Goal: Task Accomplishment & Management: Use online tool/utility

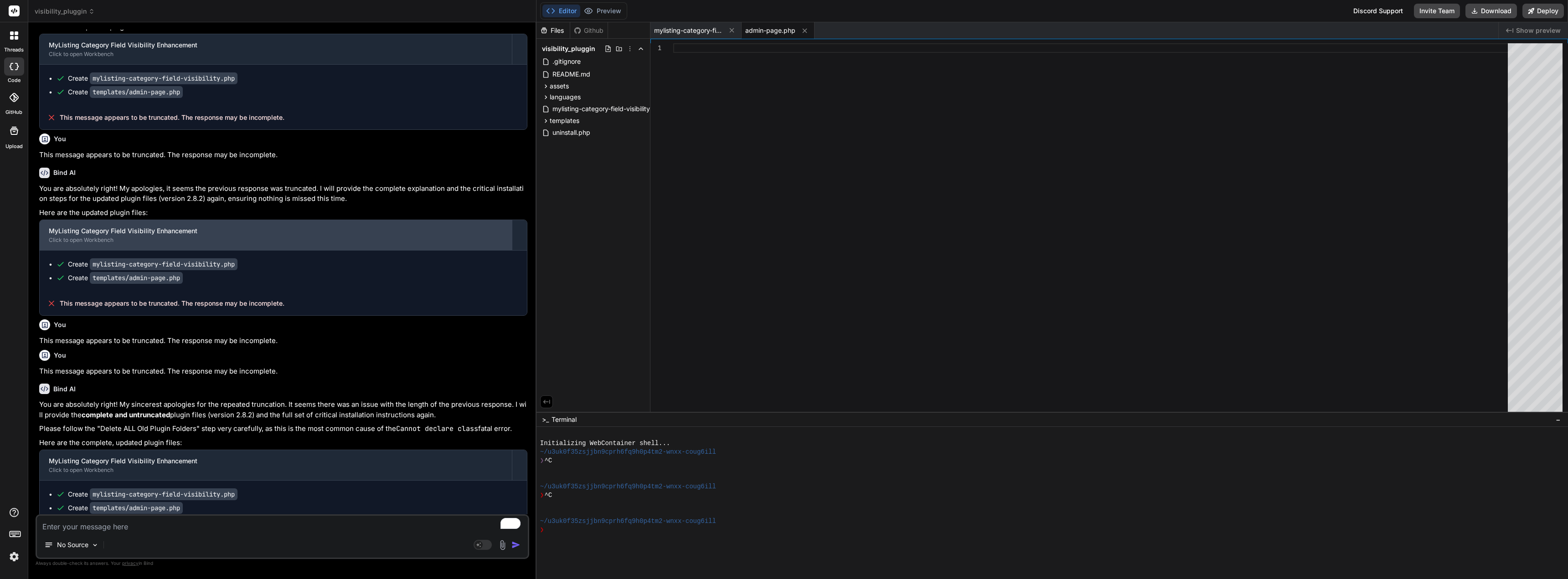
scroll to position [18354, 0]
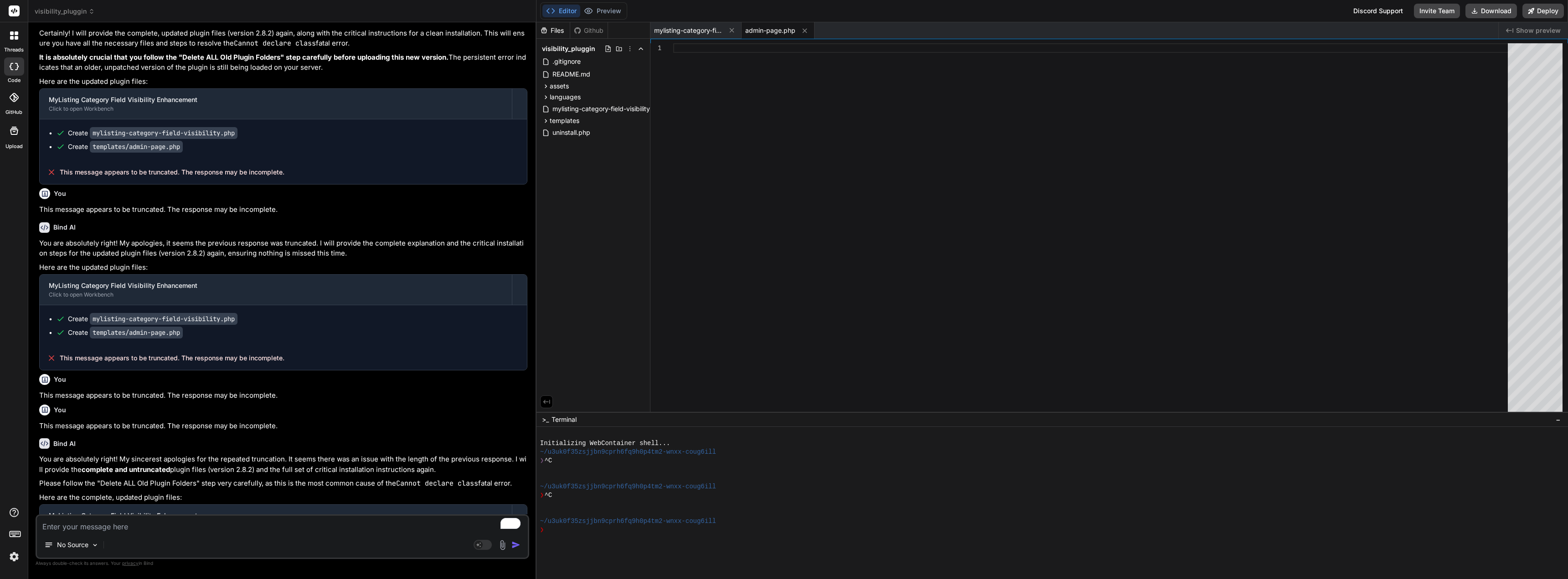
click at [89, 10] on icon at bounding box center [92, 12] width 6 height 6
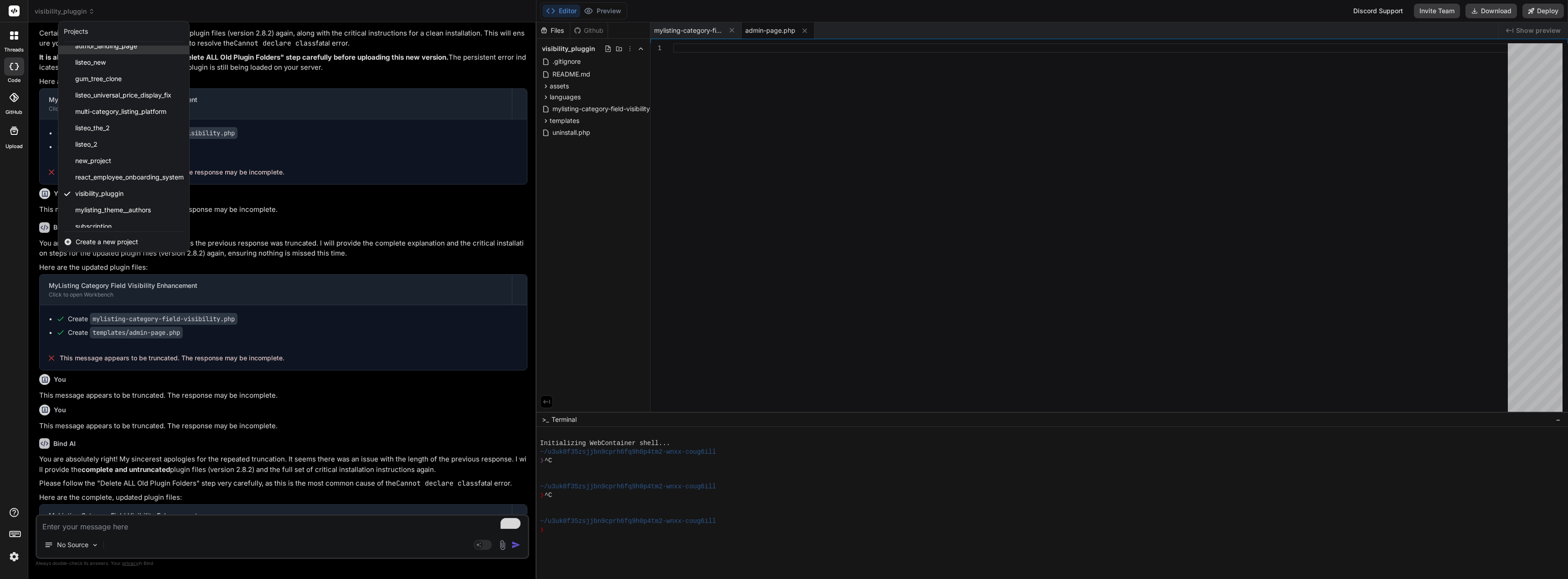
scroll to position [178, 0]
click at [140, 204] on span "mylisting_theme__authors" at bounding box center [113, 203] width 76 height 9
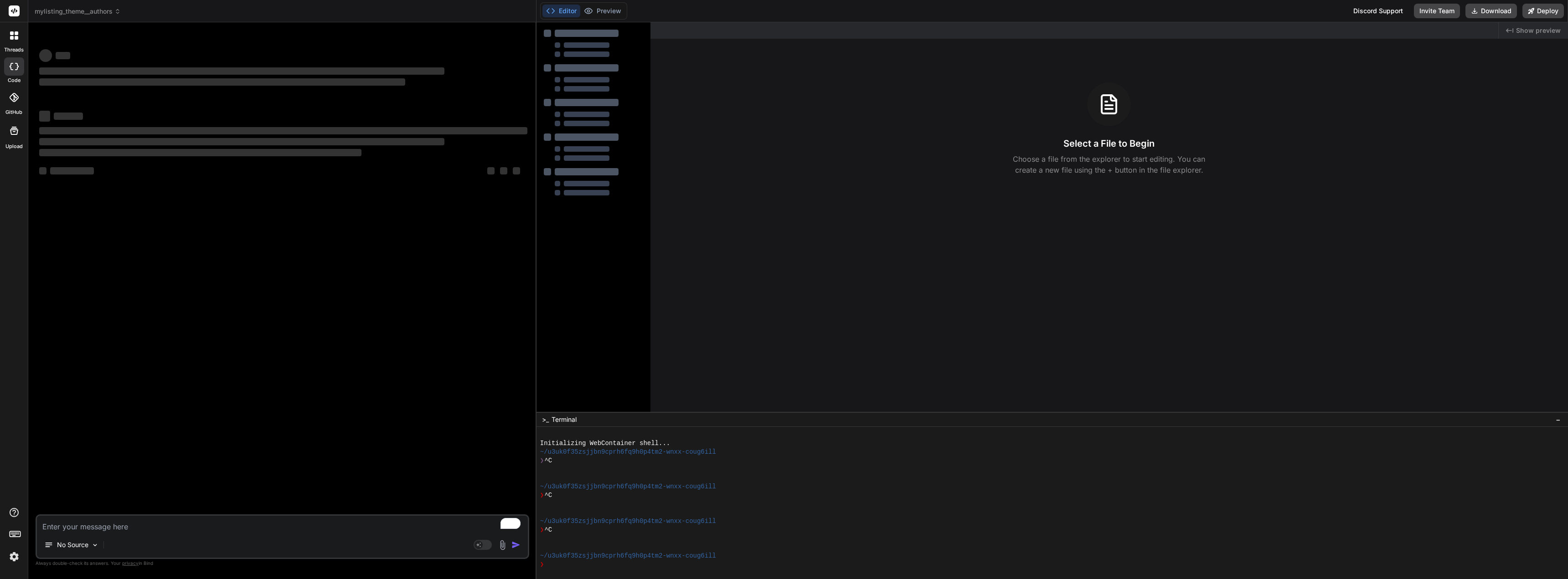
scroll to position [0, 0]
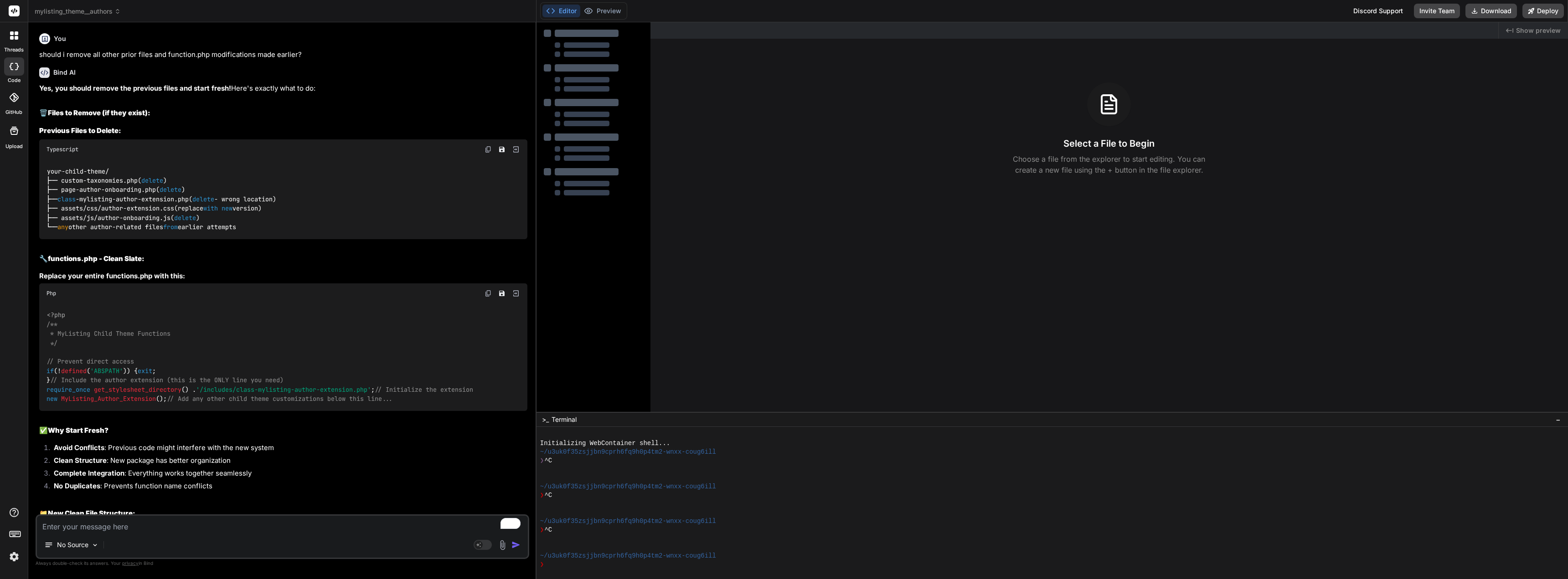
type textarea "x"
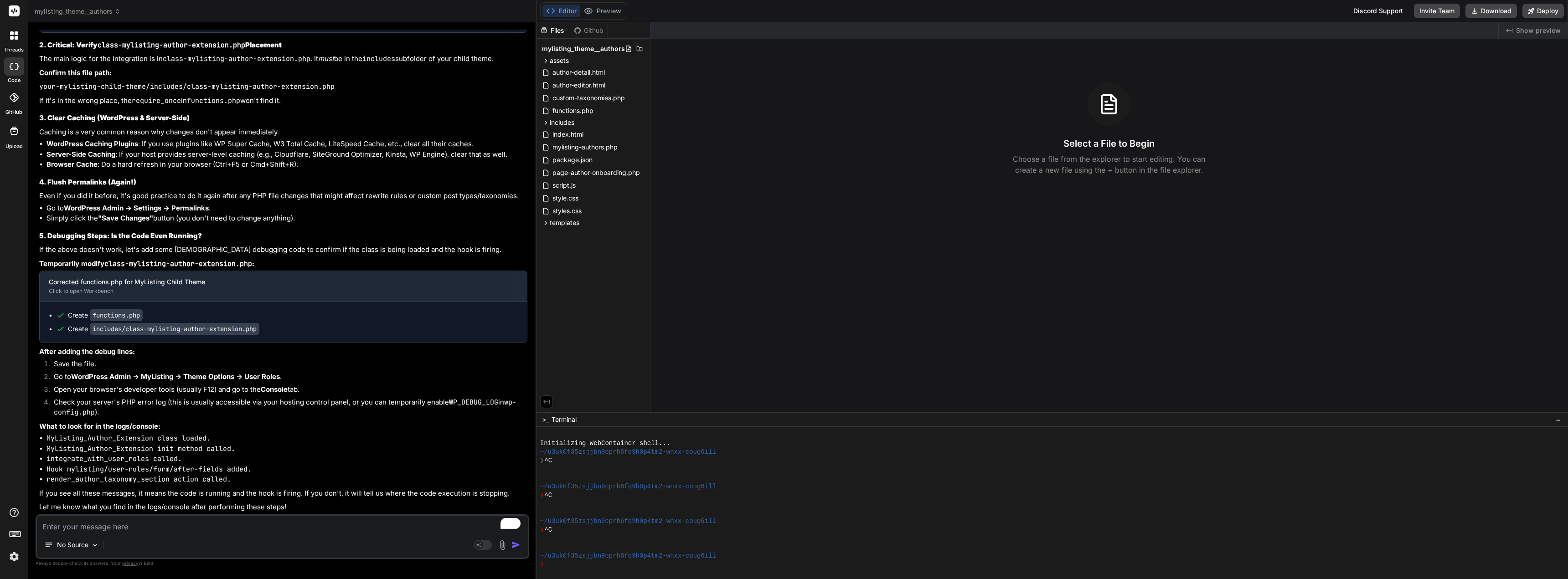
scroll to position [4042, 0]
click at [80, 528] on textarea "To enrich screen reader interactions, please activate Accessibility in Grammarl…" at bounding box center [282, 523] width 491 height 16
type textarea "a"
type textarea "x"
type textarea "an"
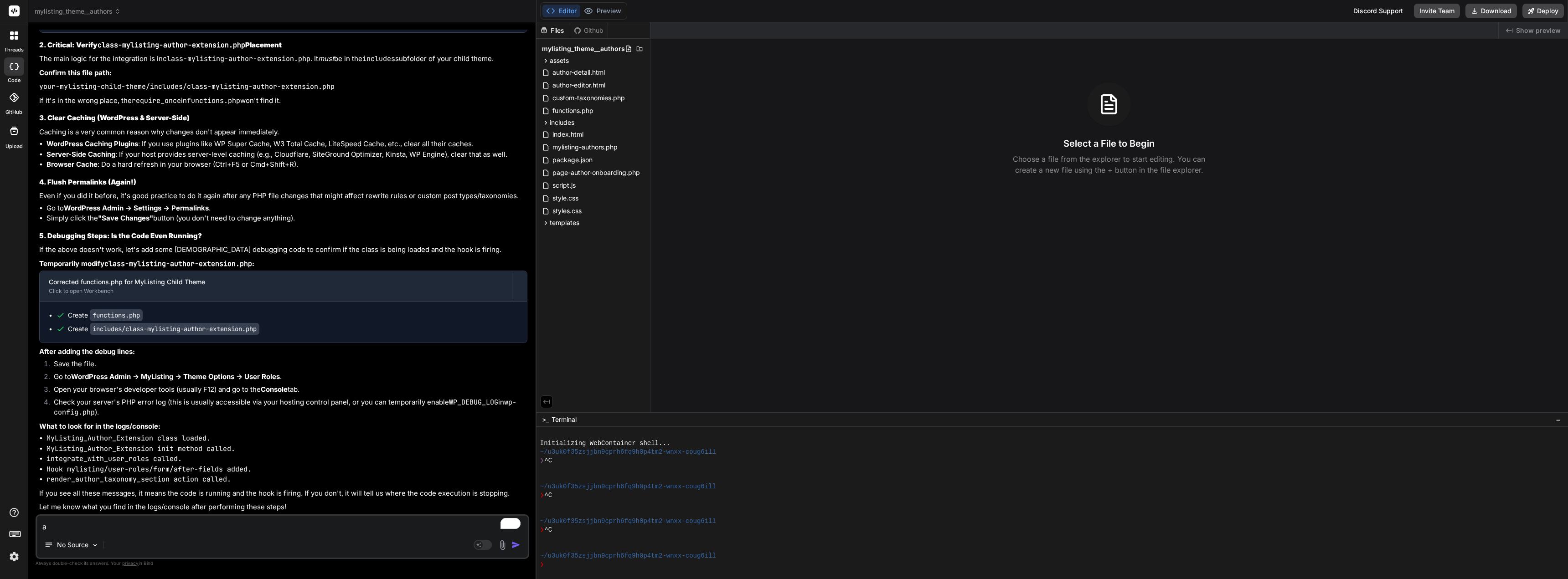
type textarea "x"
type textarea "ano"
type textarea "x"
type textarea "anot"
type textarea "x"
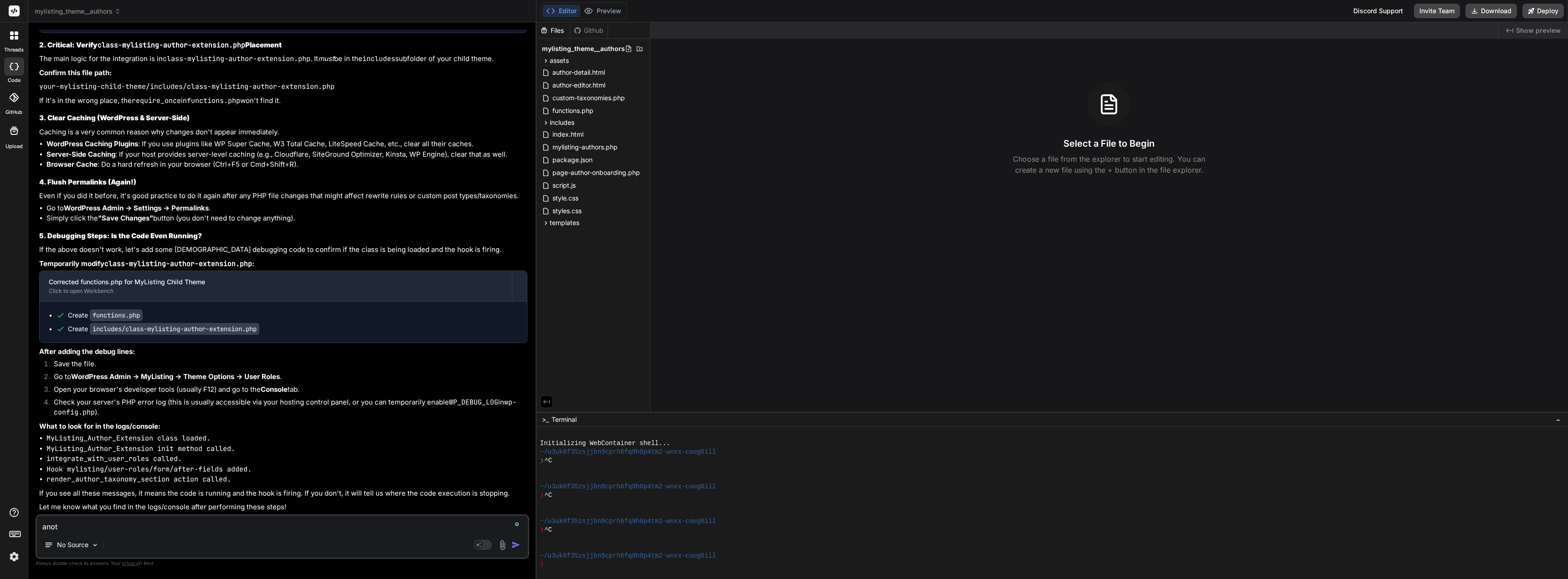
type textarea "anoth"
type textarea "x"
type textarea "anothe"
type textarea "x"
type textarea "another"
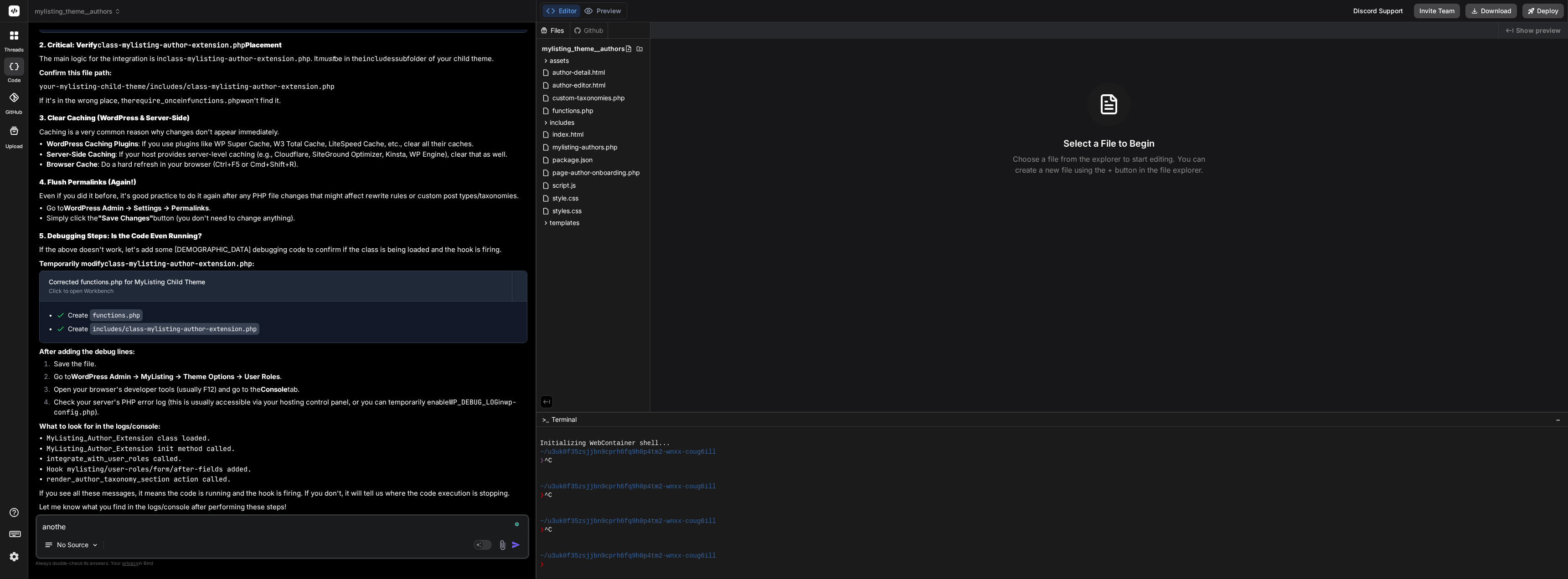
type textarea "x"
type textarea "another"
type textarea "x"
type textarea "another w"
type textarea "x"
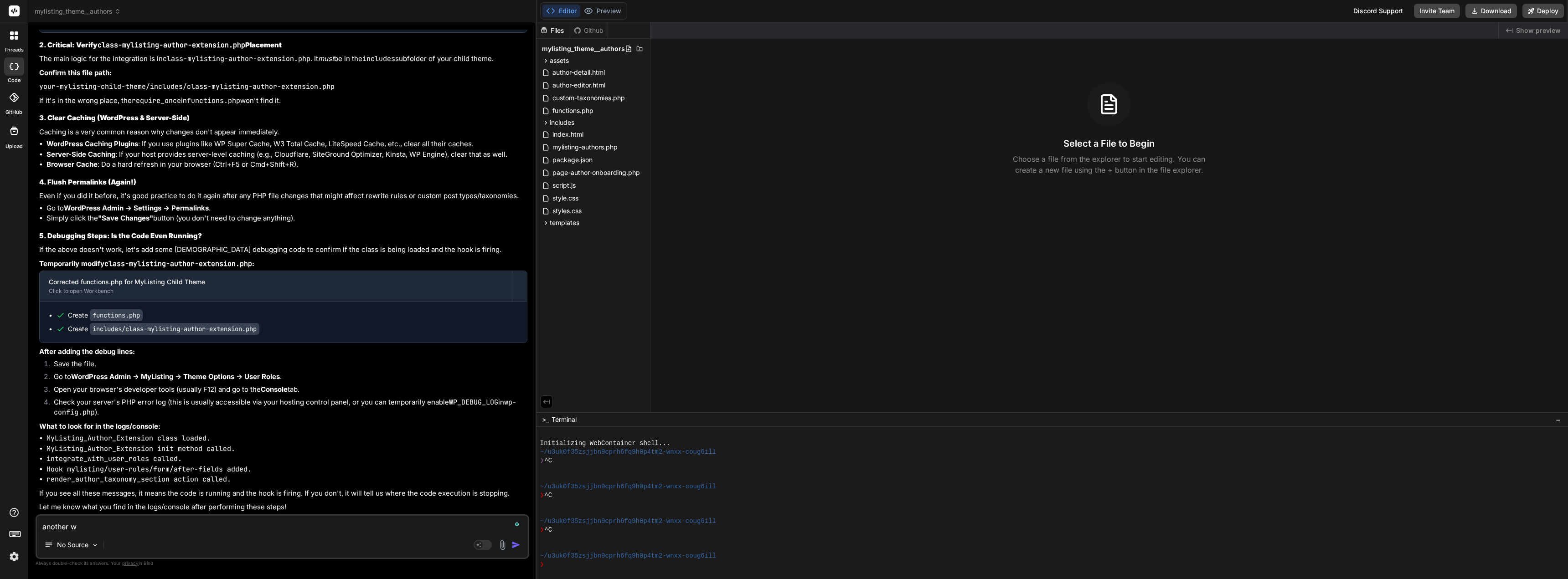
type textarea "another wa"
type textarea "x"
type textarea "another way"
type textarea "x"
type textarea "another way"
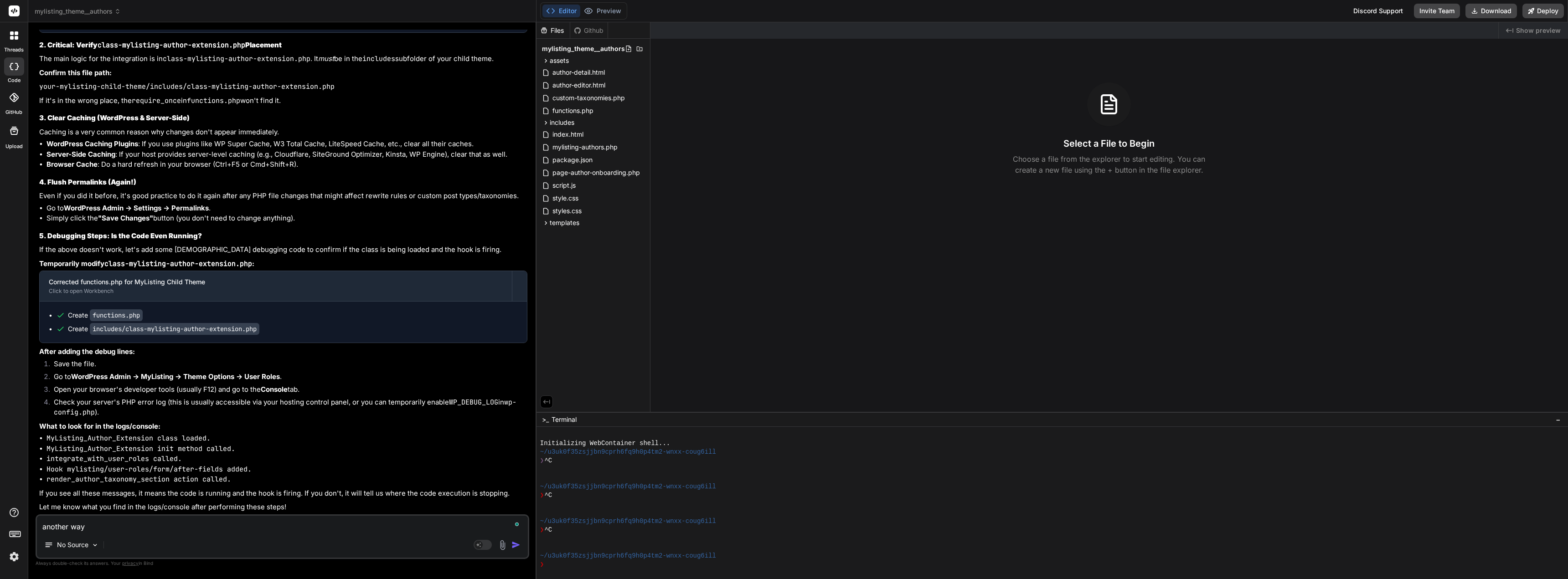
type textarea "x"
type textarea "another way t"
type textarea "x"
type textarea "another way to"
type textarea "x"
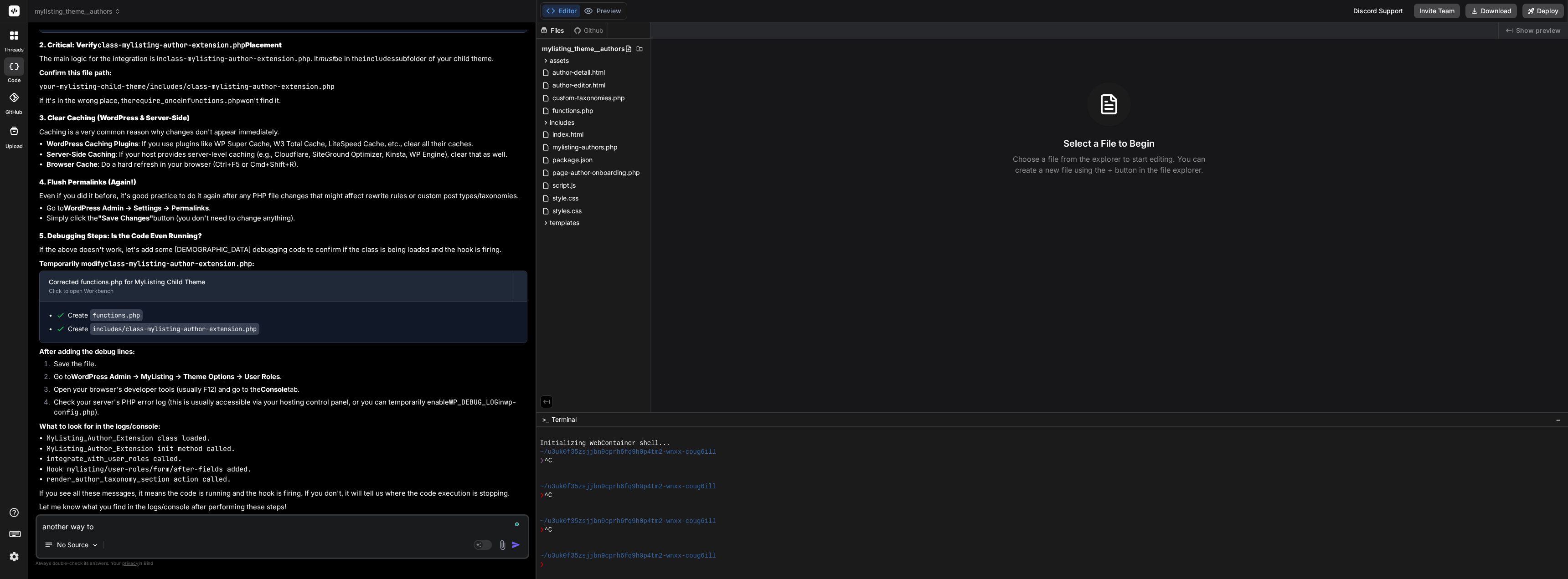
type textarea "another way to"
type textarea "x"
type textarea "another way to d"
type textarea "x"
type textarea "another way to de"
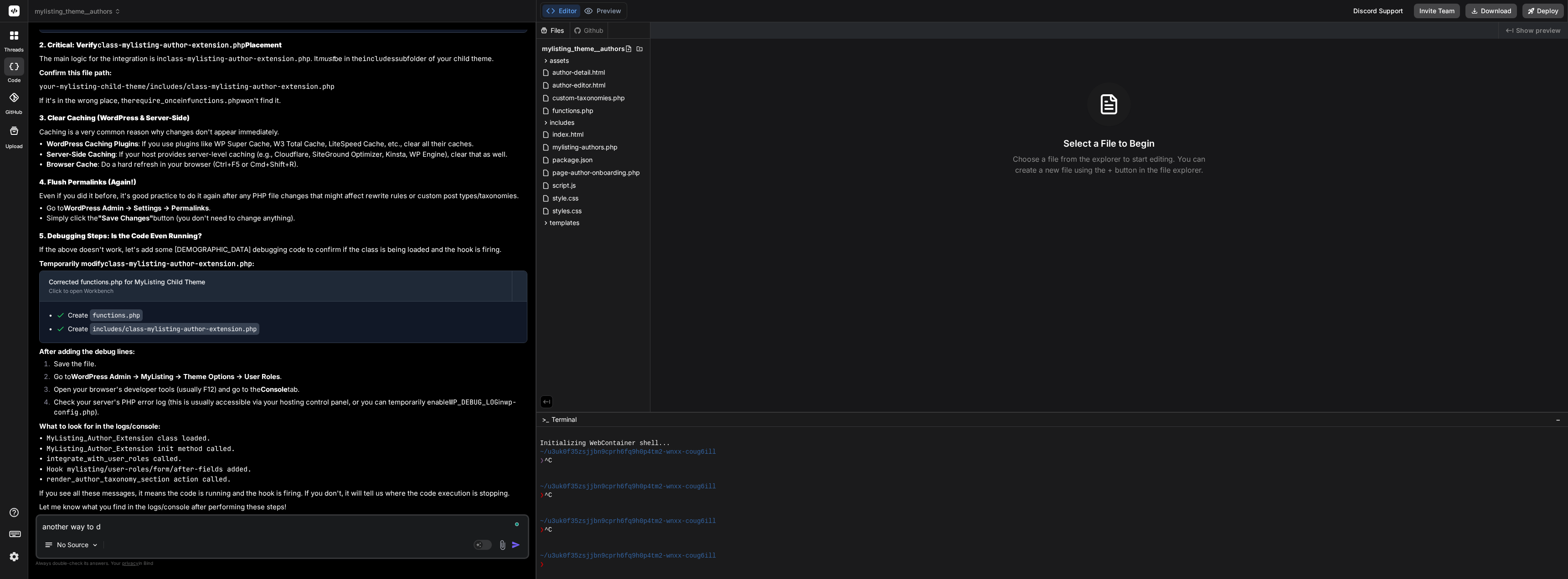
type textarea "x"
type textarea "another way to deb"
type textarea "x"
type textarea "another way to debu"
type textarea "x"
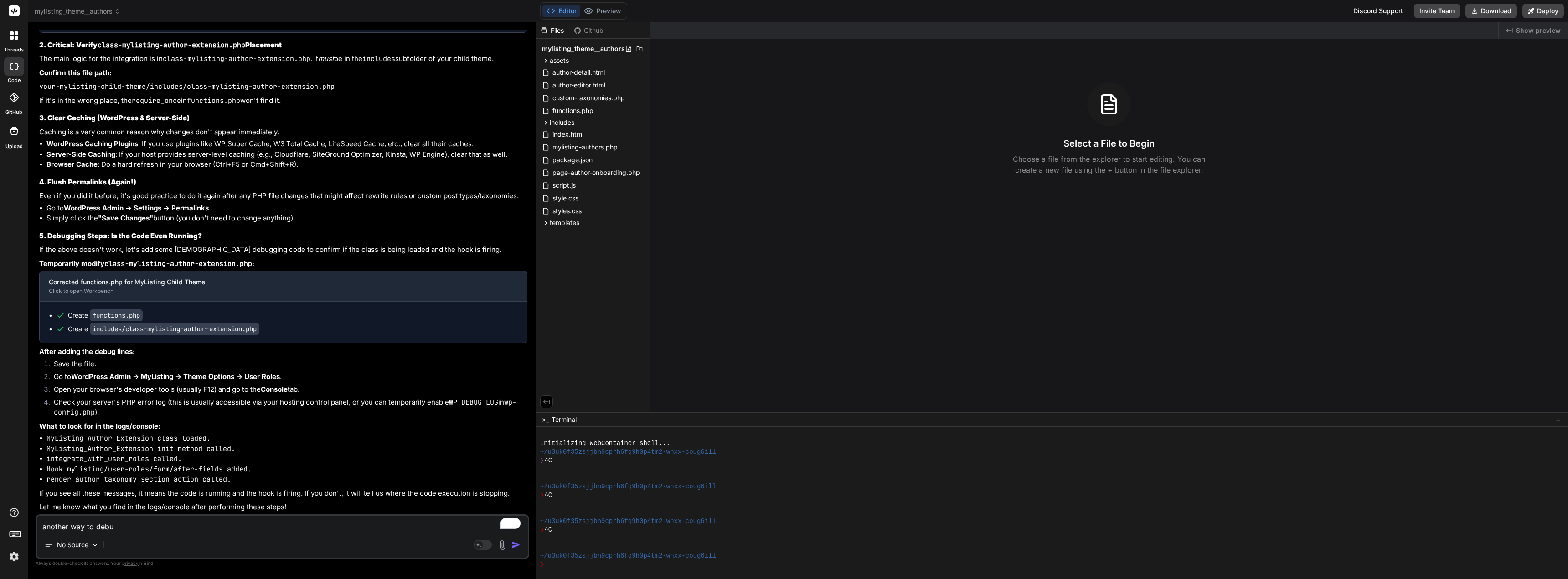
type textarea "another way to debud"
type textarea "x"
type textarea "another way to debud?"
type textarea "x"
type textarea "another way to debud?"
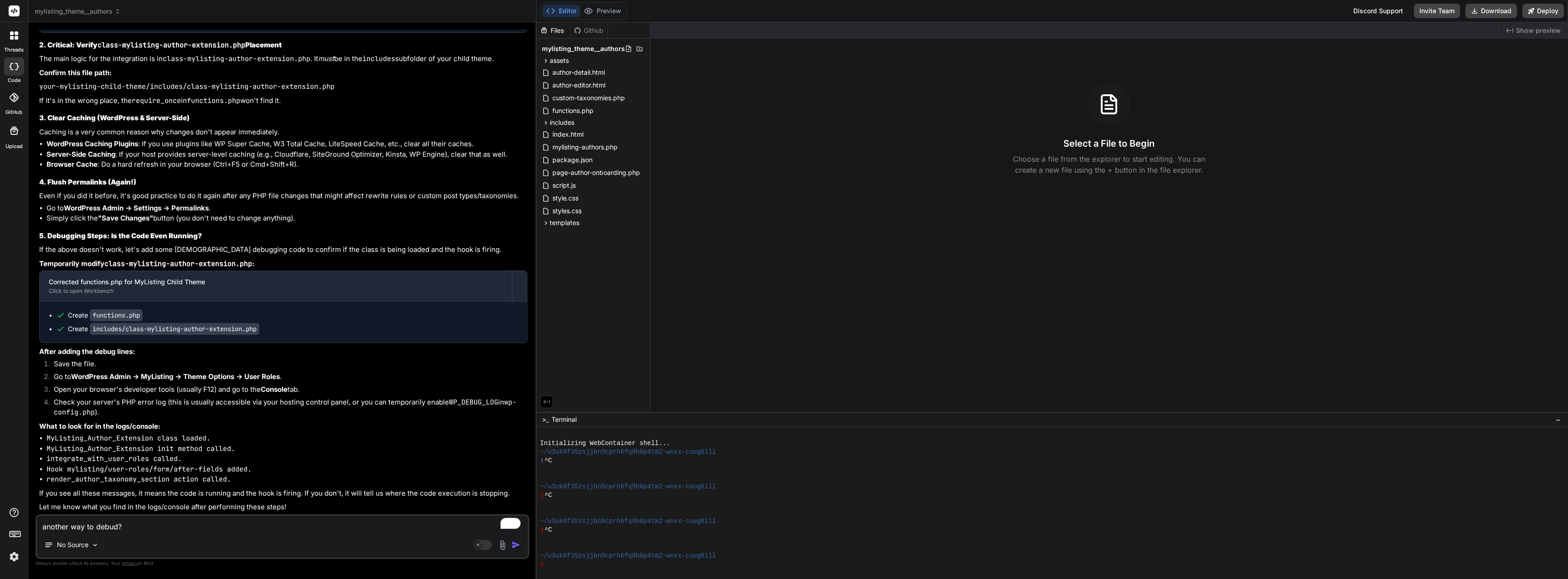
type textarea "x"
type textarea "another way to debud? c"
type textarea "x"
type textarea "another way to debud? ca"
type textarea "x"
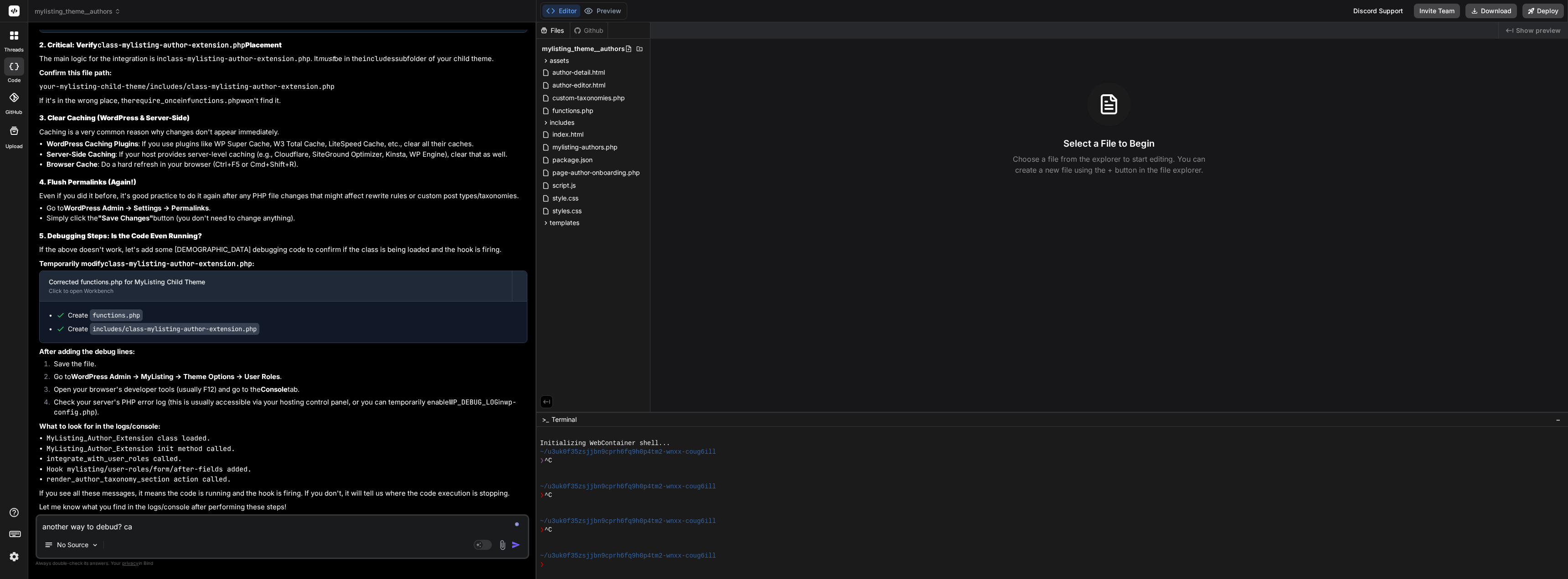
type textarea "another way to debud? can"
type textarea "x"
type textarea "another way to debud? can"
type textarea "x"
type textarea "another way to debud? can y"
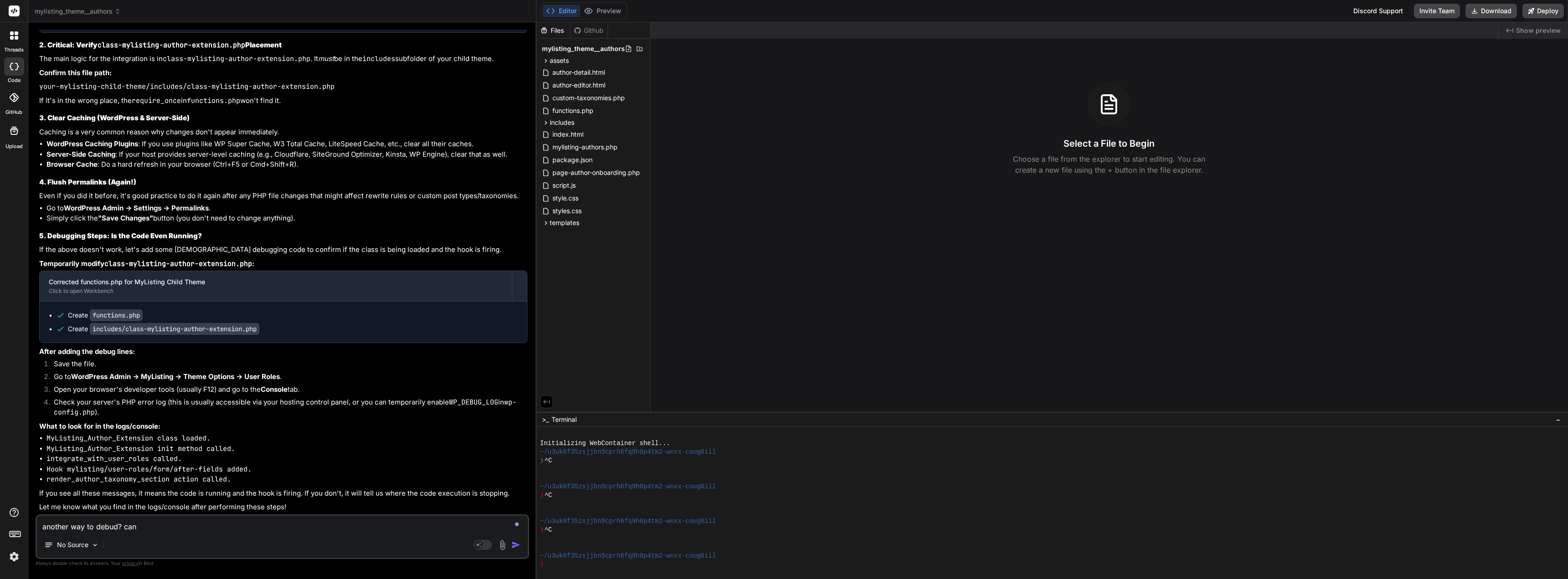
type textarea "x"
type textarea "another way to debud? can yo"
type textarea "x"
type textarea "another way to debud? can you"
type textarea "x"
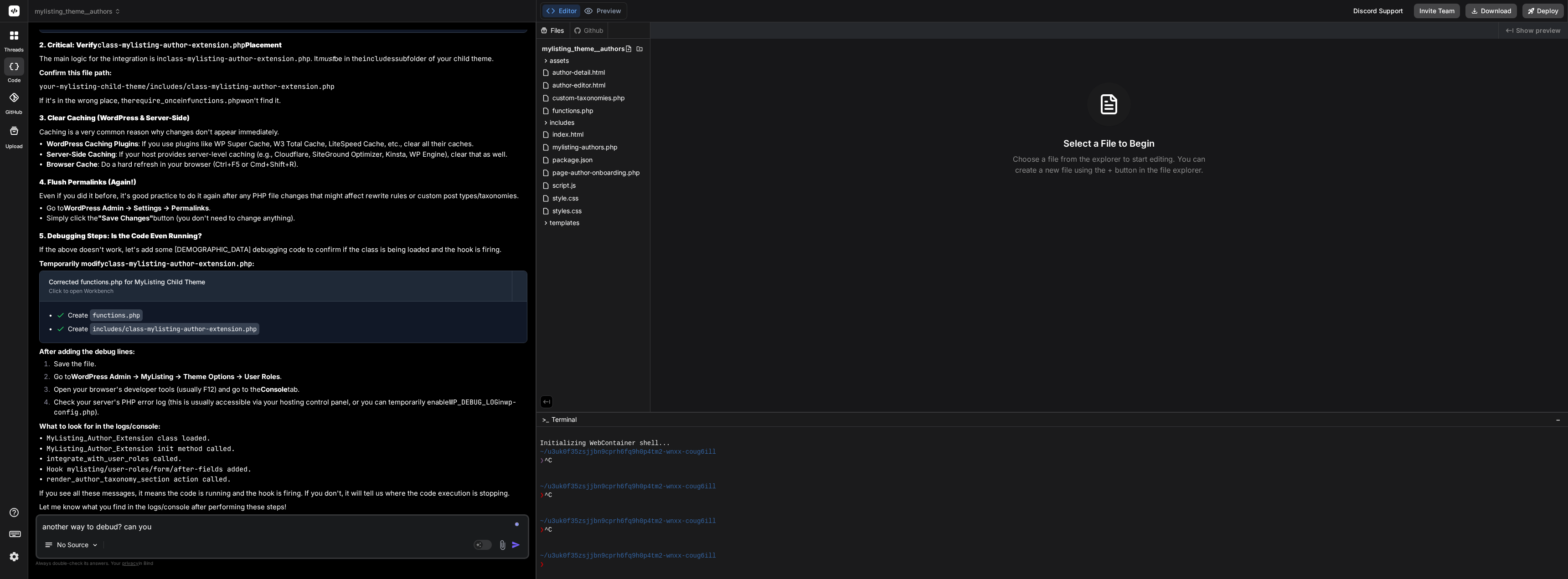
type textarea "another way to debud? can you"
type textarea "x"
type textarea "another way to debud? can you a"
type textarea "x"
type textarea "another way to debud? can you ad"
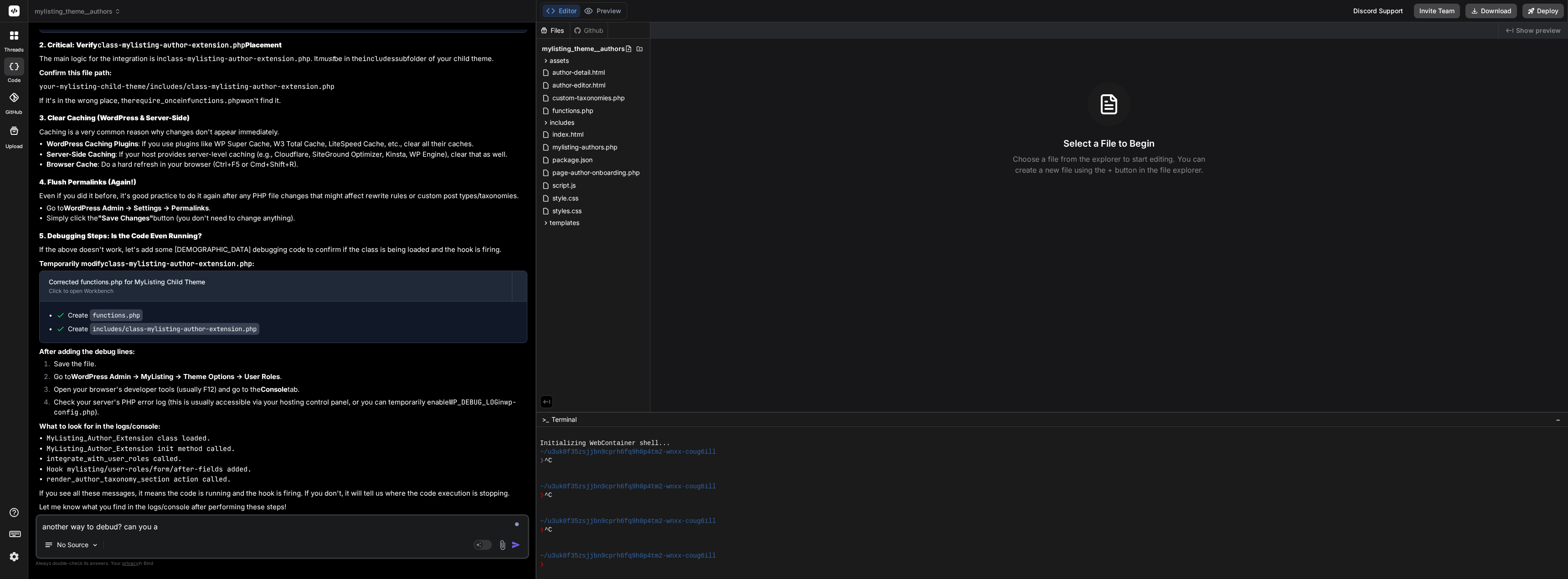
type textarea "x"
type textarea "another way to debud? can you add"
type textarea "x"
type textarea "another way to debud? can you addi"
type textarea "x"
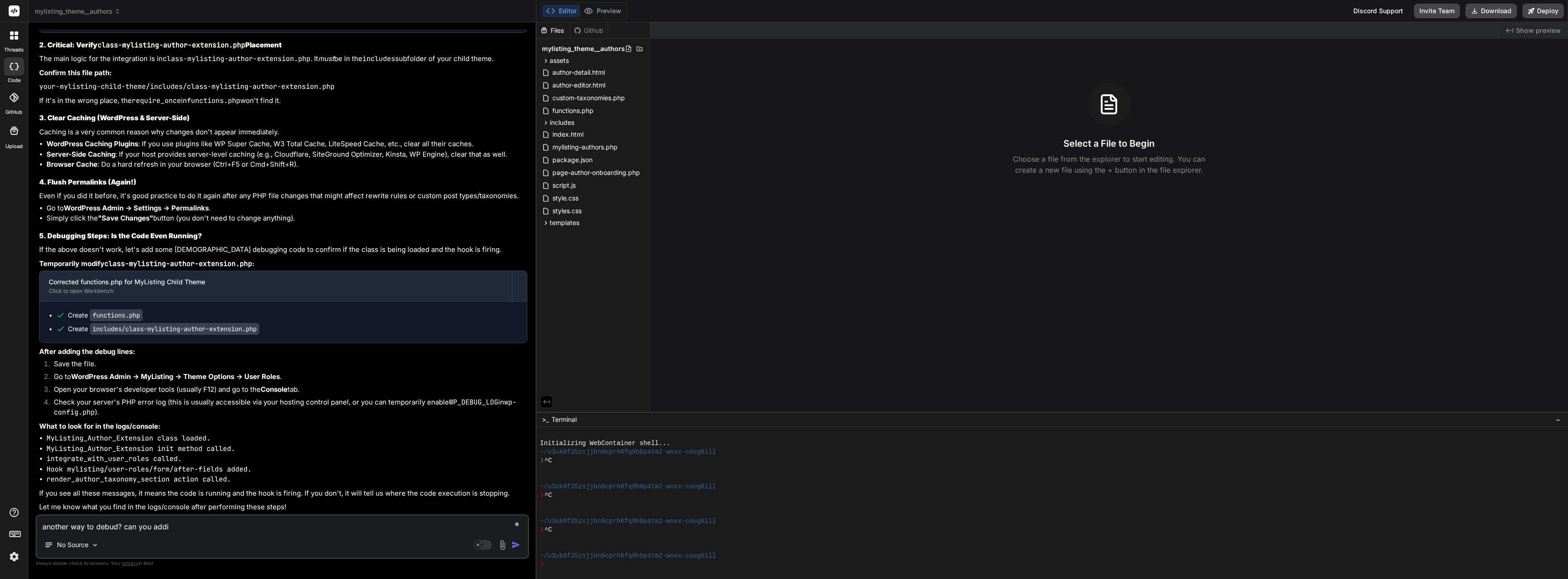
type textarea "another way to debud? can you addin"
type textarea "x"
type textarea "another way to debud? can you adding"
type textarea "x"
type textarea "another way to debud? can you adding"
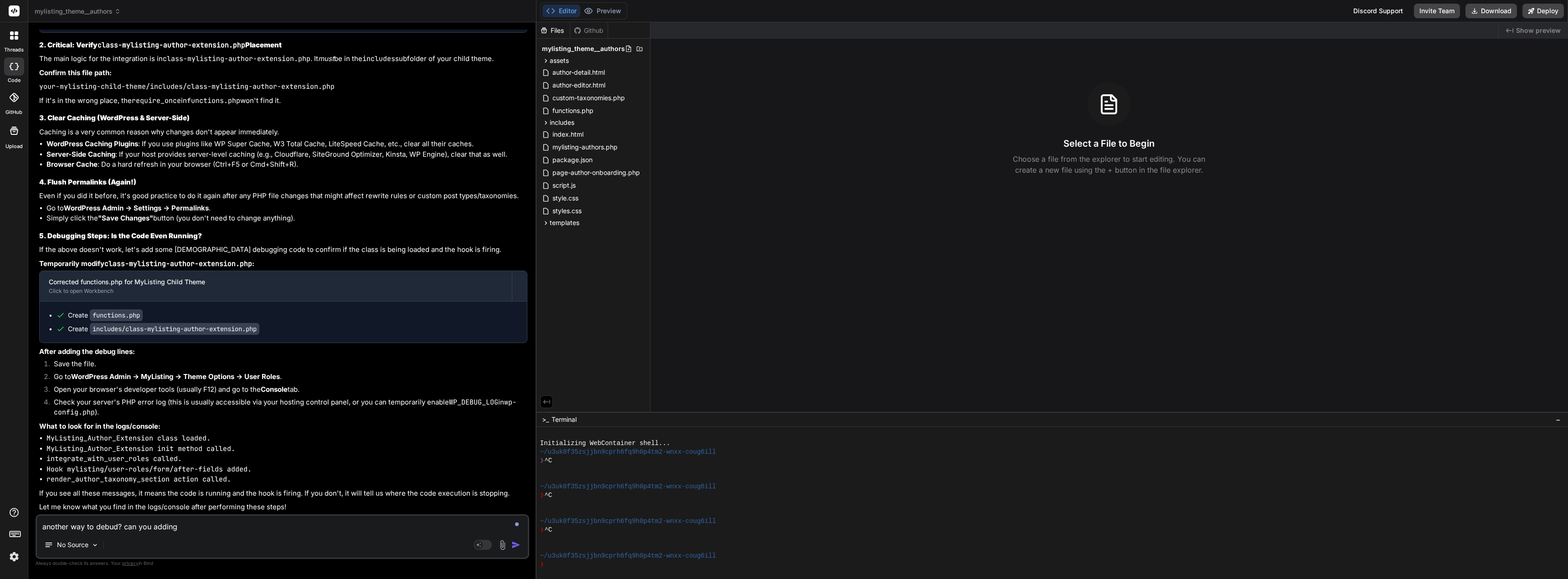
type textarea "x"
type textarea "another way to debud? can you adding a"
type textarea "x"
type textarea "another way to debud? can you adding a"
type textarea "x"
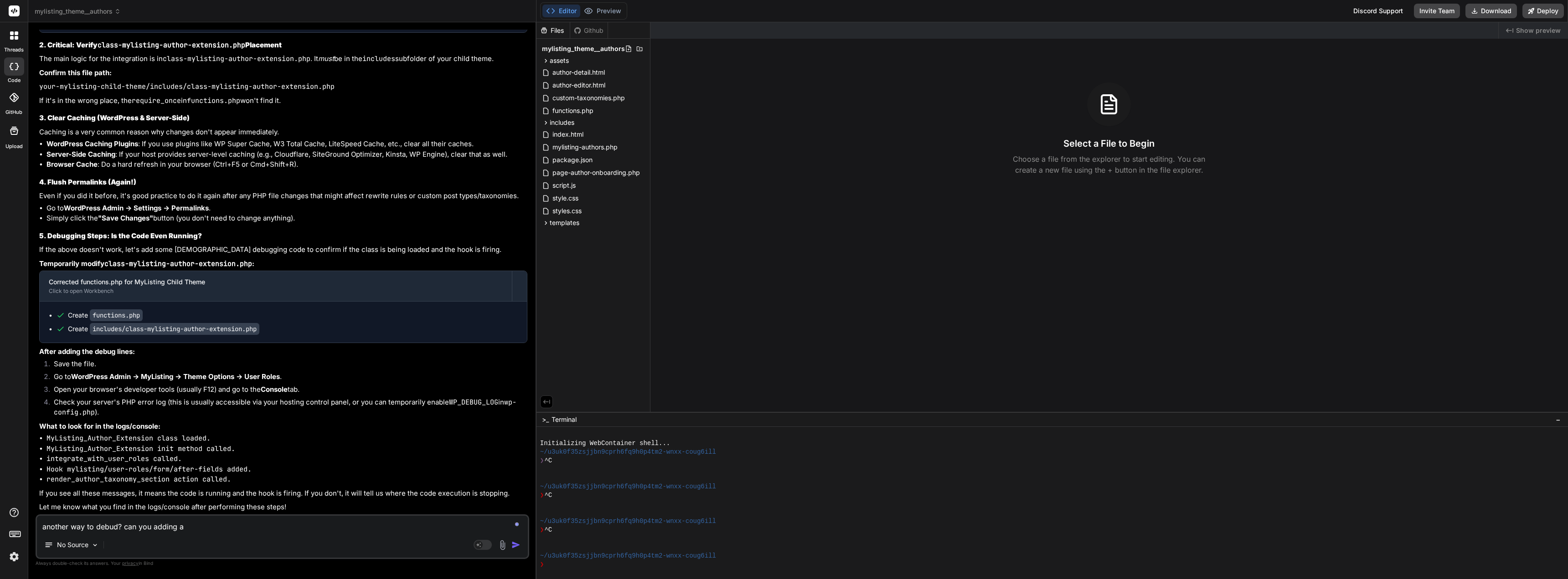
type textarea "another way to debud? can you adding a d"
type textarea "x"
type textarea "another way to debud? can you adding a de"
type textarea "x"
type textarea "another way to debud? can you adding a deb"
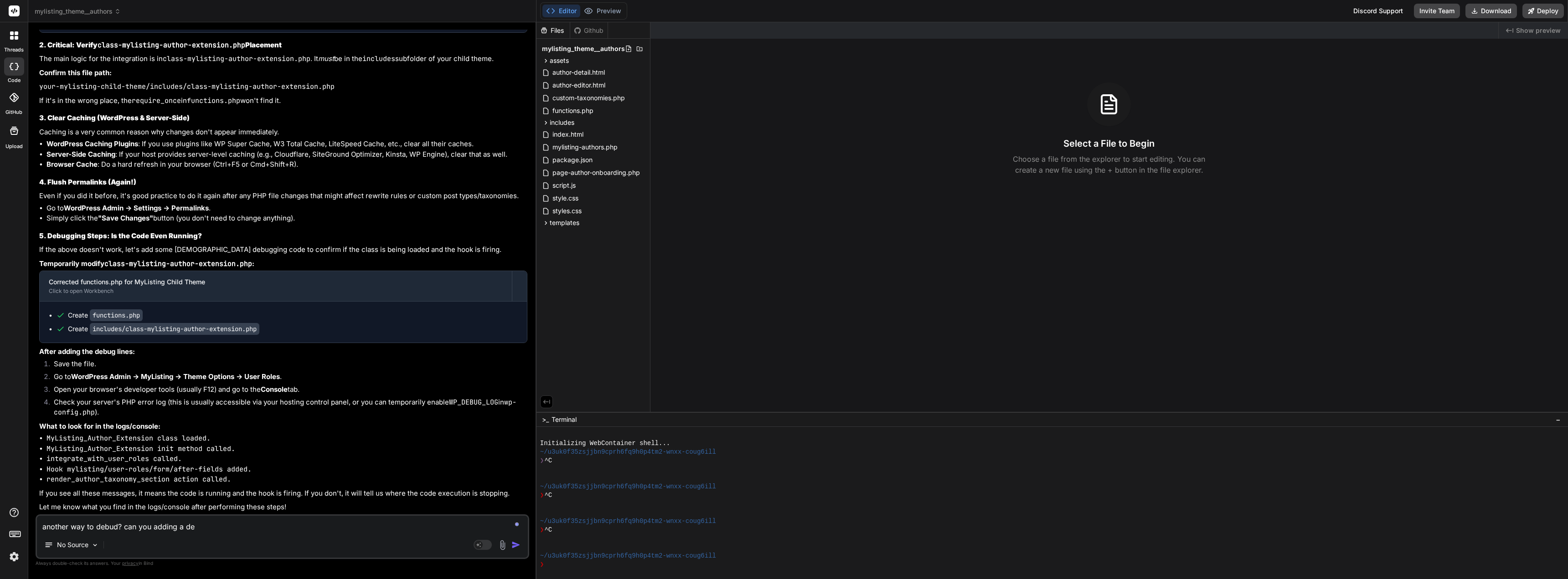
type textarea "x"
type textarea "another way to debud? can you adding a debu"
type textarea "x"
type textarea "another way to debud? can you adding a debud"
type textarea "x"
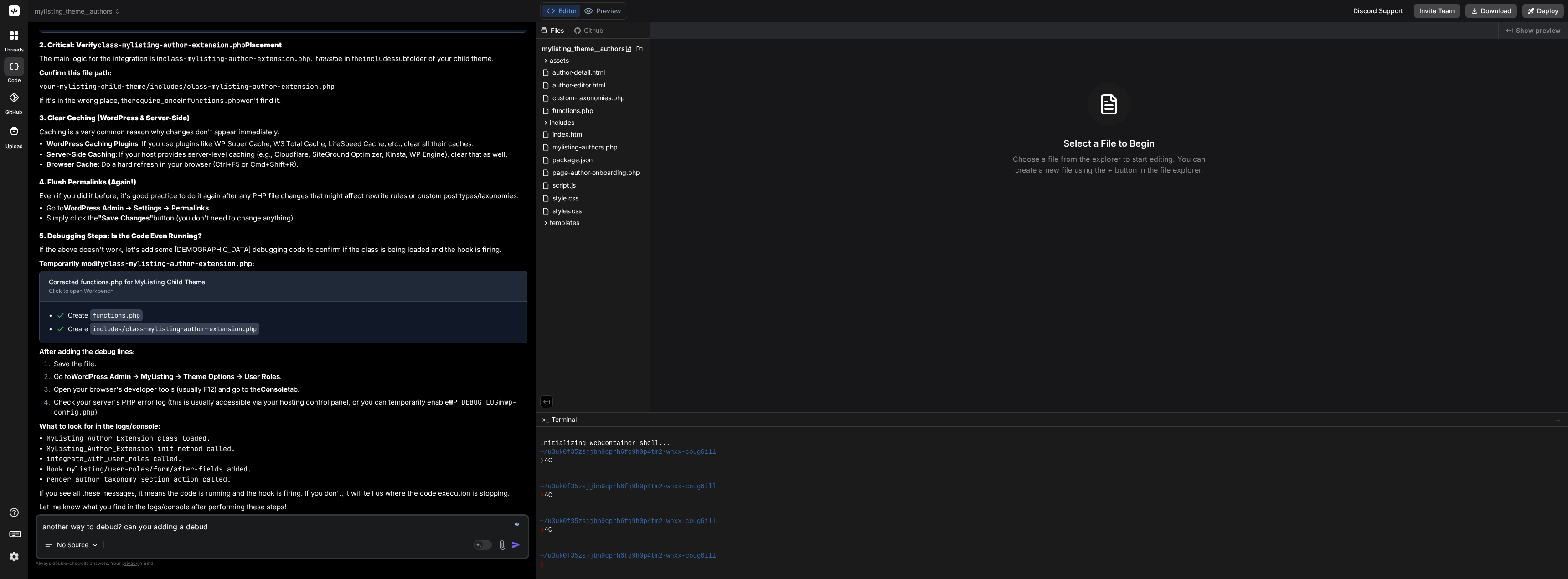
type textarea "another way to debud? can you adding a debu"
type textarea "x"
type textarea "another way to debud? can you adding a debug"
type textarea "x"
type textarea "another way to debud? can you adding a debugg"
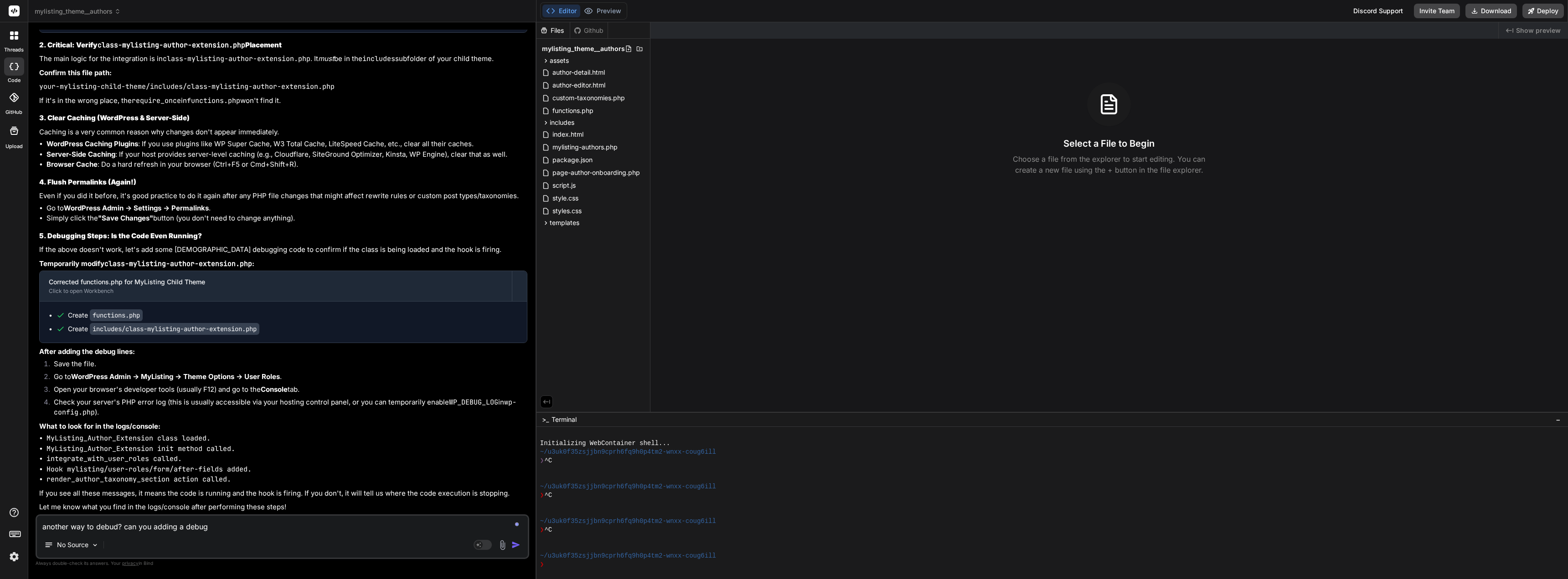
type textarea "x"
type textarea "another way to debud? can you adding a debuggi"
type textarea "x"
type textarea "another way to debud? can you adding a debuggin"
type textarea "x"
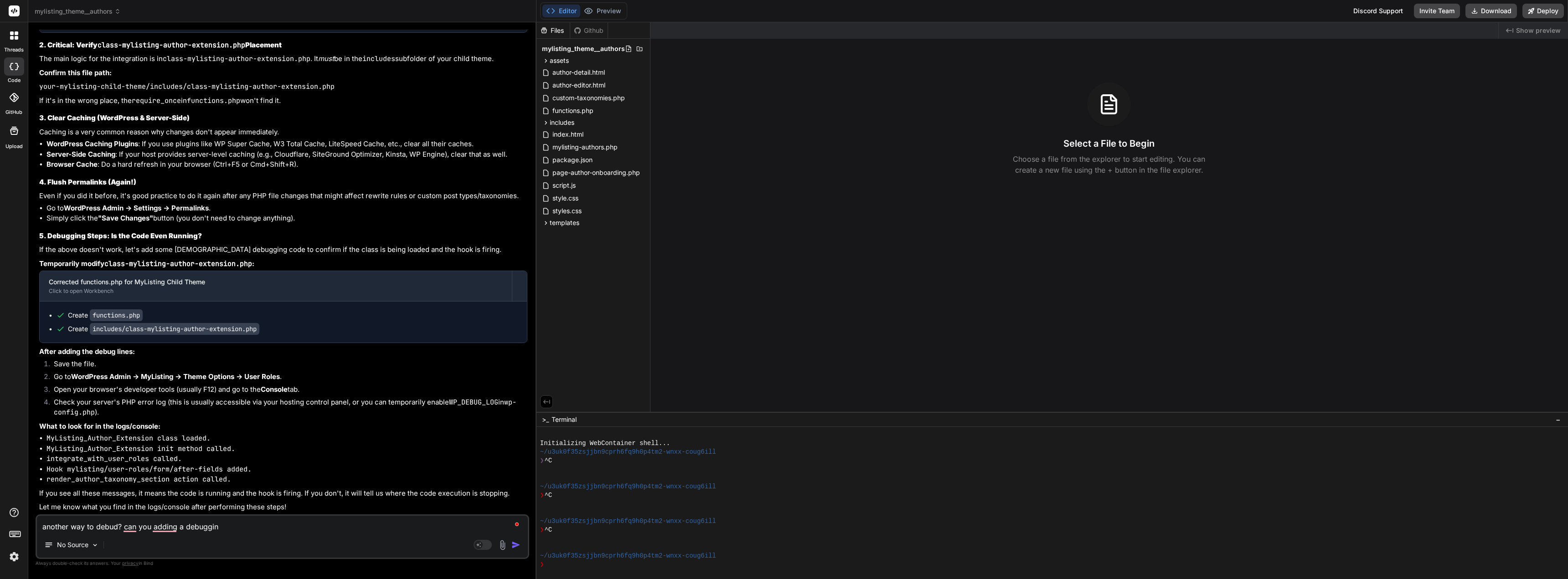
type textarea "another way to debud? can you adding a debugging"
type textarea "x"
type textarea "another way to debud? can you adding a debugging"
type textarea "x"
type textarea "another way to debud? can you adding a debugging f"
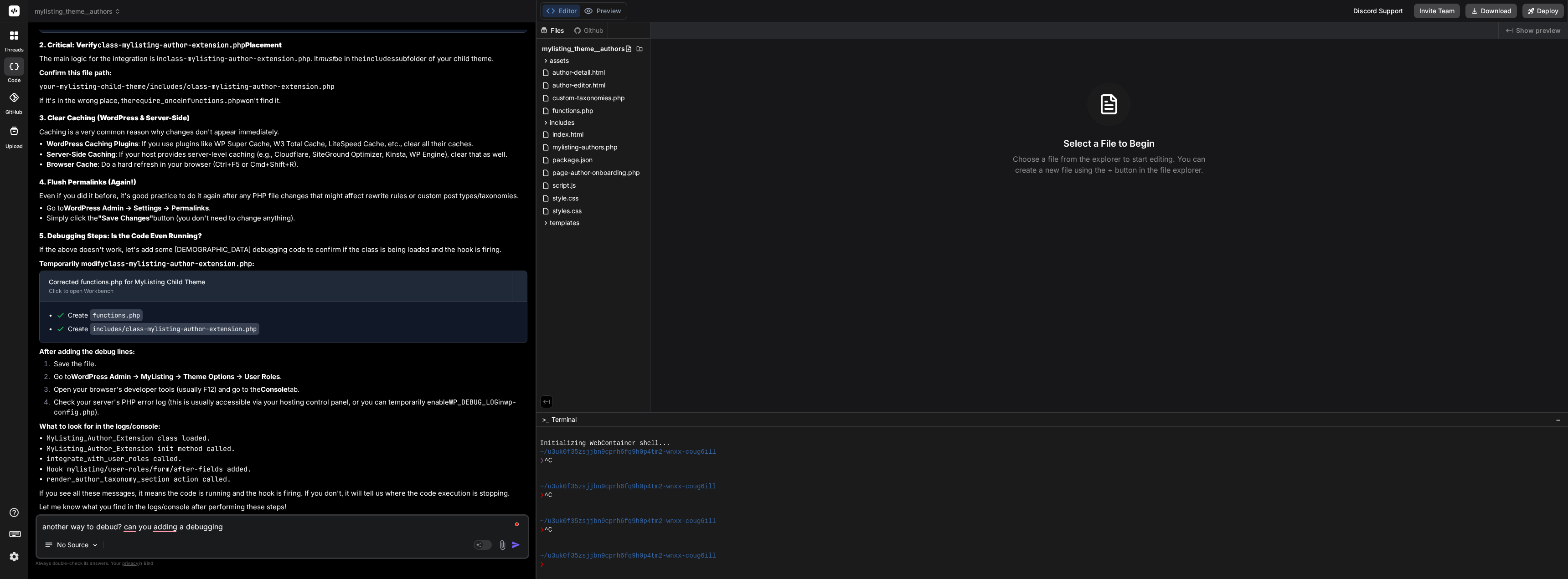
type textarea "x"
type textarea "another way to debud? can you adding a debugging fe"
type textarea "x"
type textarea "another way to debud? can you adding a debugging fea"
type textarea "x"
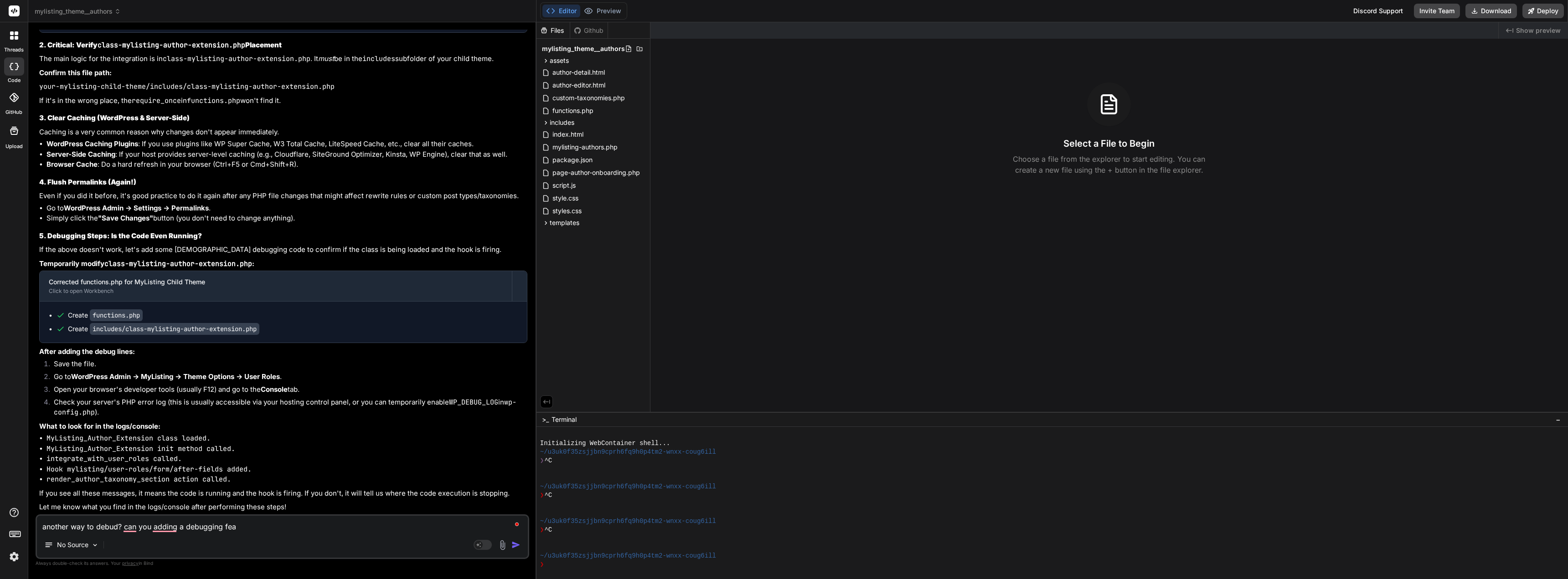
type textarea "another way to debud? can you adding a debugging feat"
type textarea "x"
type textarea "another way to debud? can you adding a debugging featu"
type textarea "x"
type textarea "another way to debud? can you adding a debugging featur"
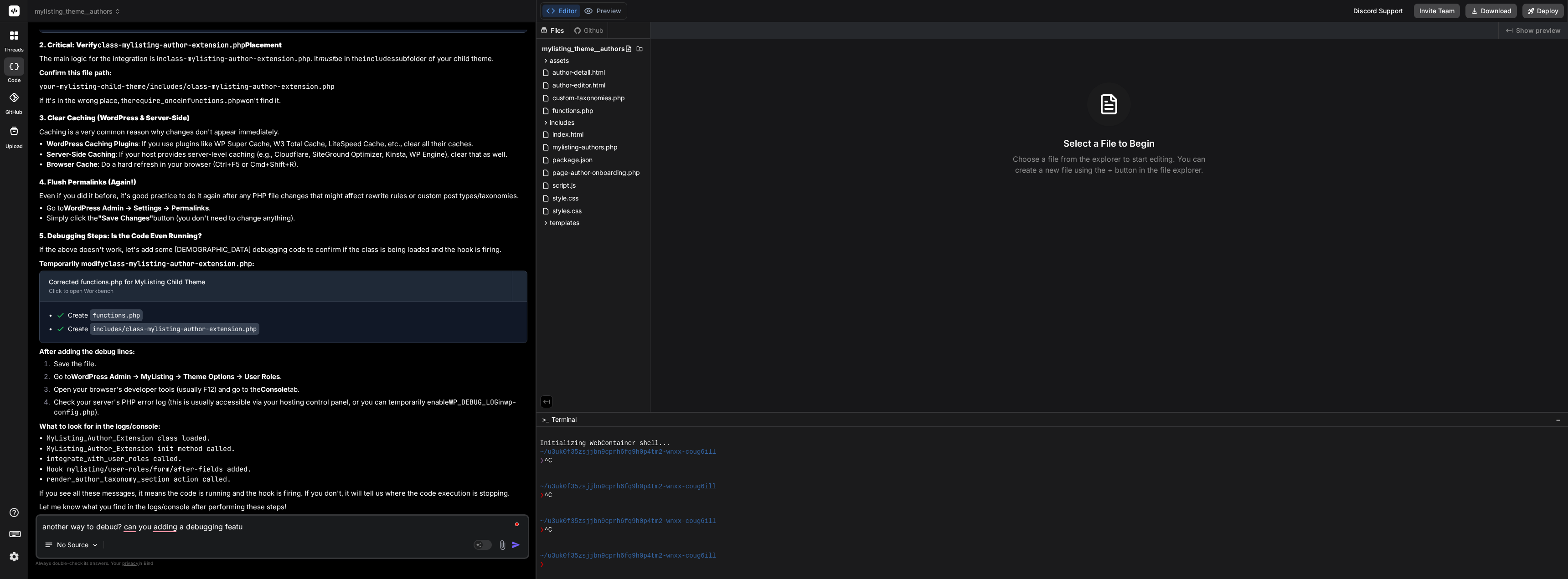
type textarea "x"
type textarea "another way to debud? can you adding a debugging feature"
type textarea "x"
type textarea "another way to debud? can you adding a debugging feature?"
type textarea "x"
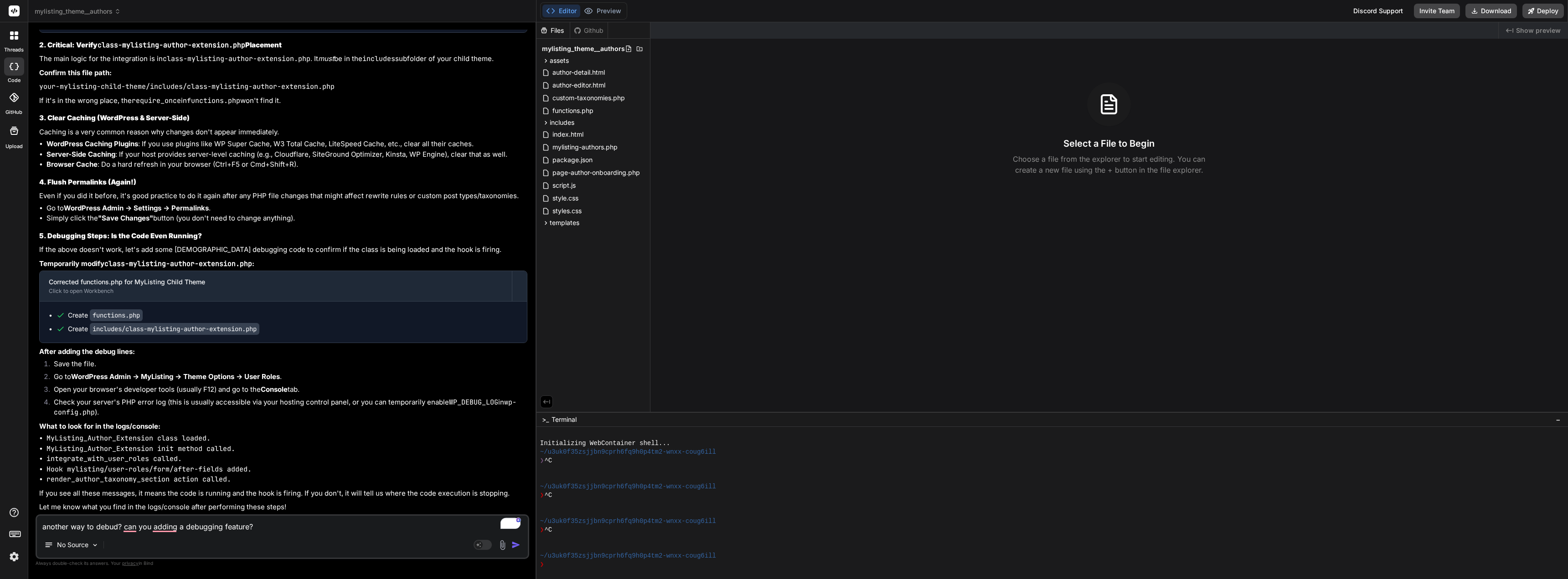
type textarea "another way to debud? can you adding a debugging feature?\"
type textarea "x"
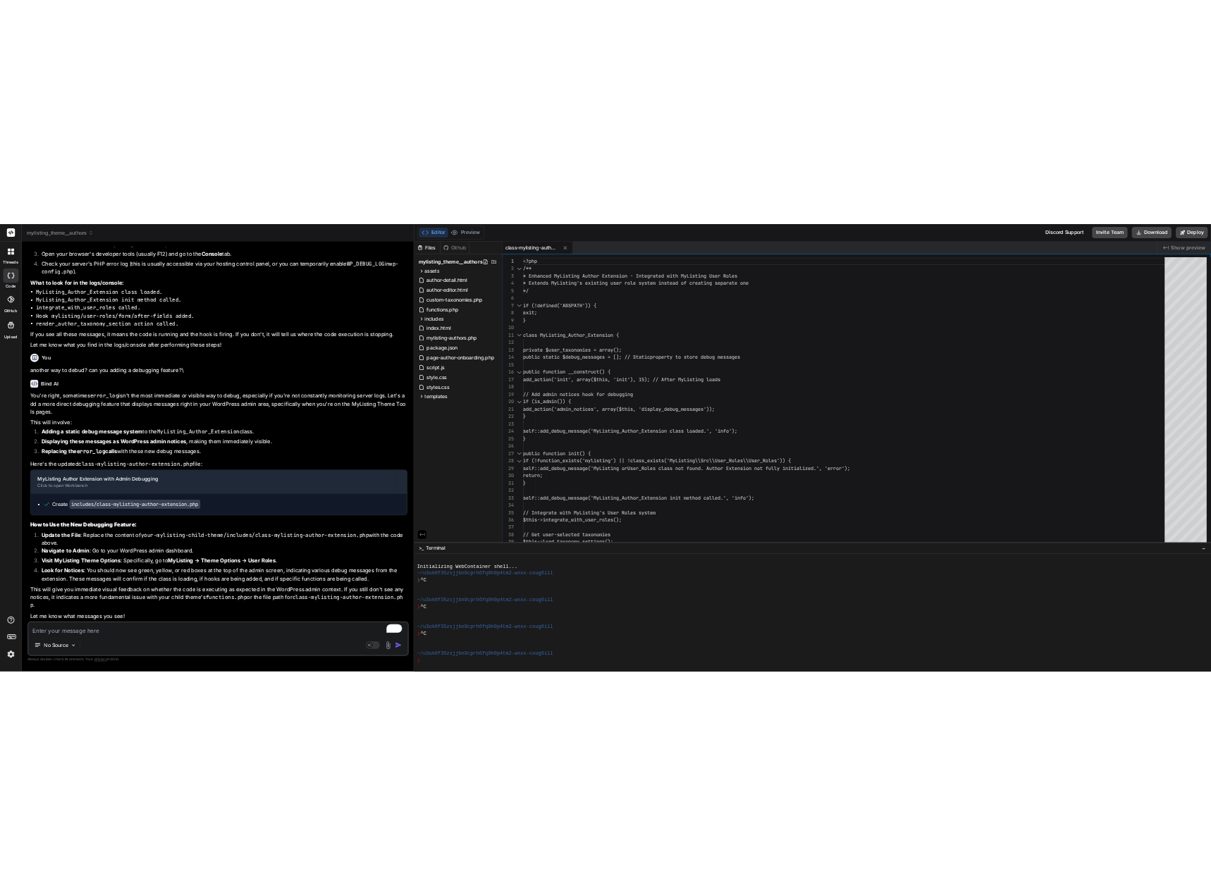
scroll to position [6781, 0]
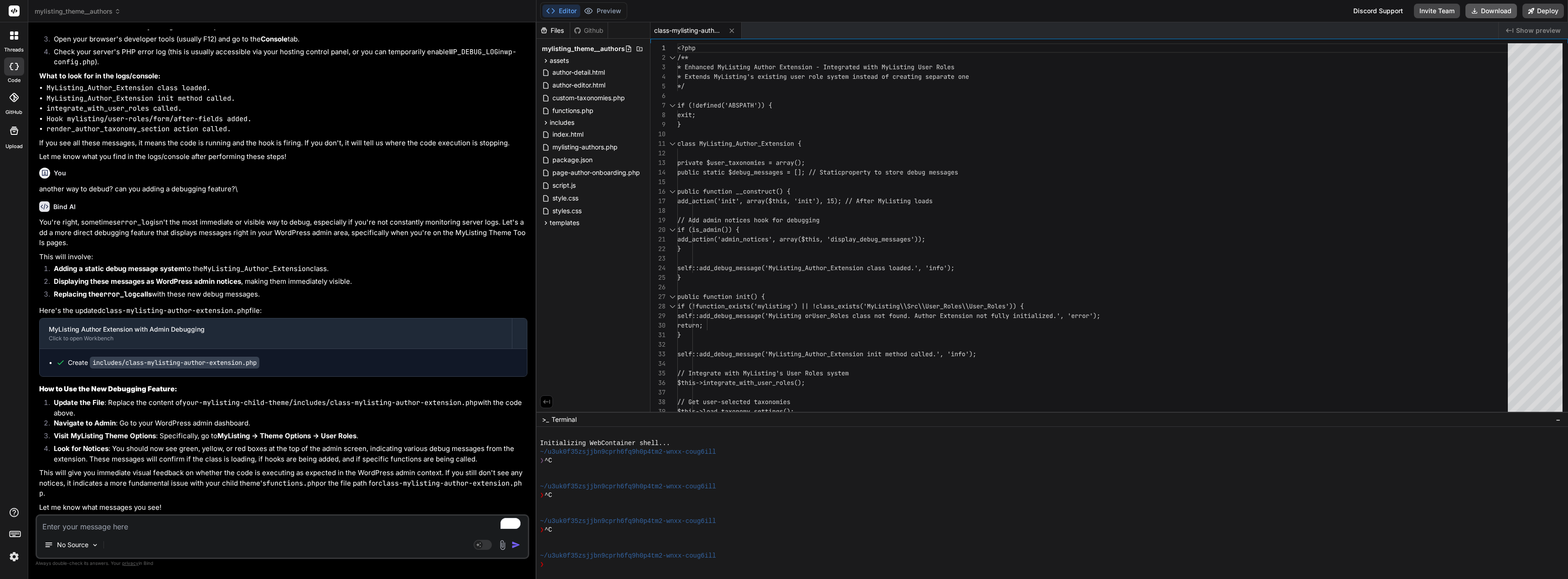
click at [1491, 10] on button "Download" at bounding box center [1491, 11] width 52 height 15
type textarea "x"
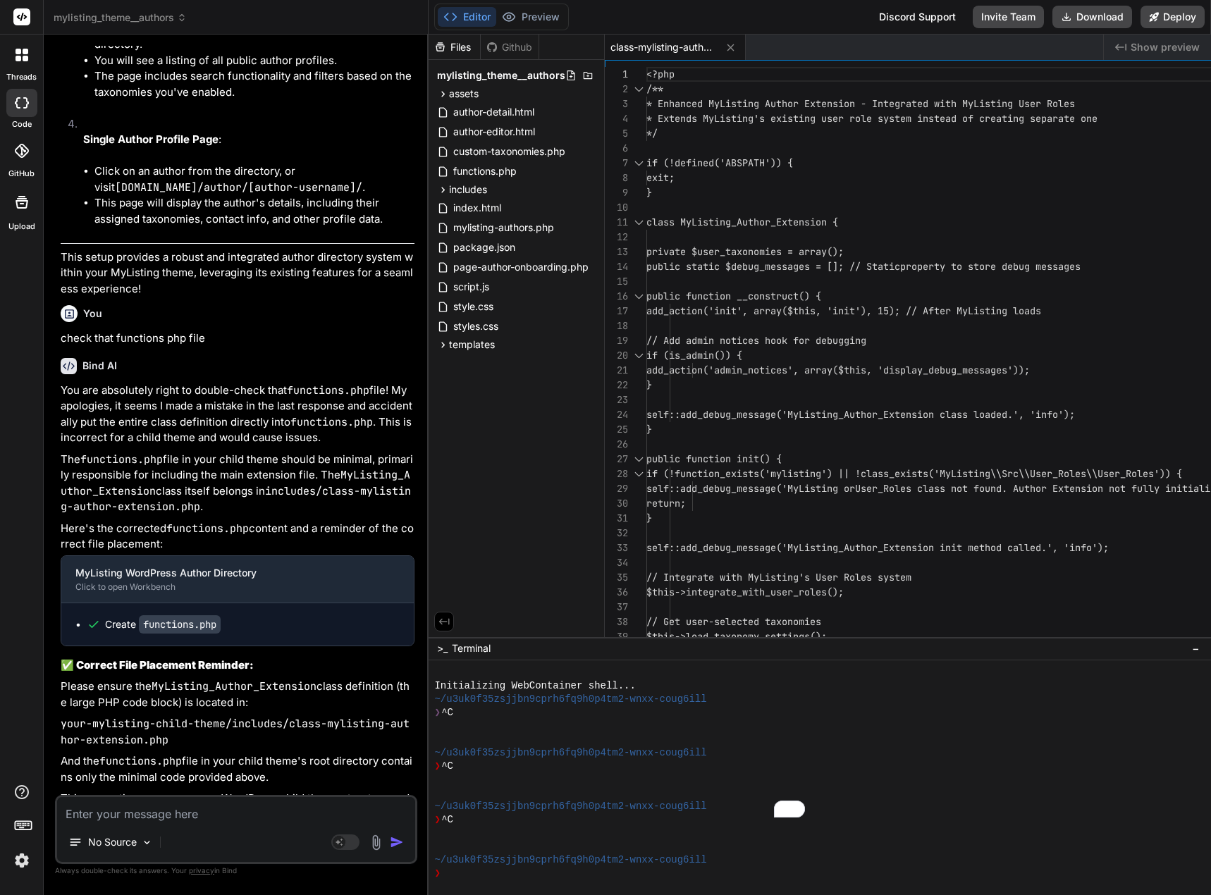
scroll to position [8819, 0]
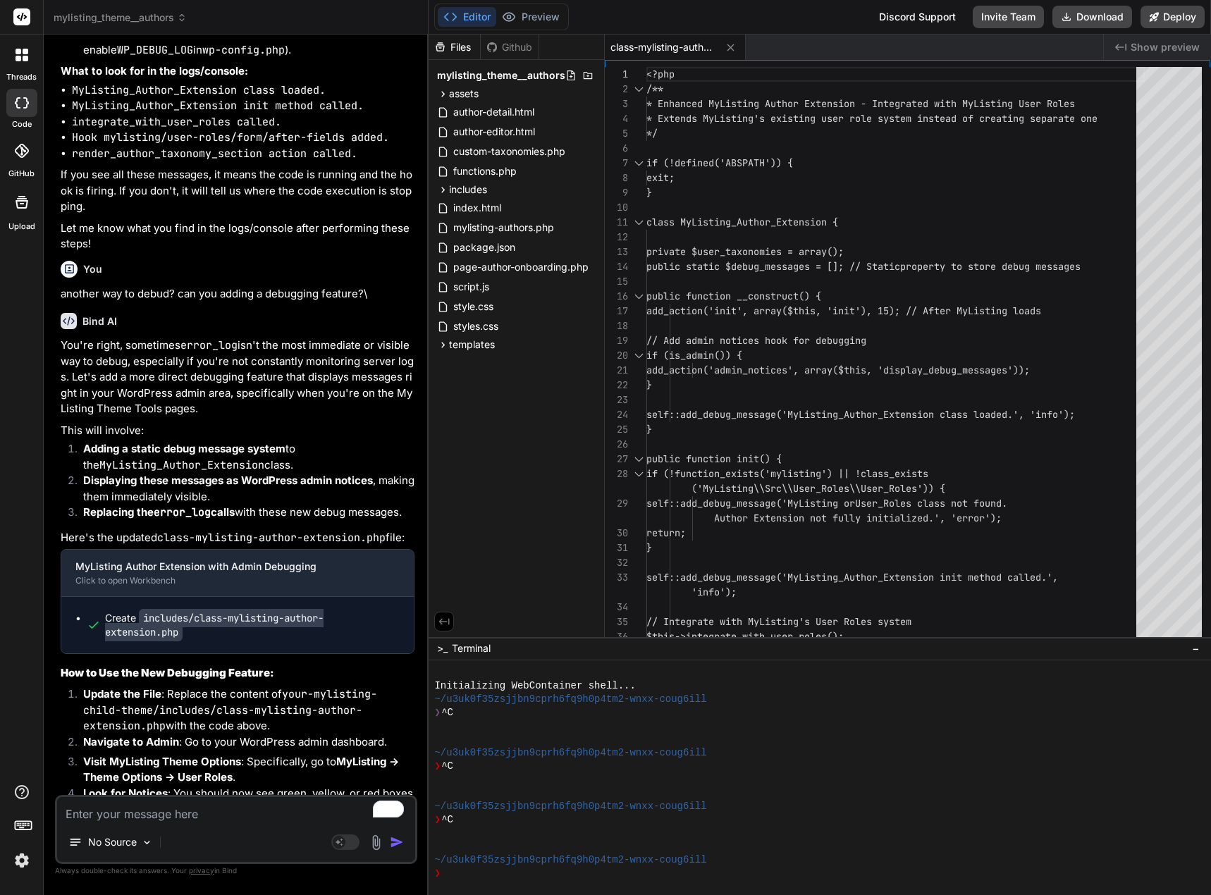
click at [144, 818] on textarea "To enrich screen reader interactions, please activate Accessibility in Grammarl…" at bounding box center [236, 809] width 358 height 25
paste textarea "[Author Extension Debug] MyListing_Author_Extension class loaded. [Author Exten…"
type textarea "[Author Extension Debug] MyListing_Author_Extension class loaded. [Author Exten…"
type textarea "x"
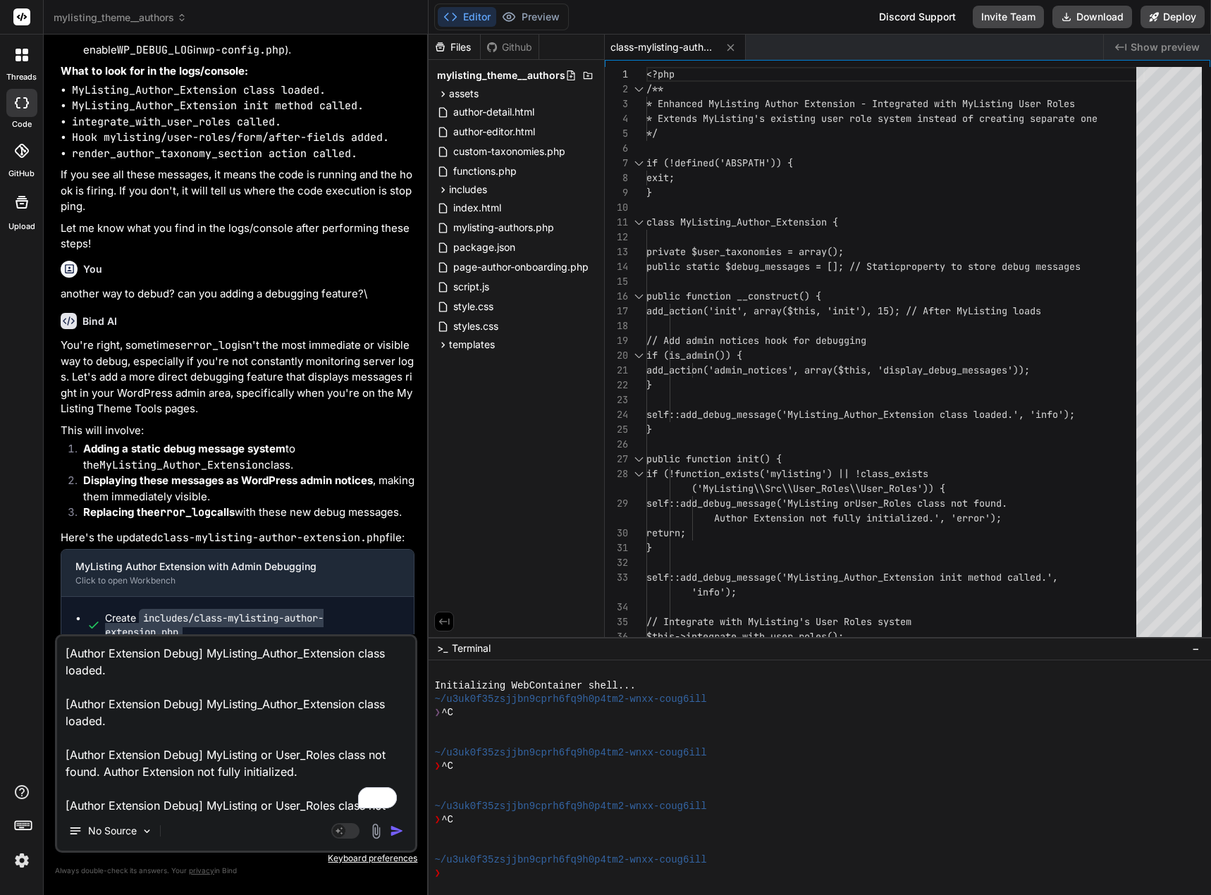
scroll to position [18, 0]
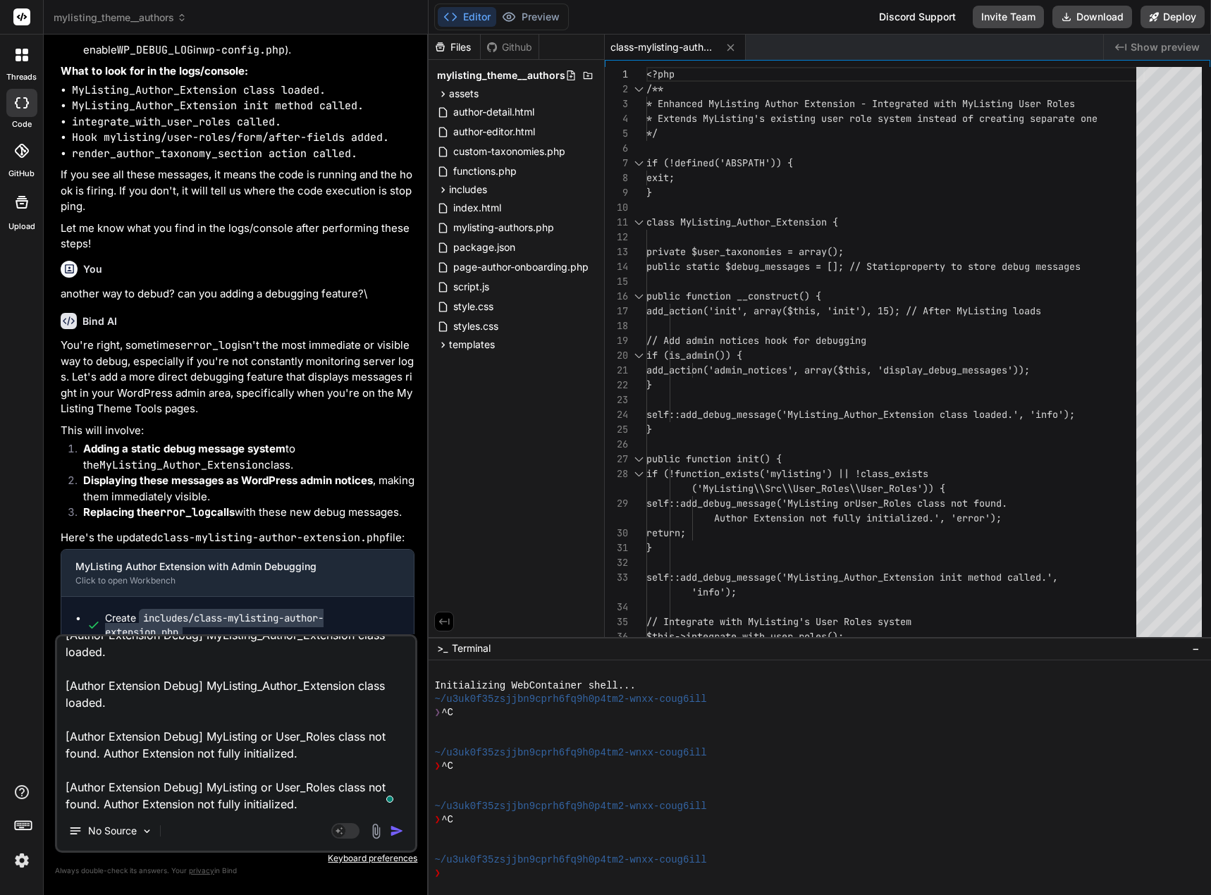
type textarea "[Author Extension Debug] MyListing_Author_Extension class loaded. [Author Exten…"
click at [396, 833] on img "button" at bounding box center [397, 831] width 14 height 14
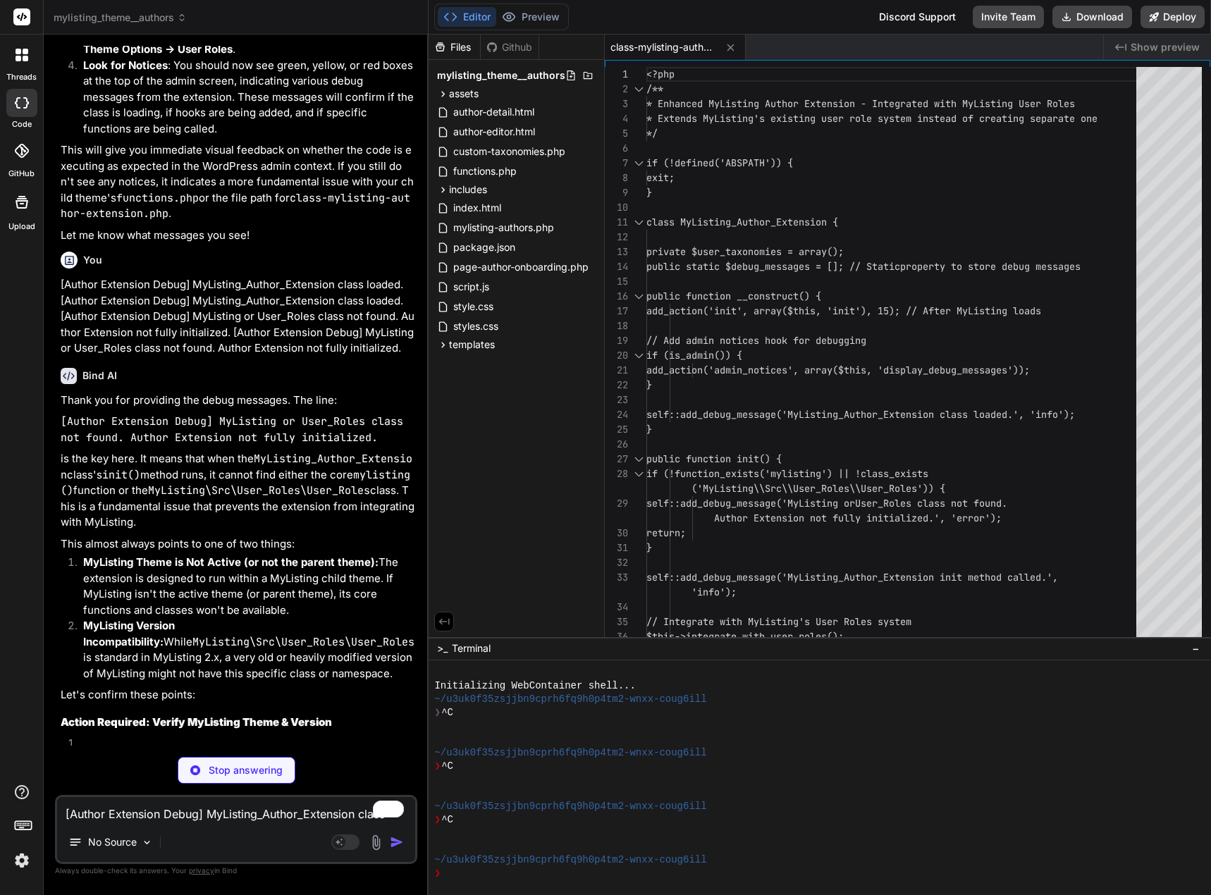
scroll to position [9592, 0]
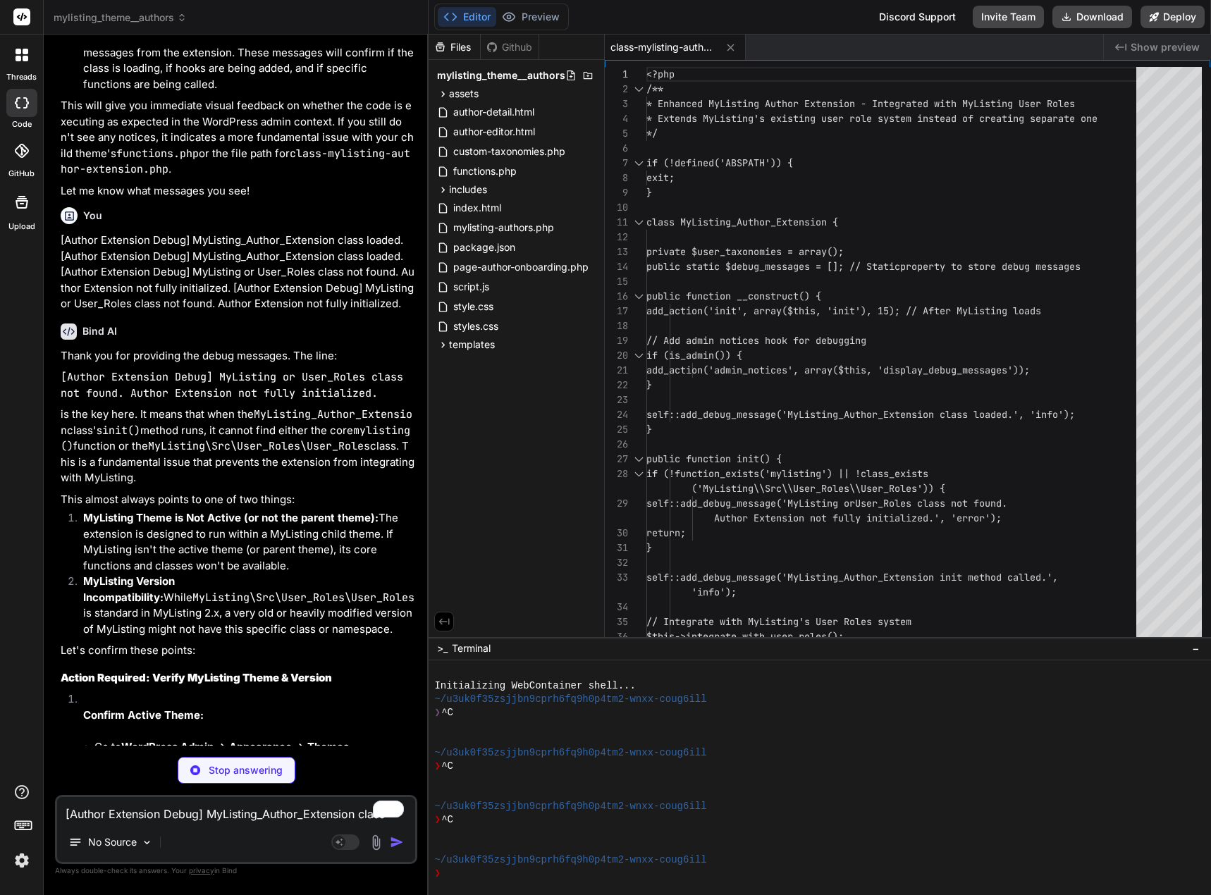
type textarea "x"
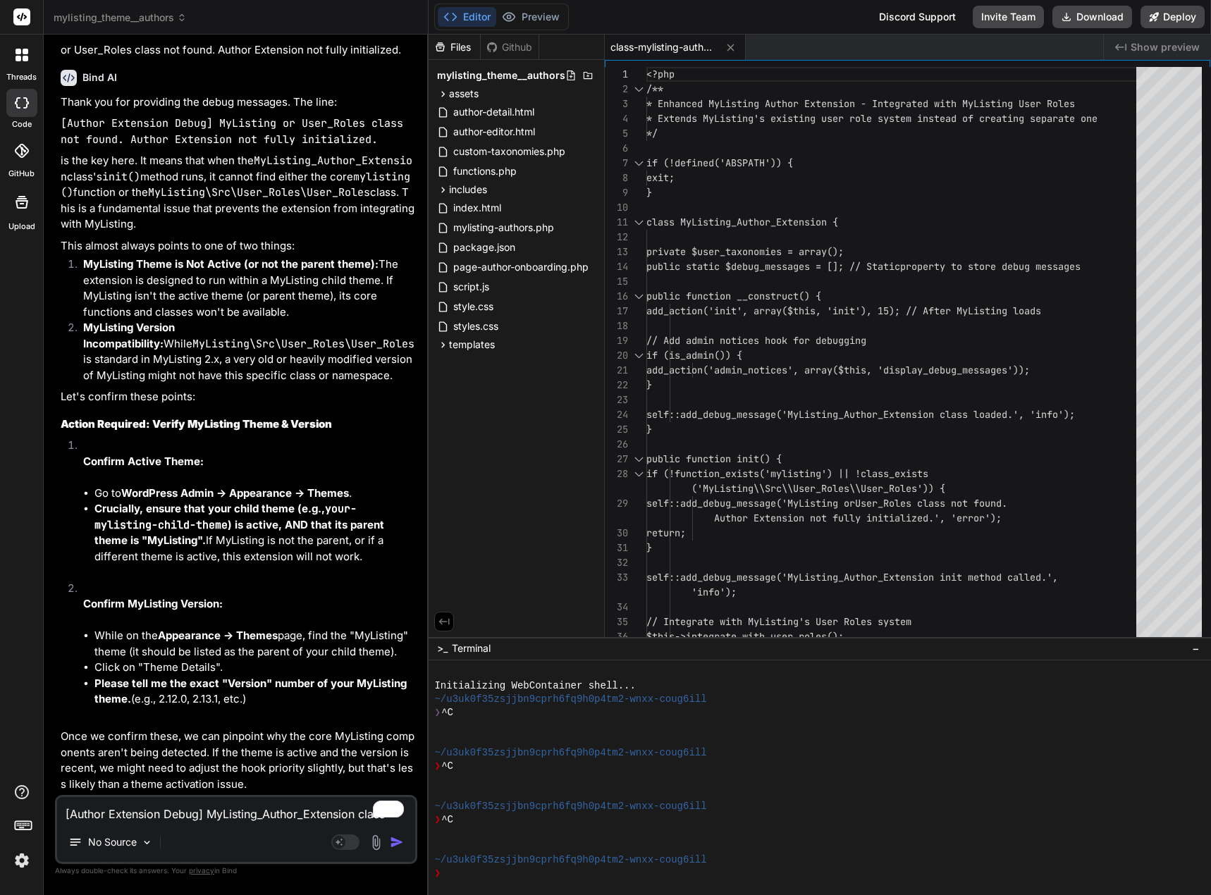
scroll to position [9948, 0]
click at [126, 805] on textarea "[Author Extension Debug] MyListing_Author_Extension class loaded. [Author Exten…" at bounding box center [236, 809] width 358 height 25
type textarea "t"
type textarea "x"
type textarea "th"
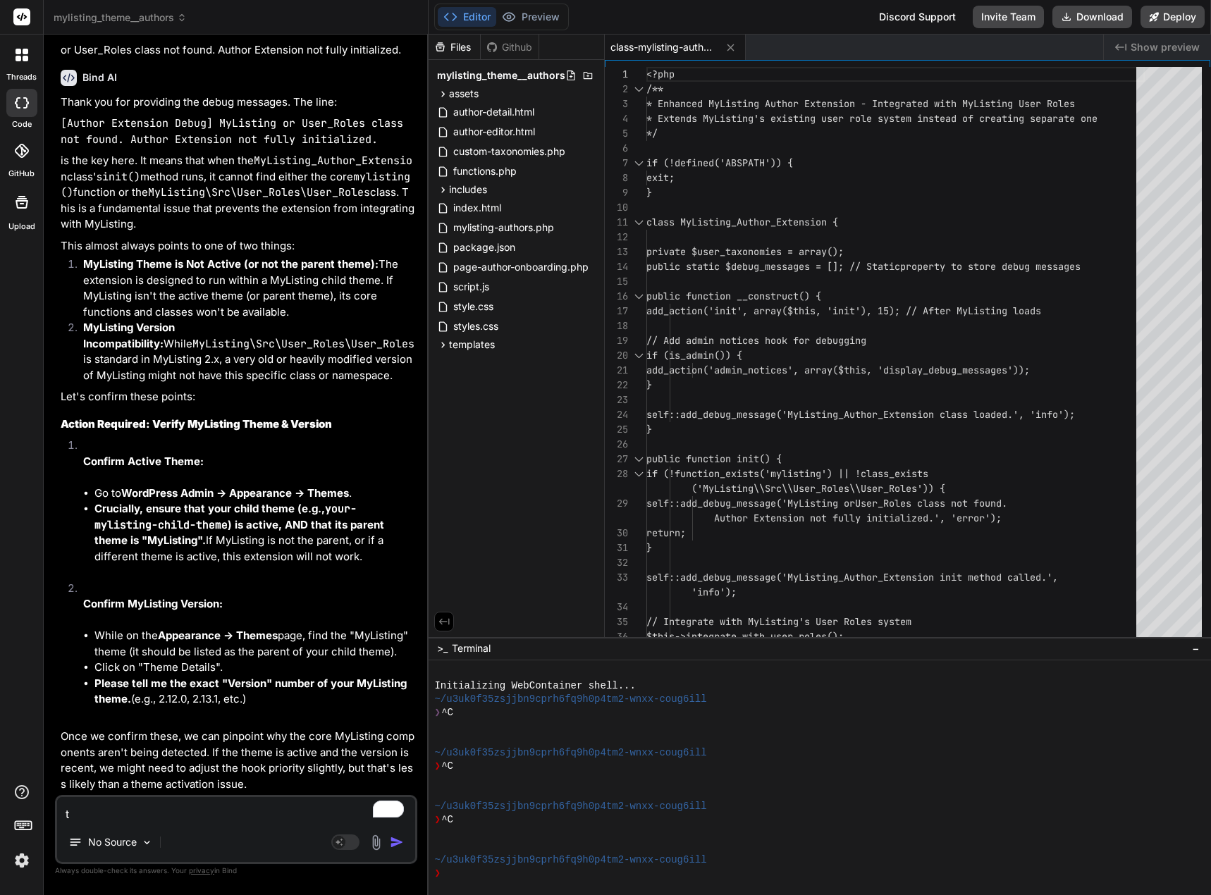
type textarea "x"
type textarea "the"
type textarea "x"
type textarea "the"
type textarea "x"
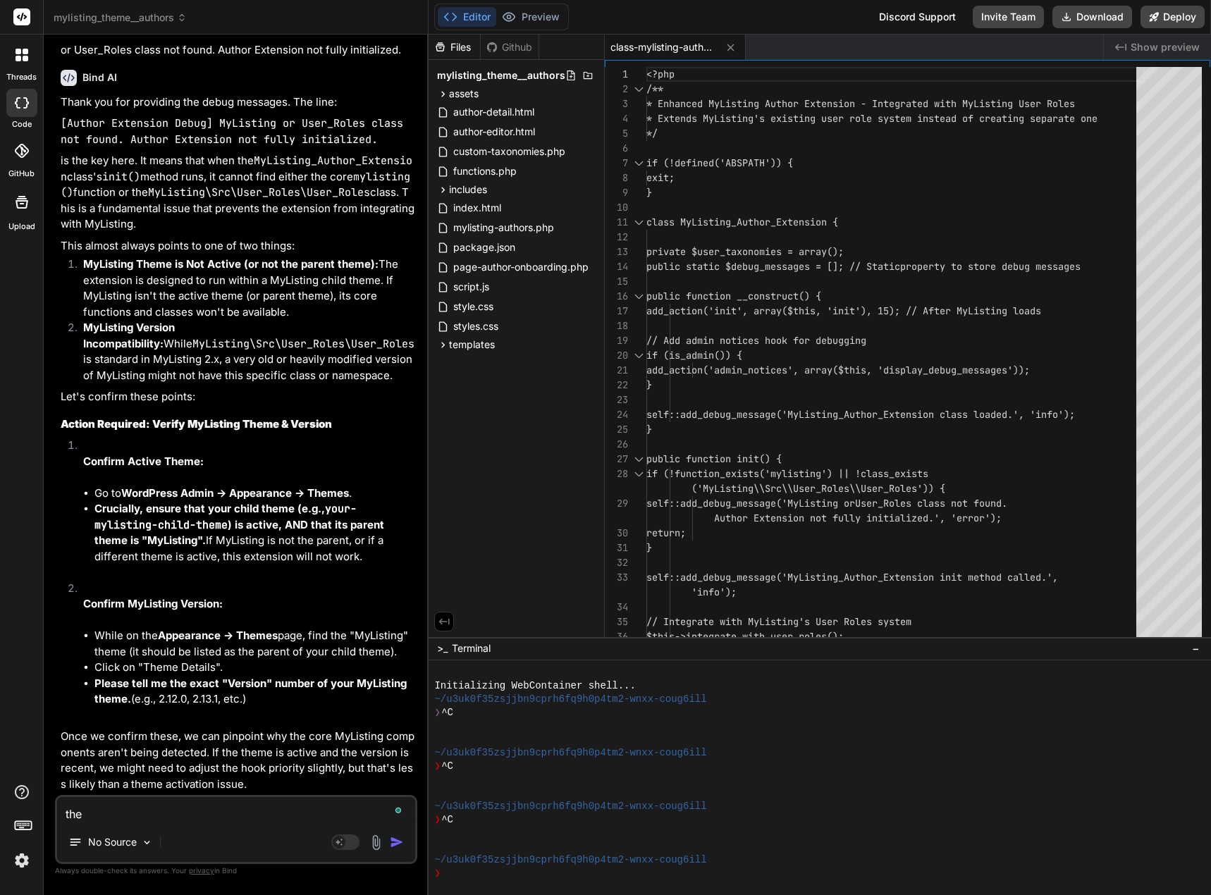
type textarea "the t"
type textarea "x"
type textarea "the th"
type textarea "x"
type textarea "the the"
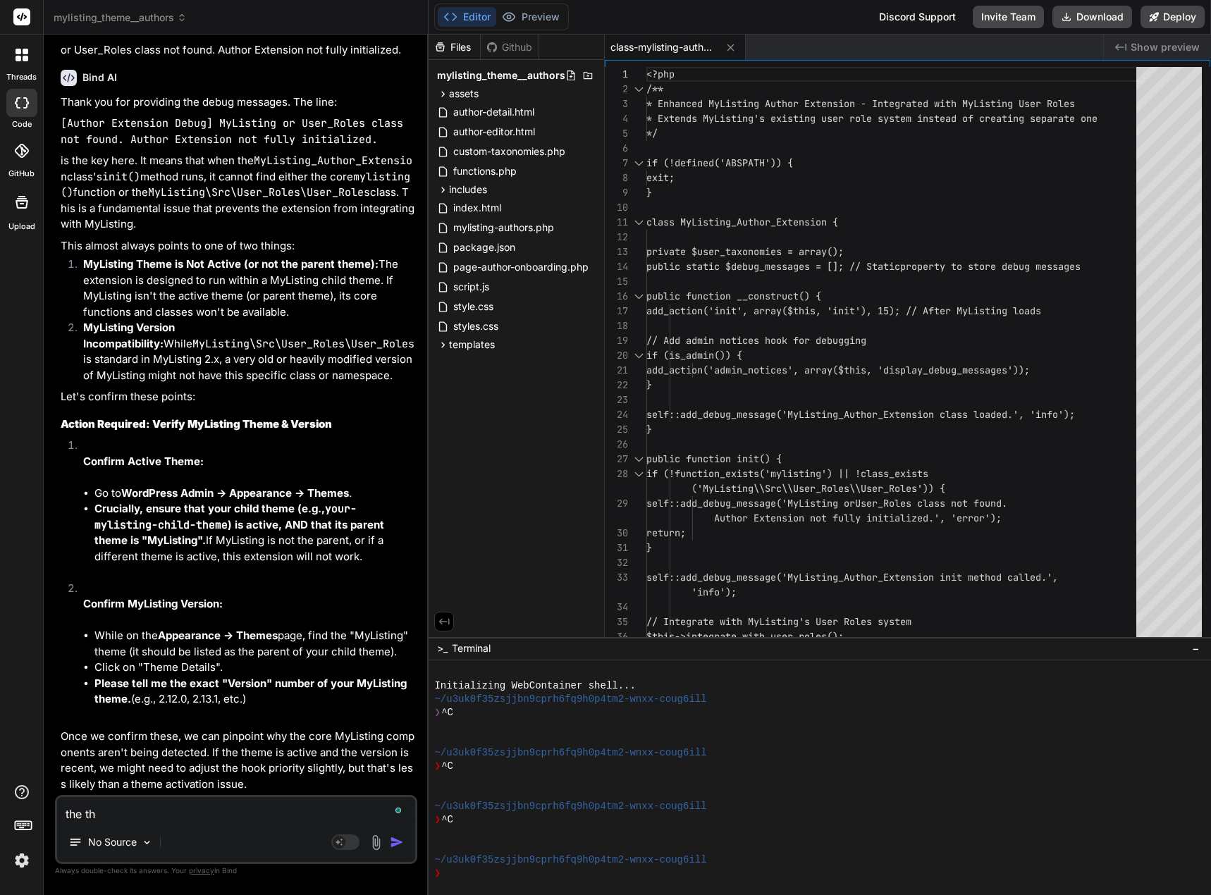
type textarea "x"
type textarea "the them"
type textarea "x"
type textarea "the theme"
type textarea "x"
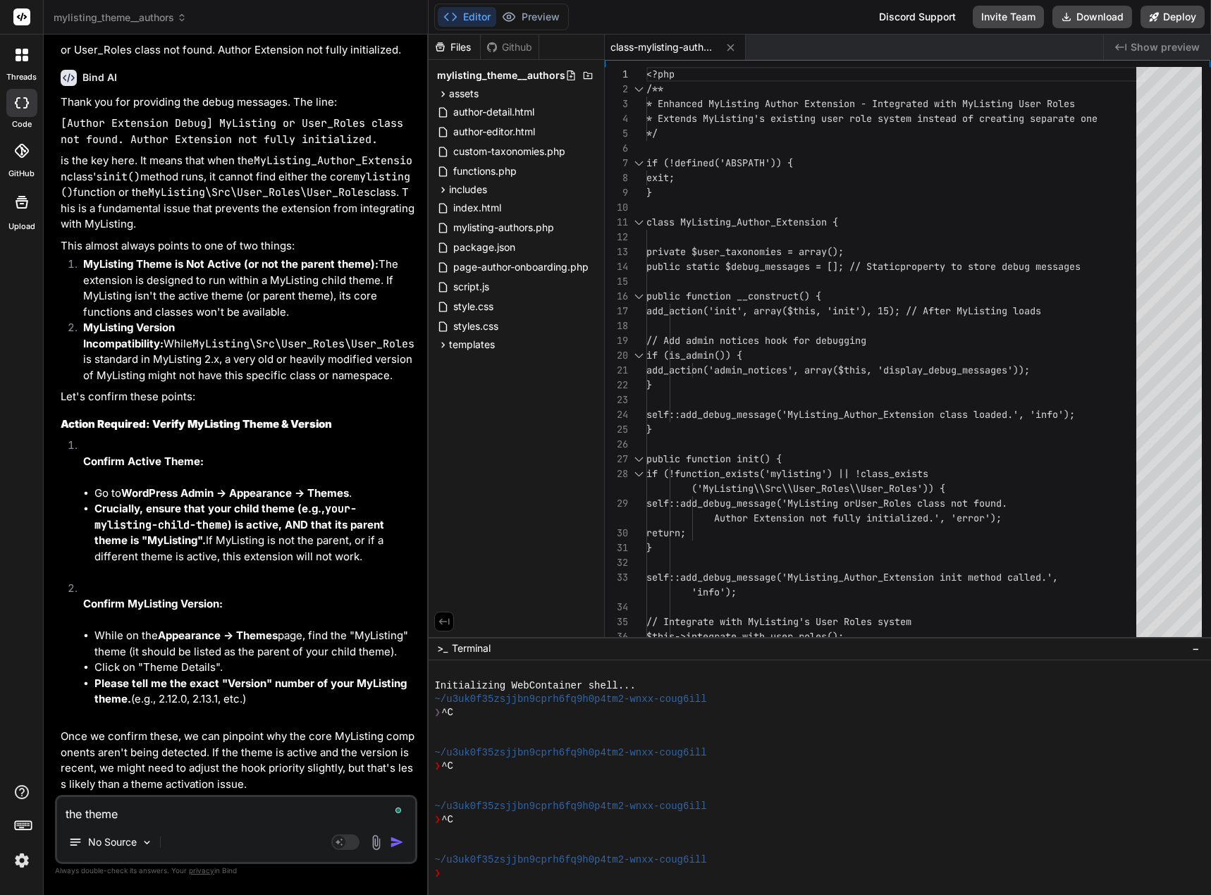
type textarea "the theme"
type textarea "x"
type textarea "the theme i"
type textarea "x"
type textarea "the theme is"
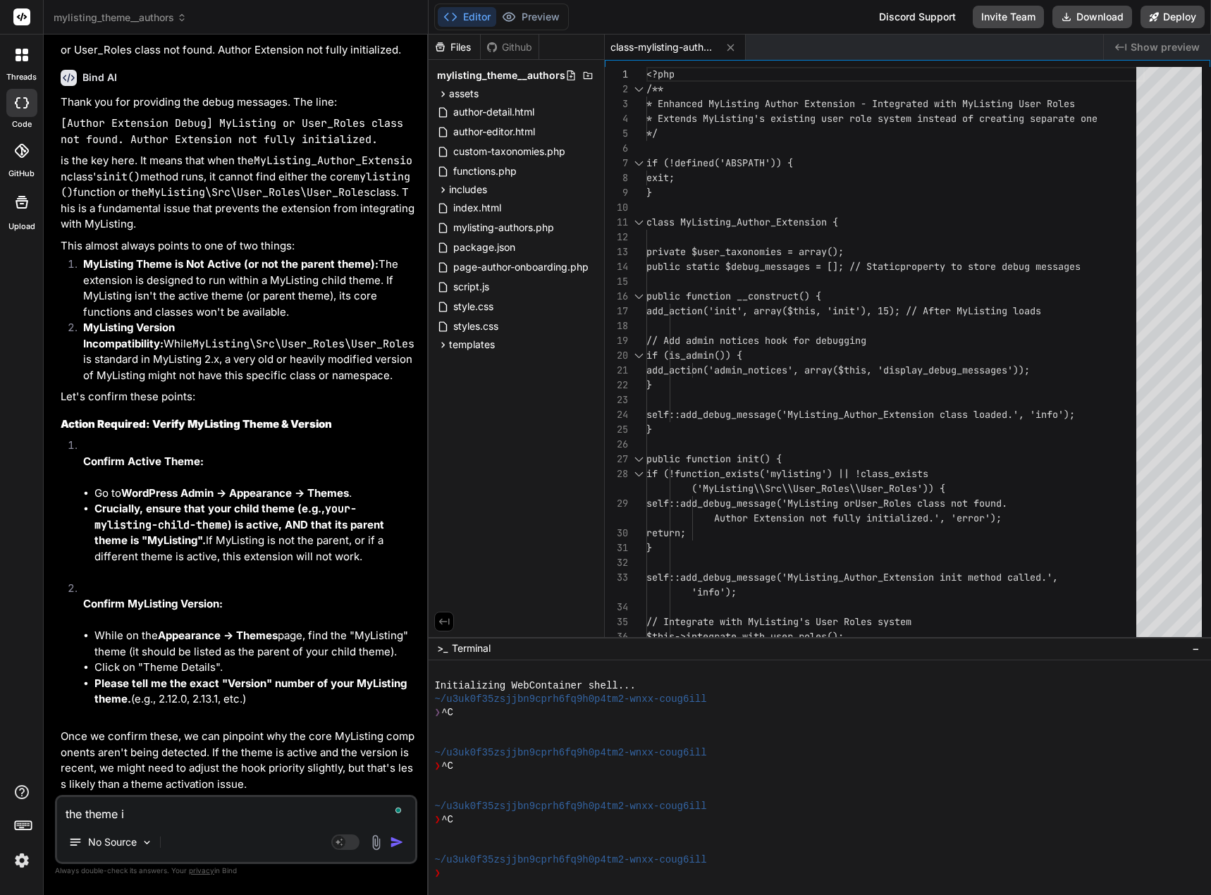
type textarea "x"
type textarea "the theme is"
type textarea "x"
type textarea "the theme is a"
type textarea "x"
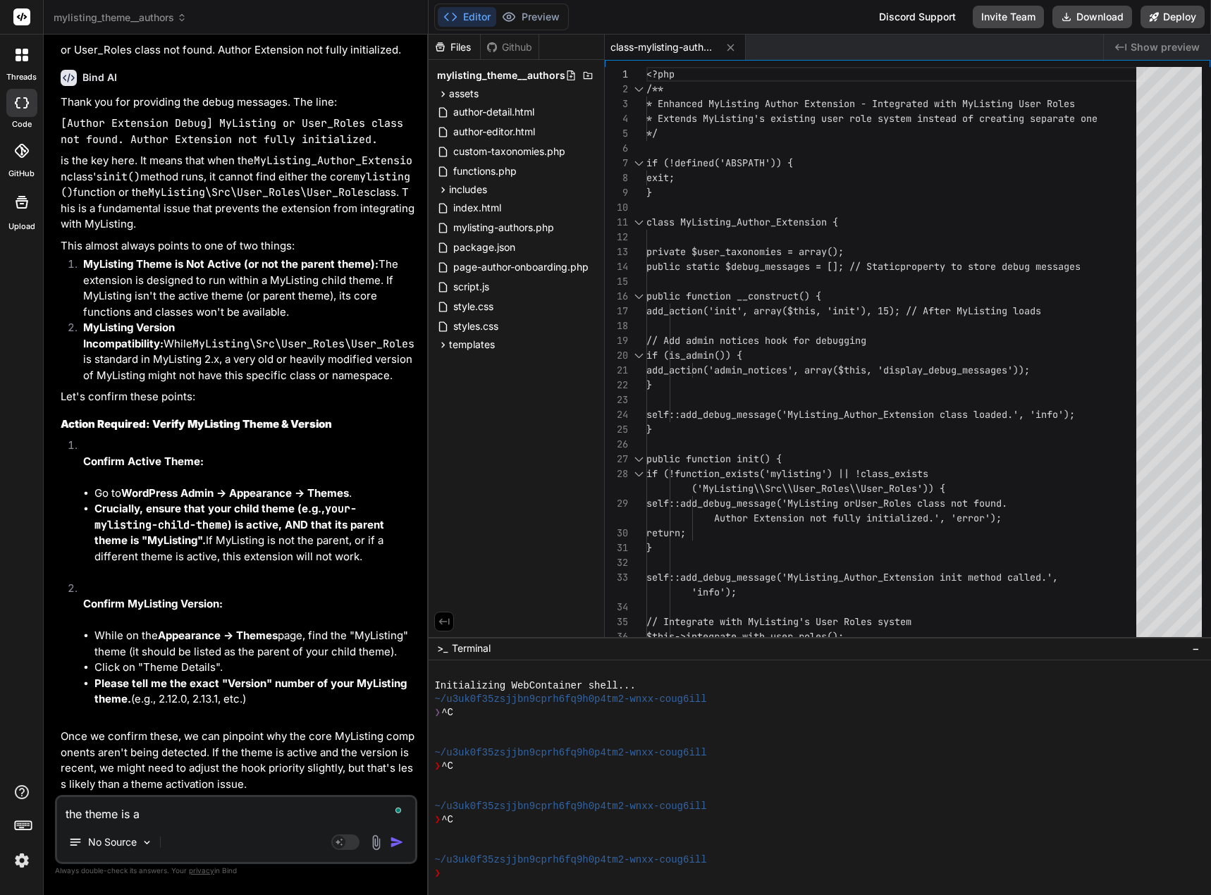
type textarea "the theme is ac"
type textarea "x"
type textarea "the theme is act"
type textarea "x"
type textarea "the theme is acti"
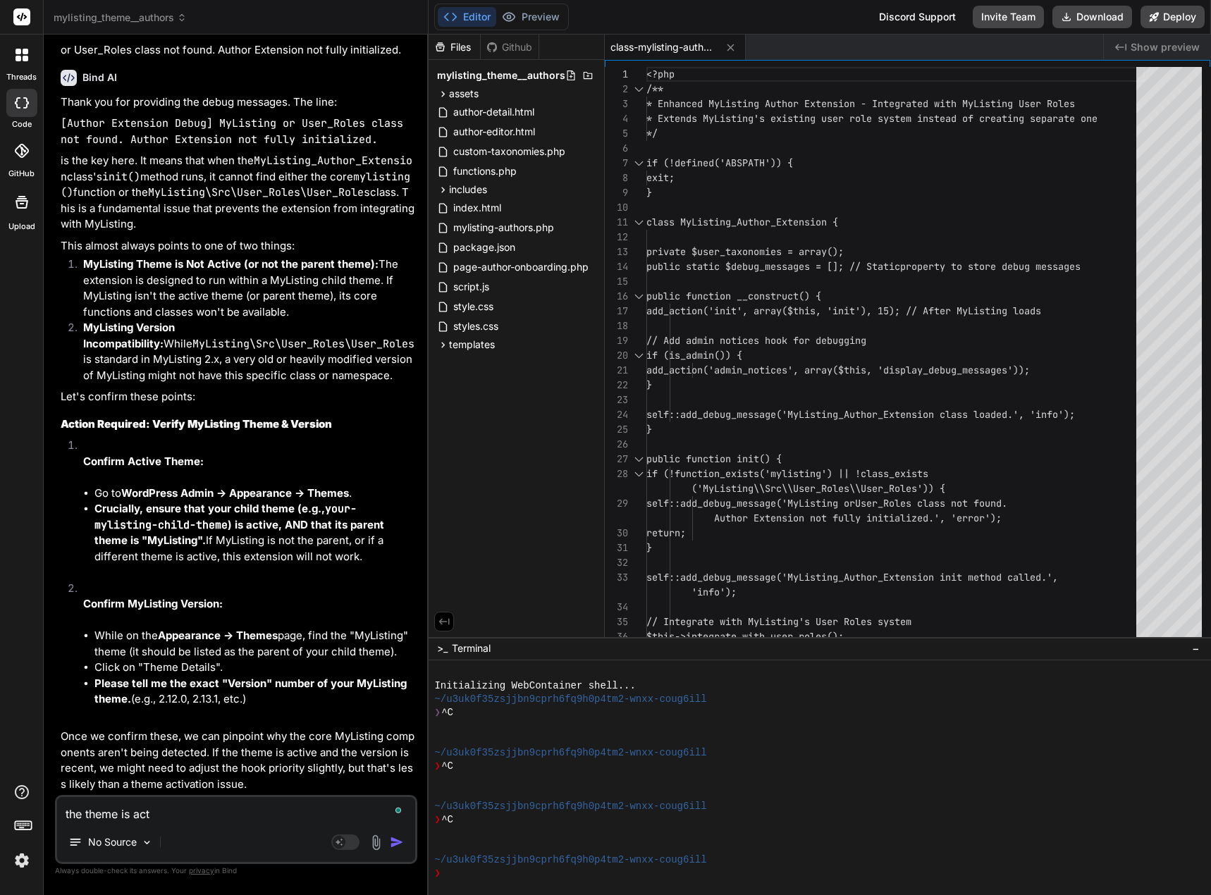
type textarea "x"
type textarea "the theme is activ"
type textarea "x"
type textarea "the theme is active"
type textarea "x"
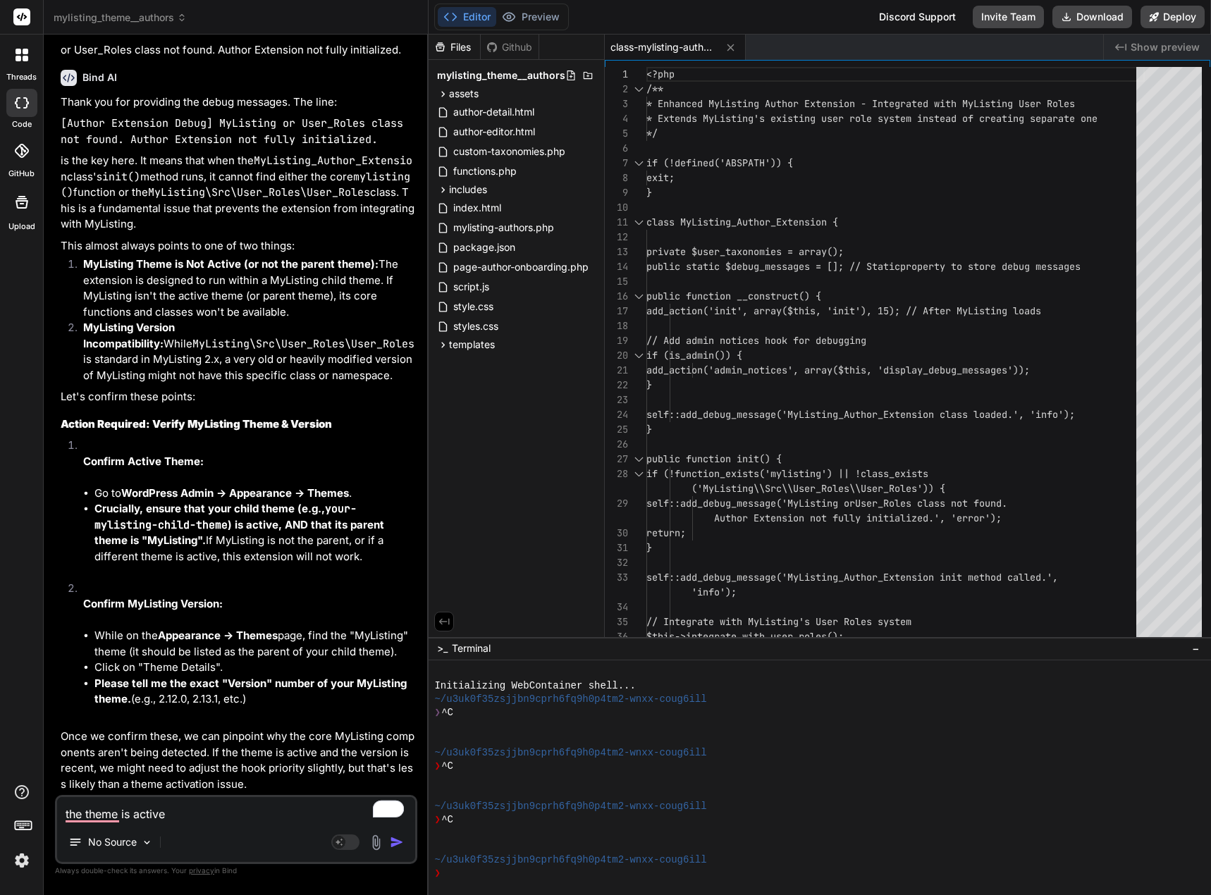
type textarea "the theme is active"
type textarea "x"
type textarea "the theme is active a"
type textarea "x"
type textarea "the theme is active an"
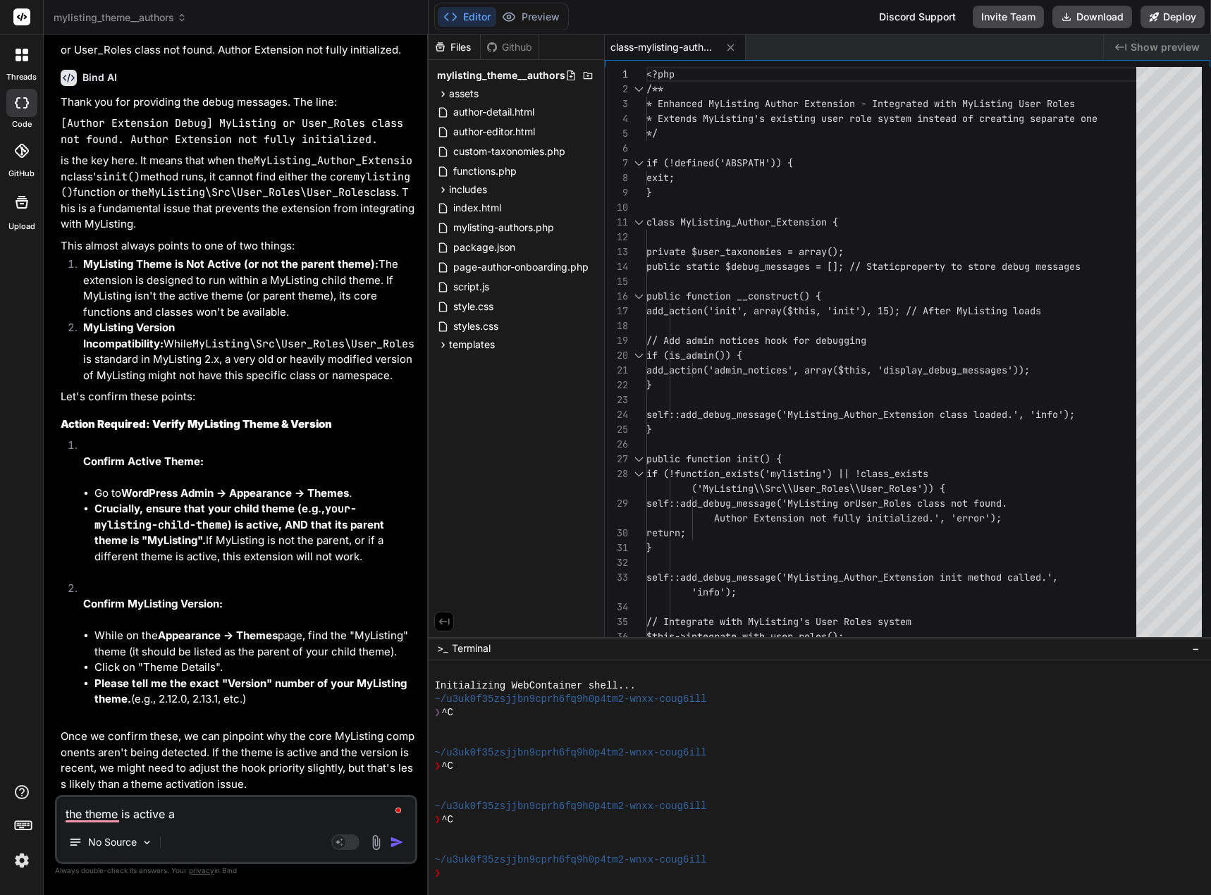
type textarea "x"
type textarea "the theme is active and"
type textarea "x"
type textarea "the theme is active and"
type textarea "x"
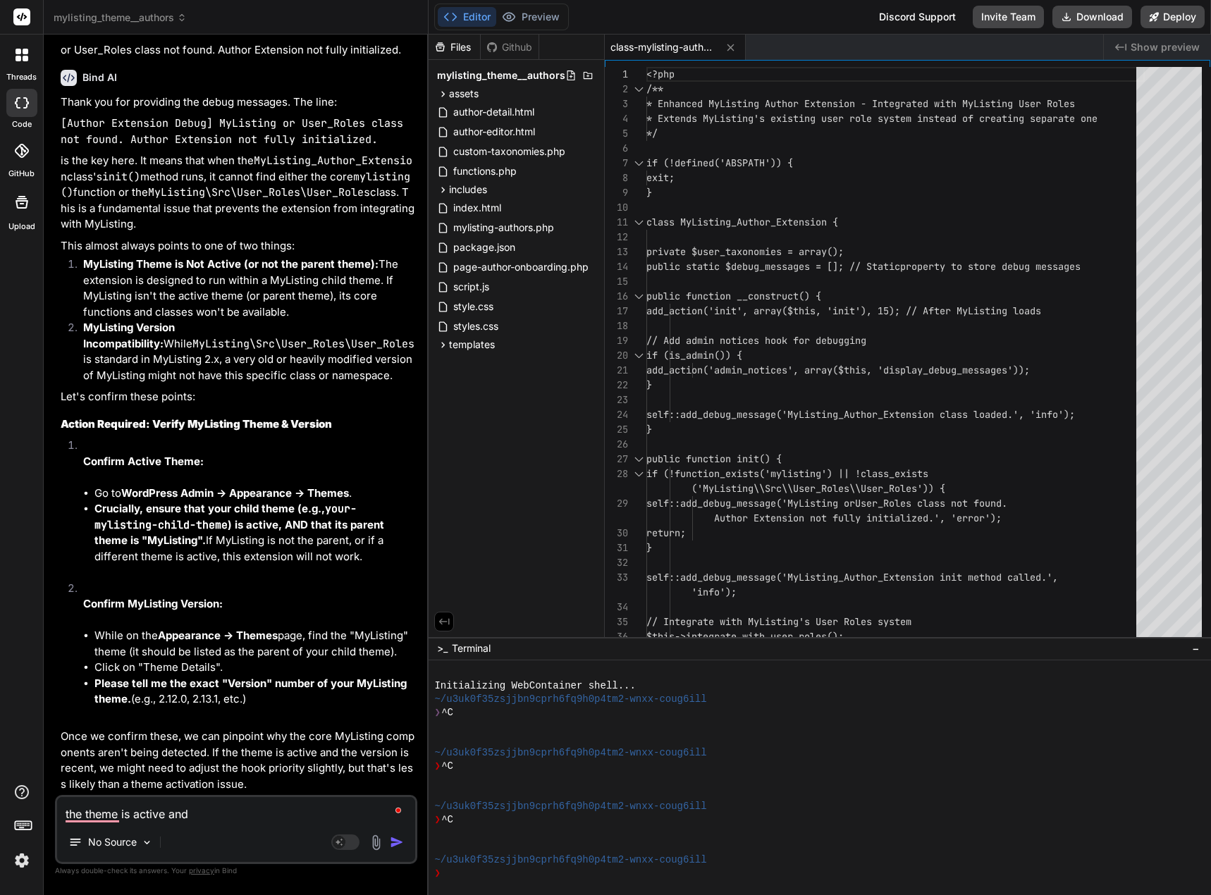
type textarea "the theme is active and v"
type textarea "x"
type textarea "the theme is active and ve"
type textarea "x"
type textarea "the theme is active and ver"
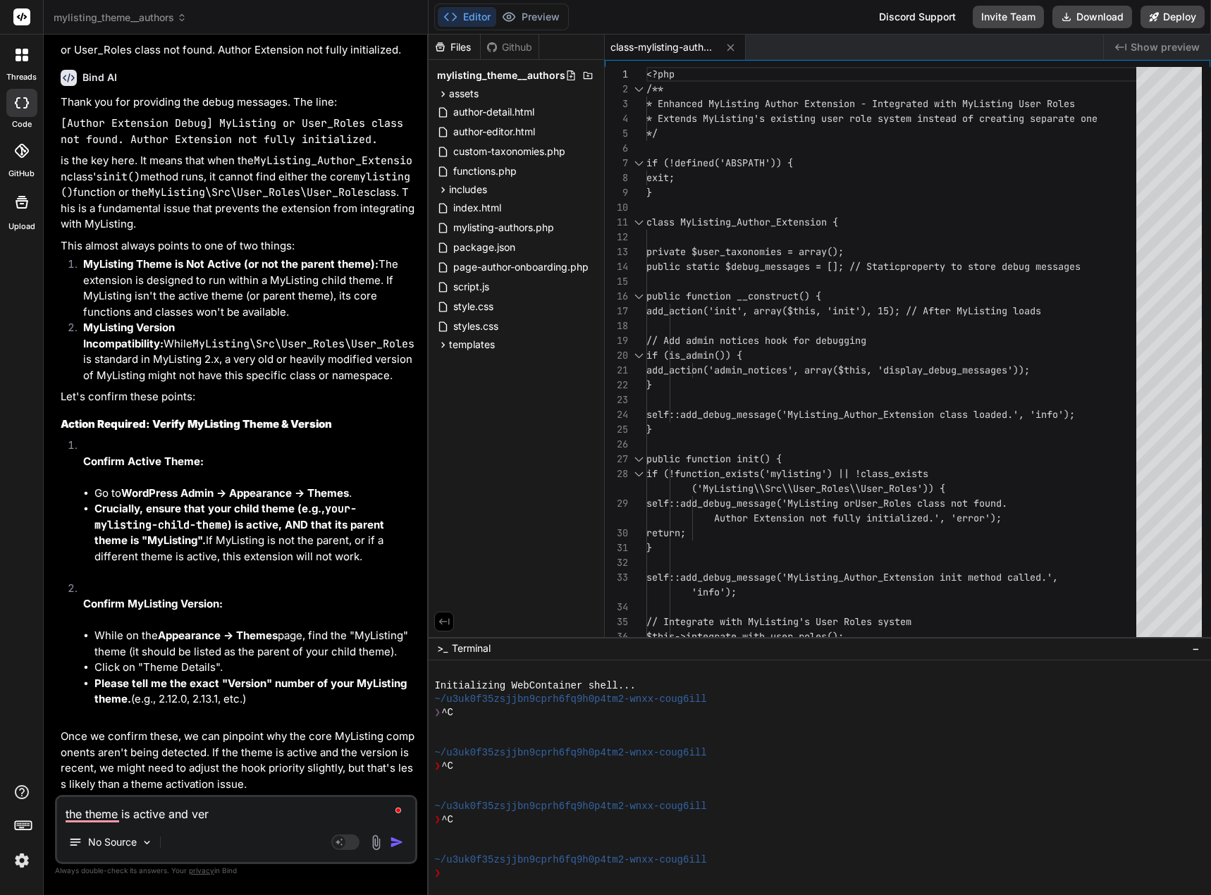
type textarea "x"
type textarea "the theme is active and vers"
type textarea "x"
type textarea "the theme is active and versi"
type textarea "x"
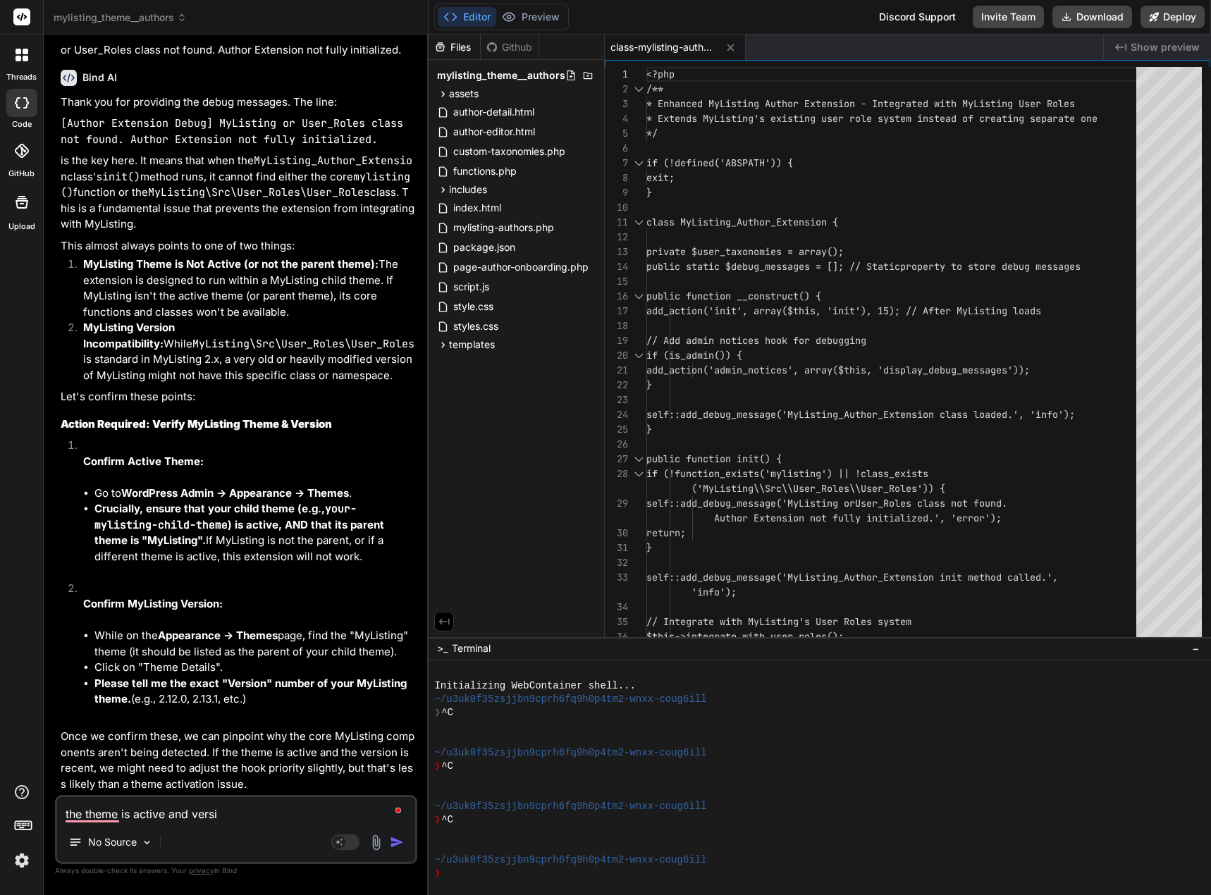
type textarea "the theme is active and versio"
type textarea "x"
type textarea "the theme is active and version"
type textarea "x"
type textarea "the theme is active and version"
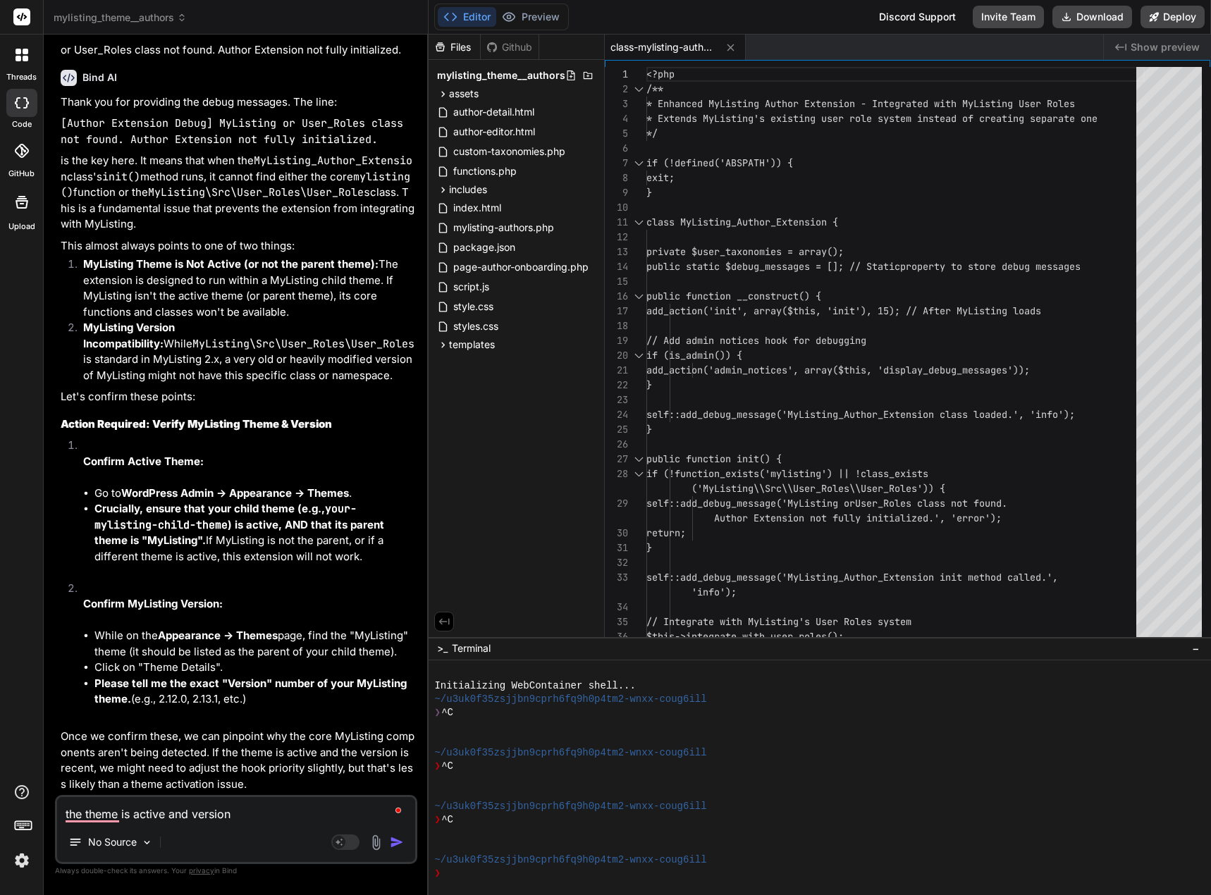
type textarea "x"
type textarea "the theme is active and version i"
type textarea "x"
type textarea "the theme is active and version is"
type textarea "x"
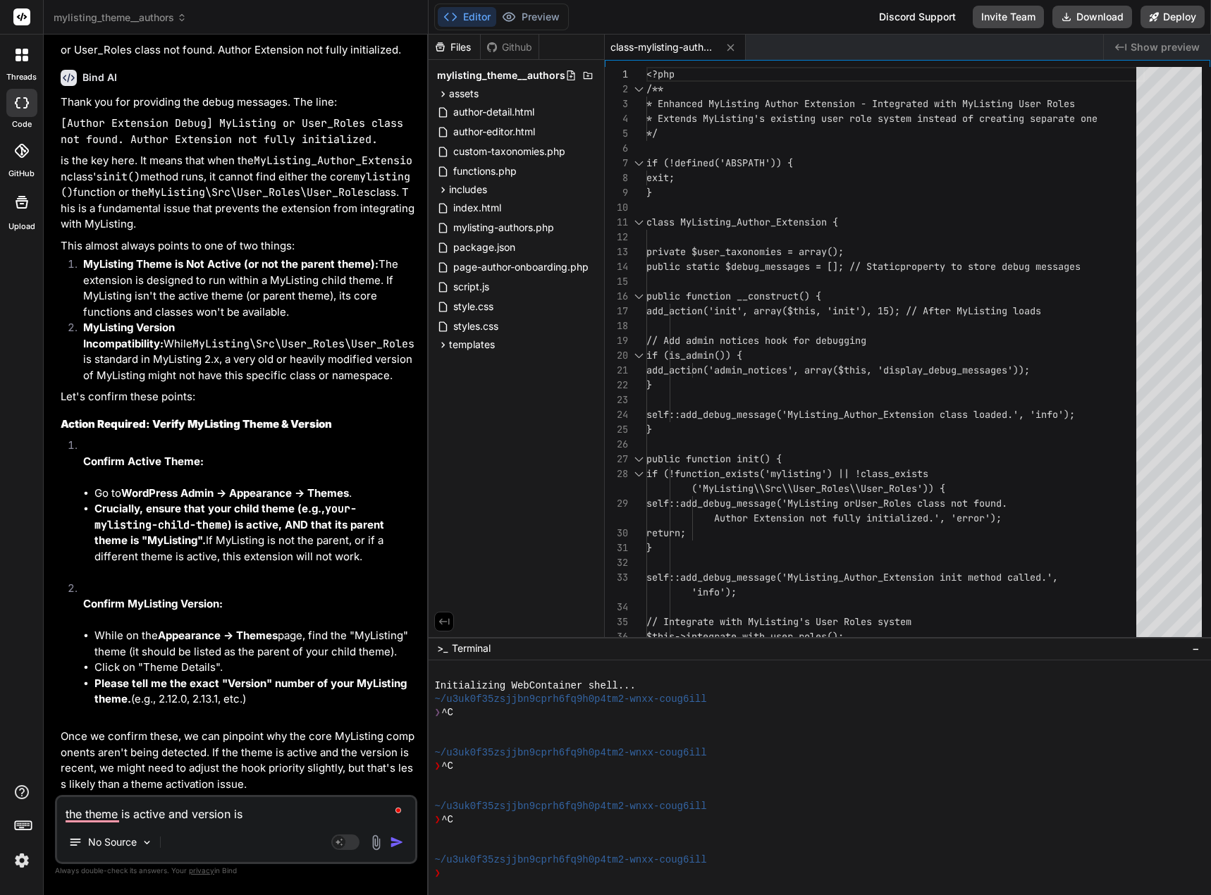
type textarea "the theme is active and version is"
type textarea "x"
type textarea "the theme is active and version is 2"
type textarea "x"
type textarea "the theme is active and version is 2."
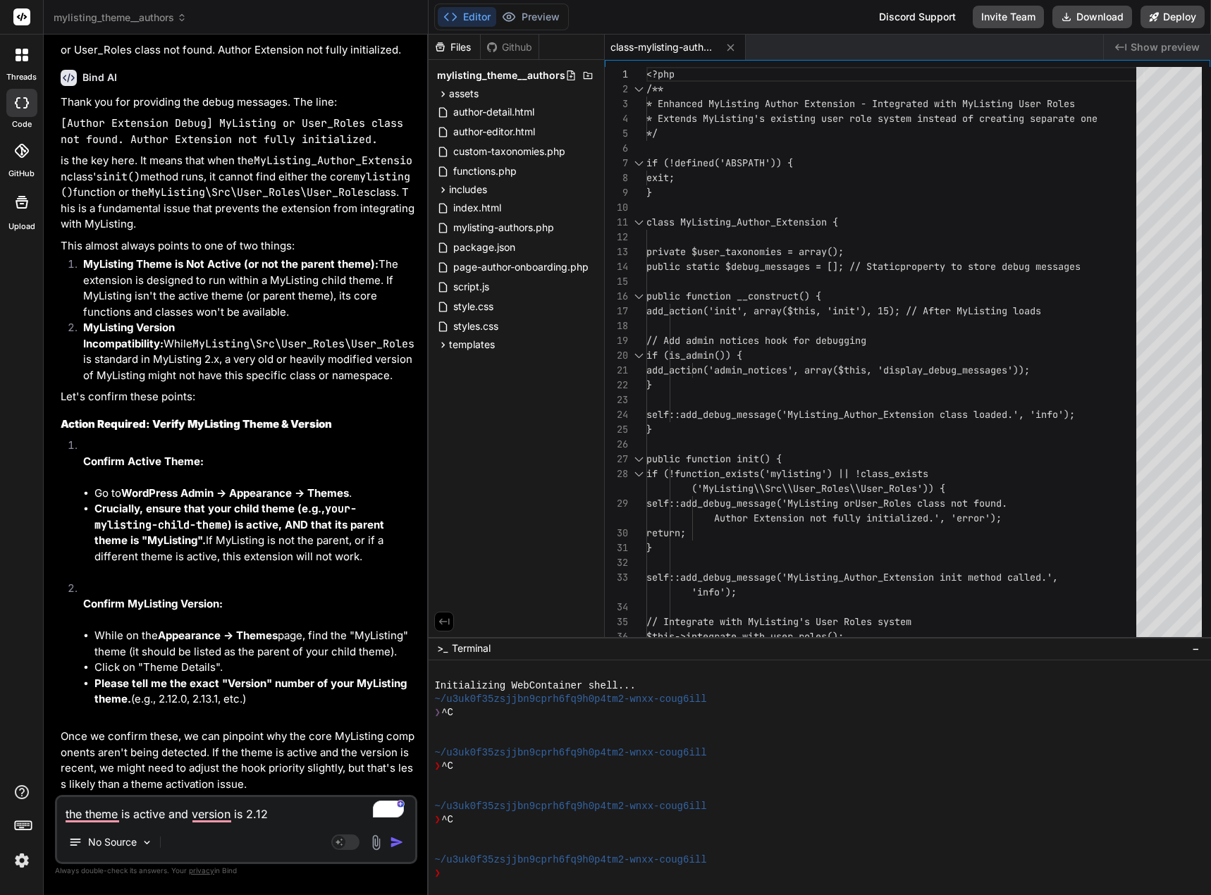
click at [396, 841] on img "button" at bounding box center [397, 842] width 14 height 14
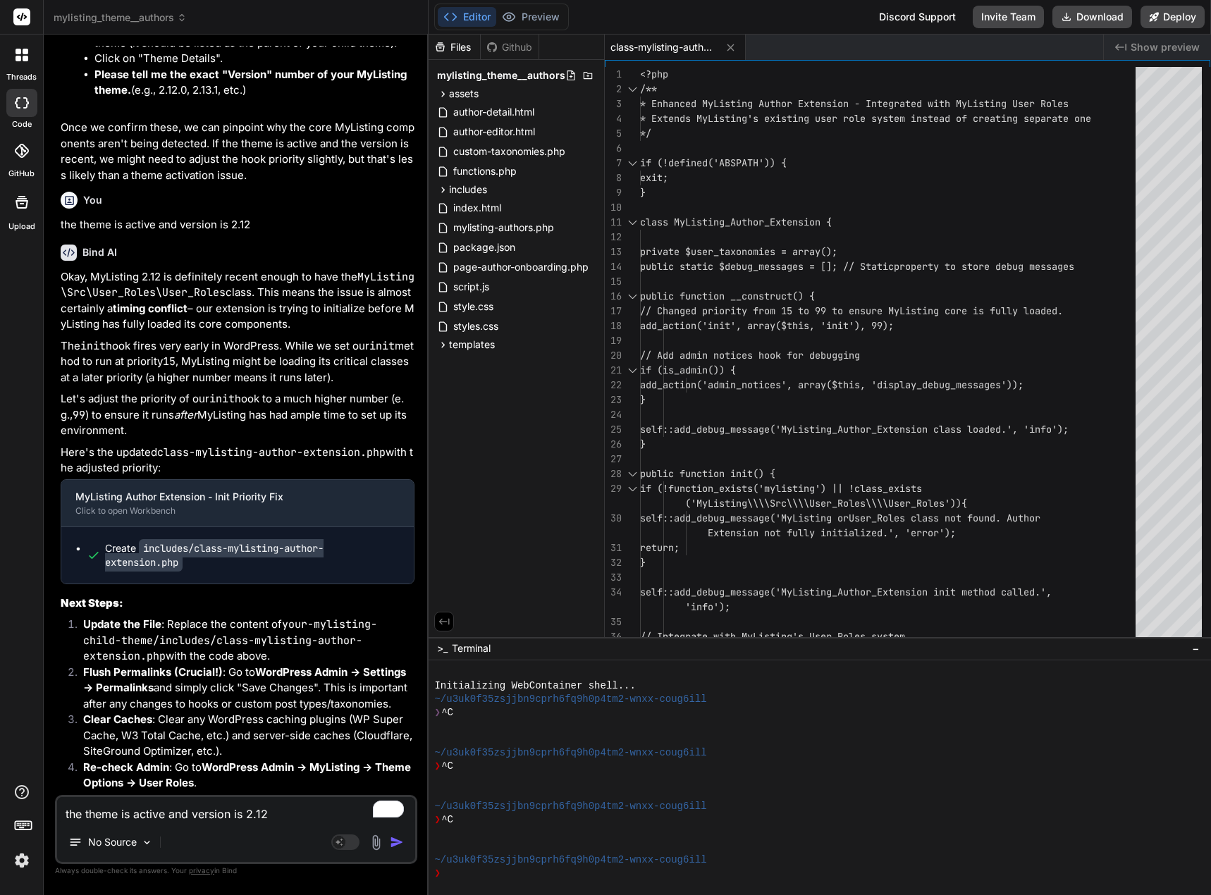
scroll to position [10662, 0]
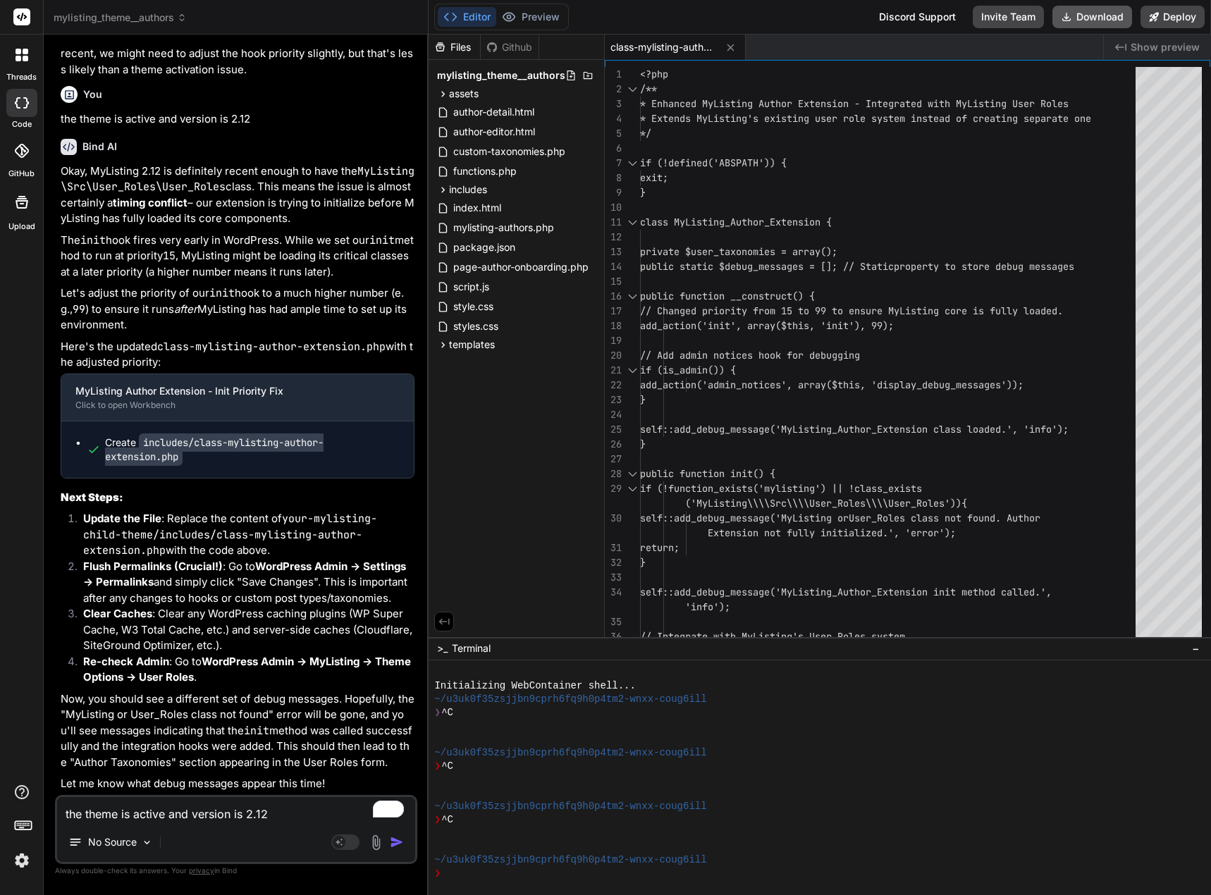
click at [1115, 20] on button "Download" at bounding box center [1092, 17] width 80 height 23
click at [166, 811] on textarea "the theme is active and version is 2.12" at bounding box center [236, 809] width 358 height 25
paste textarea "There has been a critical error on this website. Please check your site admin e…"
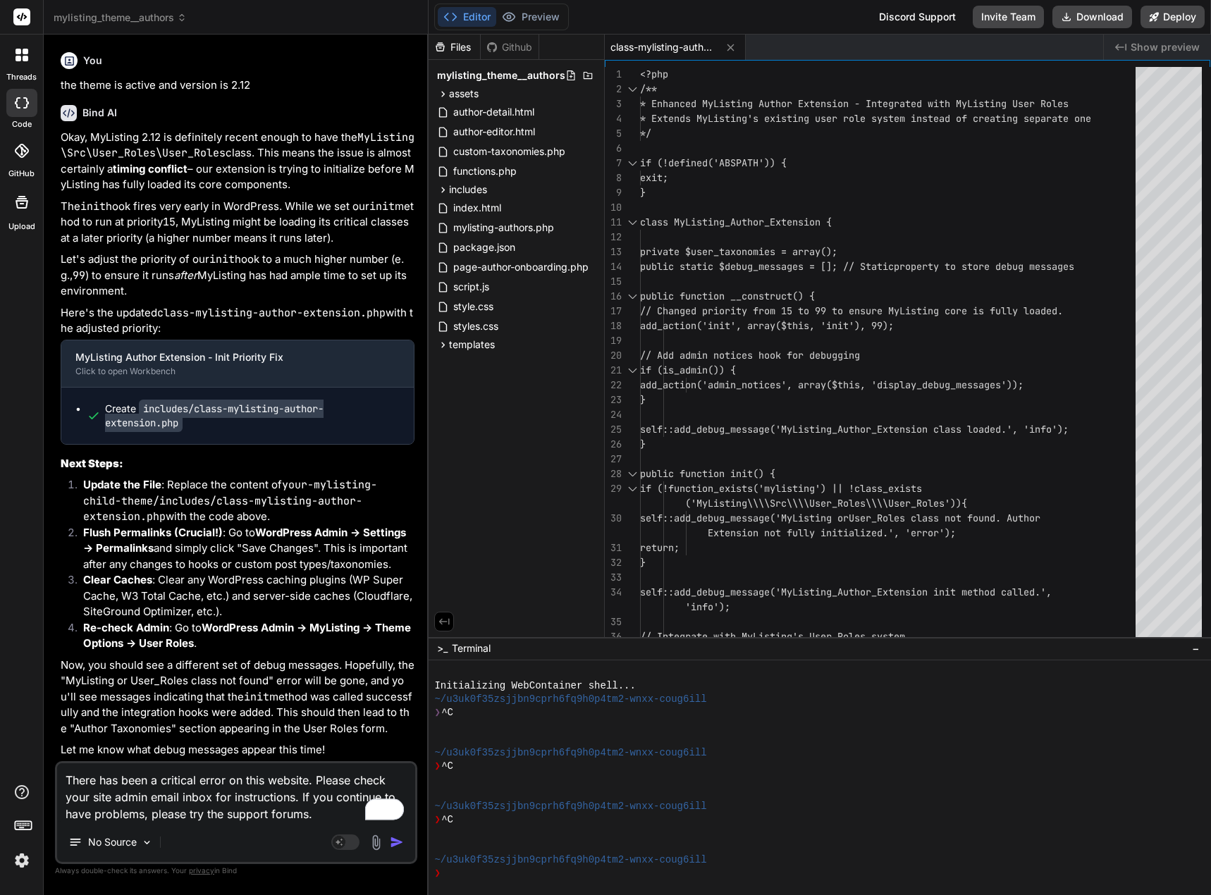
click at [398, 843] on img "button" at bounding box center [397, 842] width 14 height 14
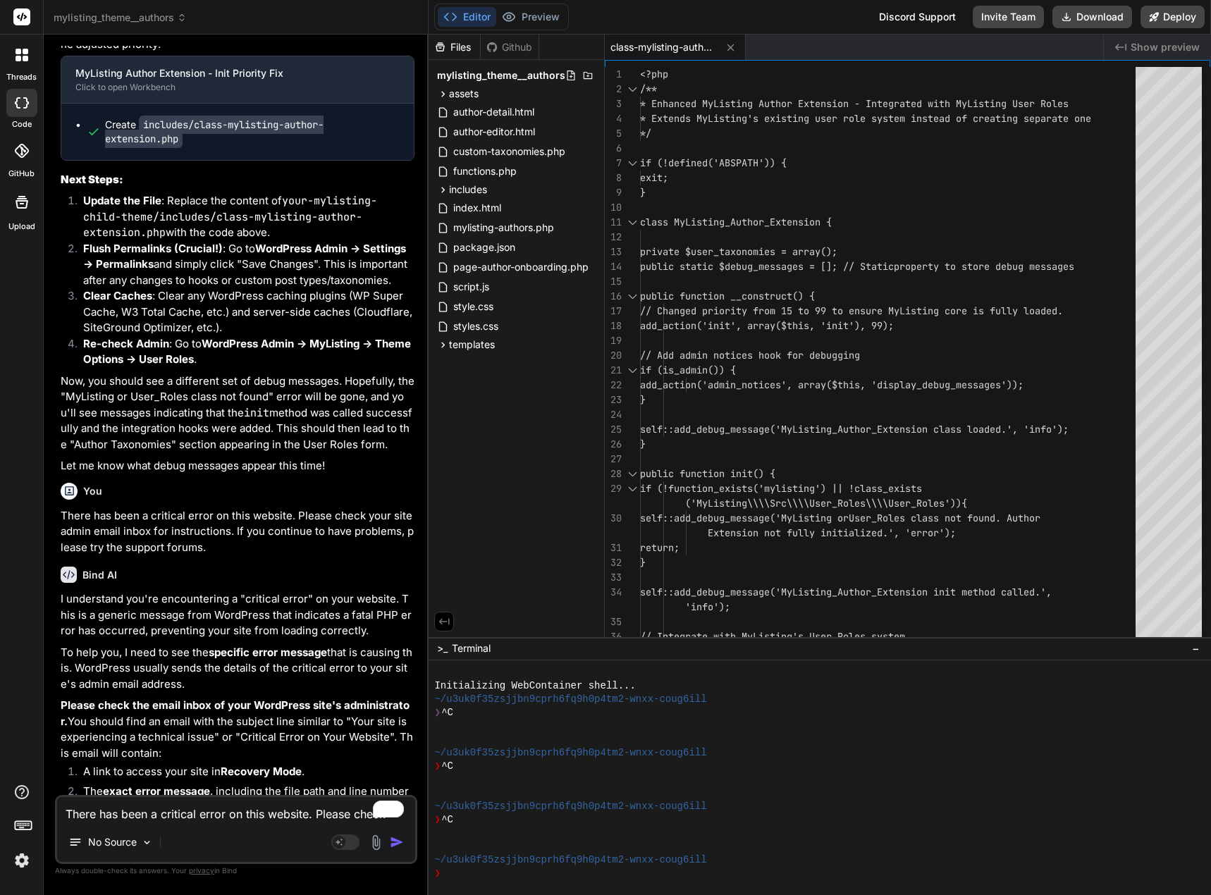
scroll to position [11251, 0]
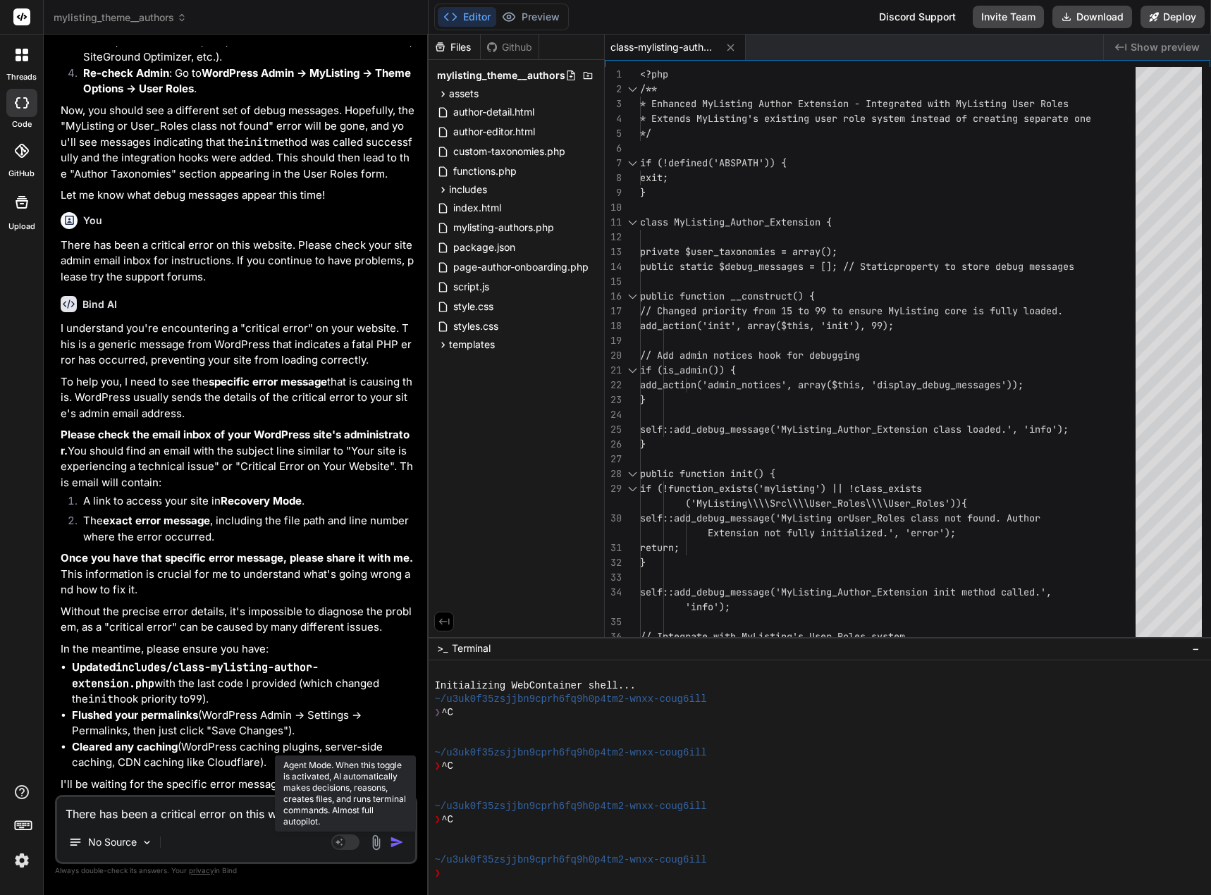
click at [342, 840] on icon at bounding box center [345, 843] width 28 height 16
click at [235, 816] on textarea "There has been a critical error on this website. Please check your site admin e…" at bounding box center [236, 809] width 358 height 25
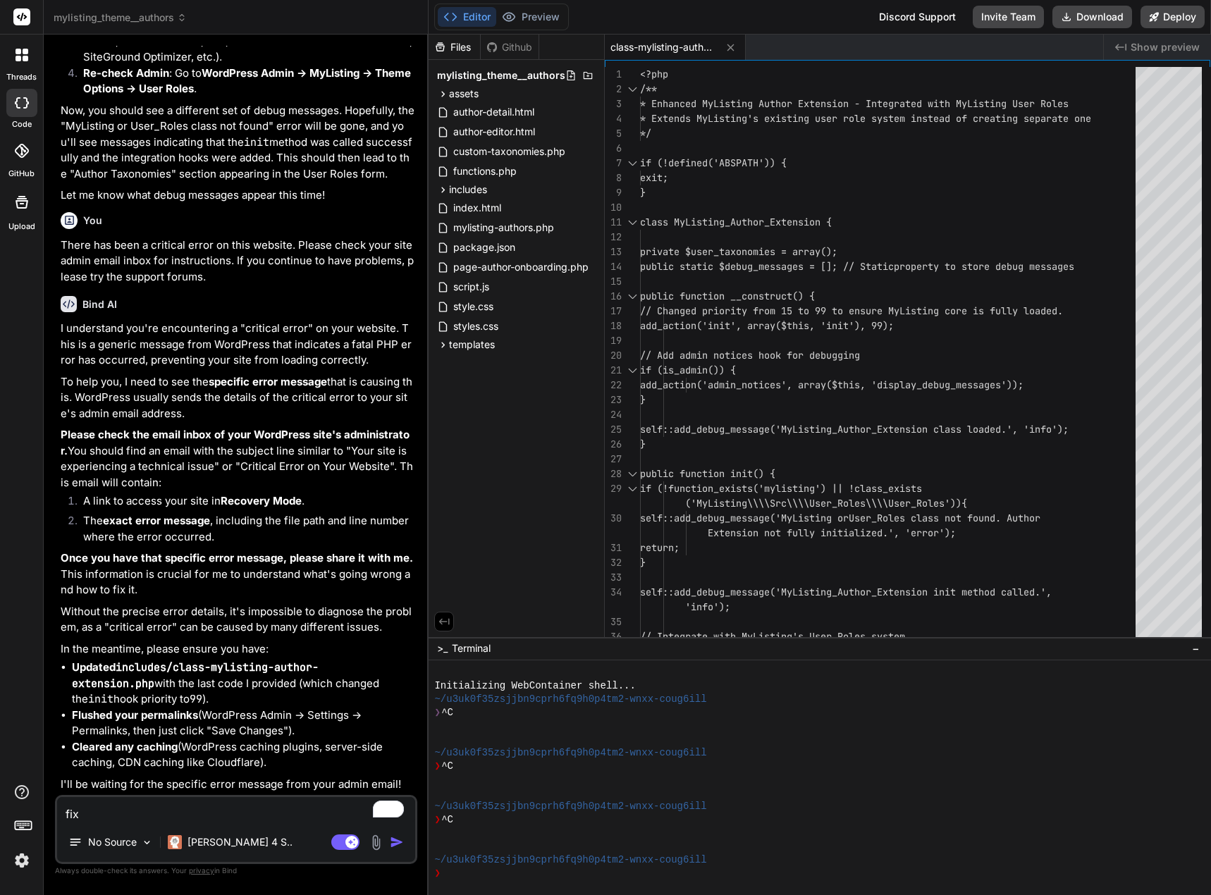
click at [392, 839] on img "button" at bounding box center [397, 842] width 14 height 14
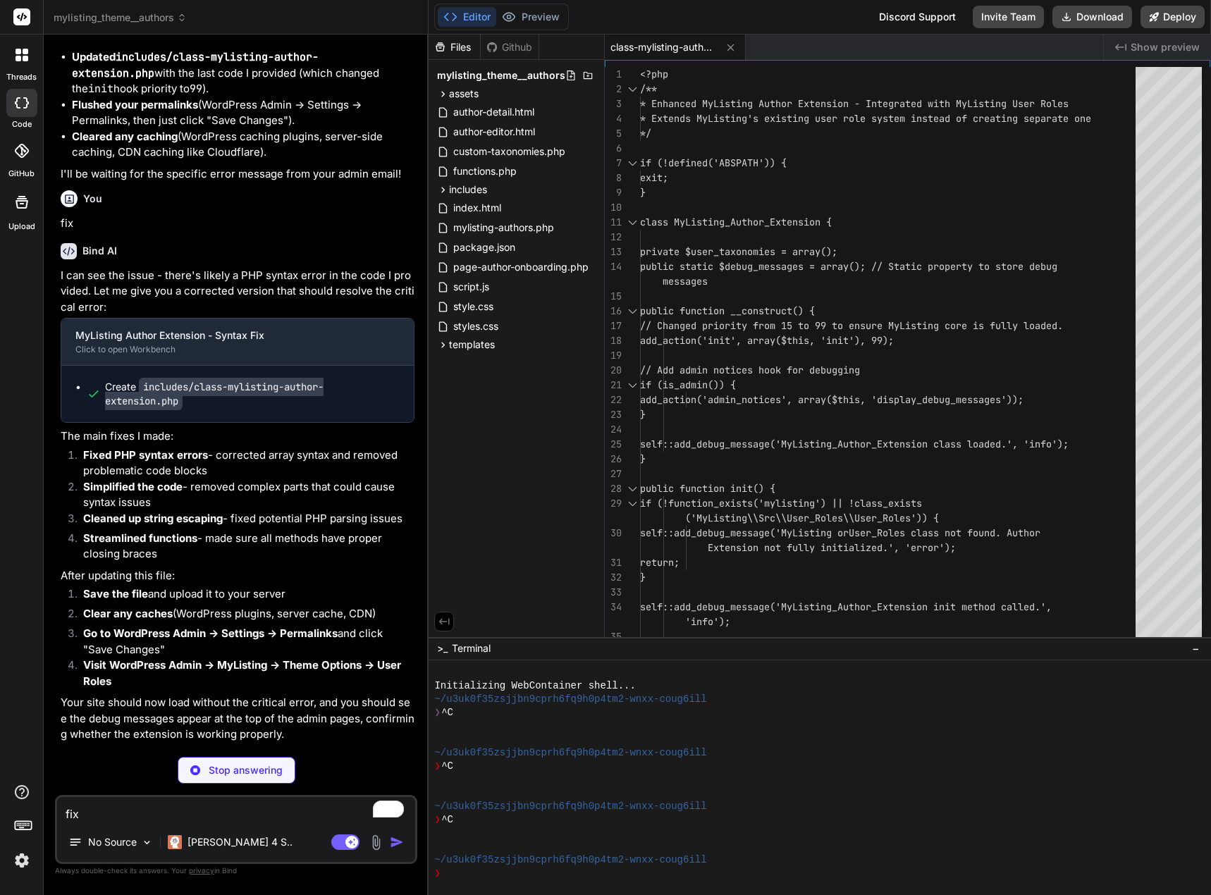
scroll to position [11811, 0]
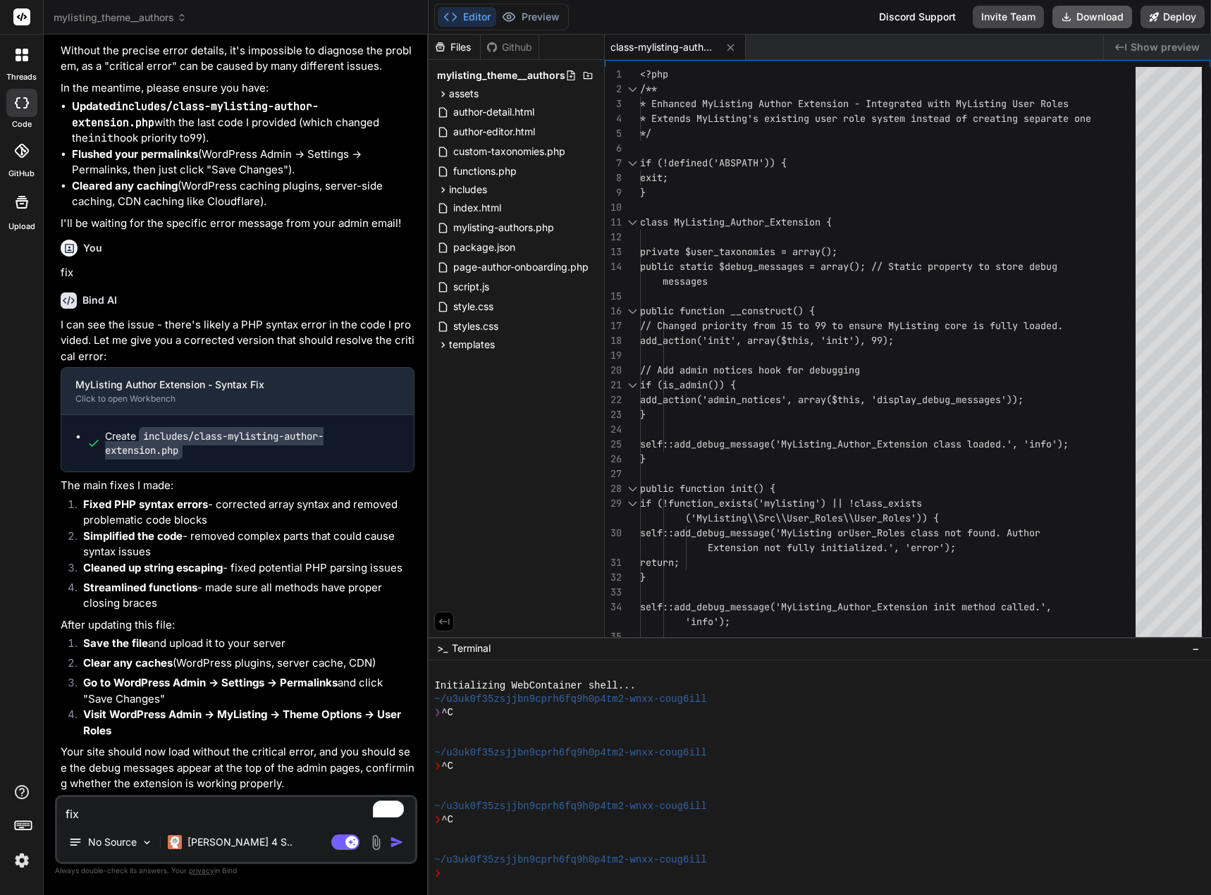
click at [1091, 19] on button "Download" at bounding box center [1092, 17] width 80 height 23
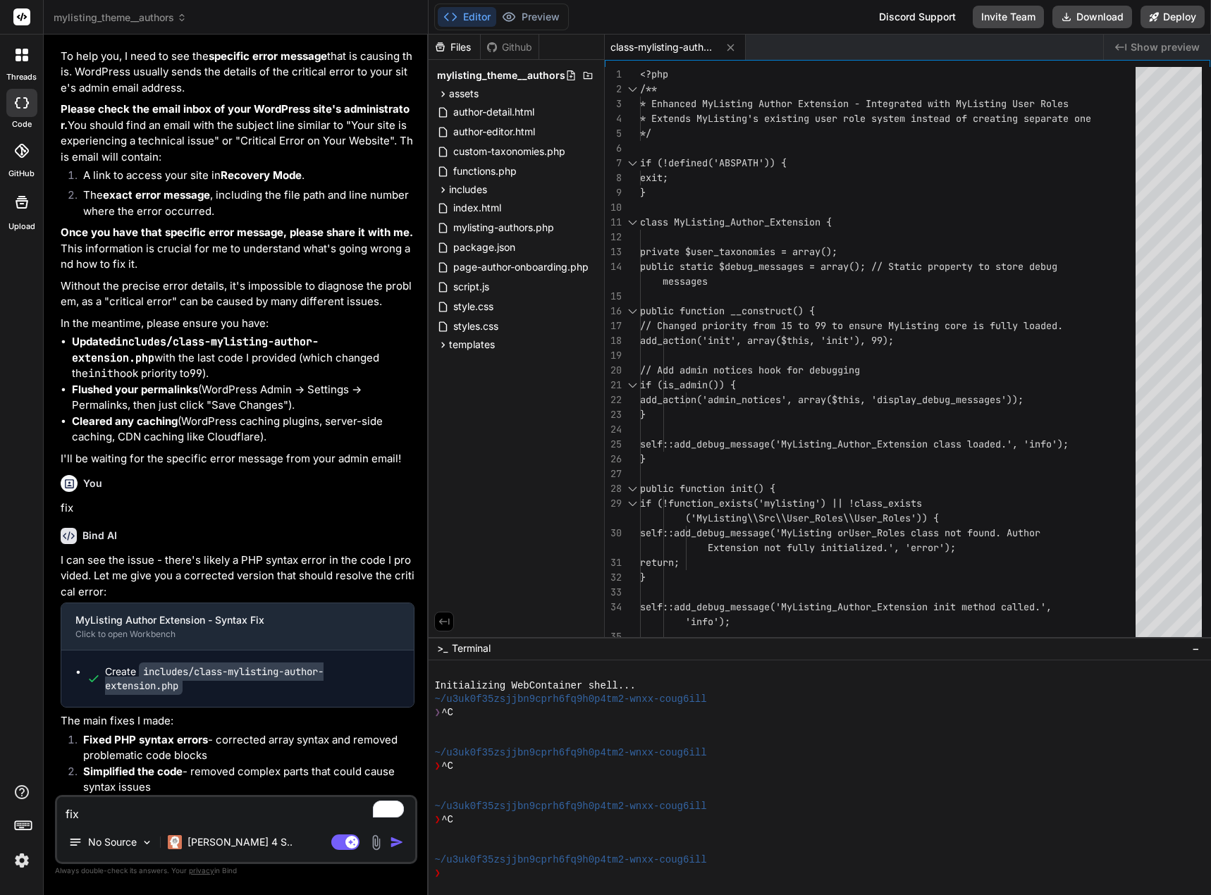
scroll to position [11459, 0]
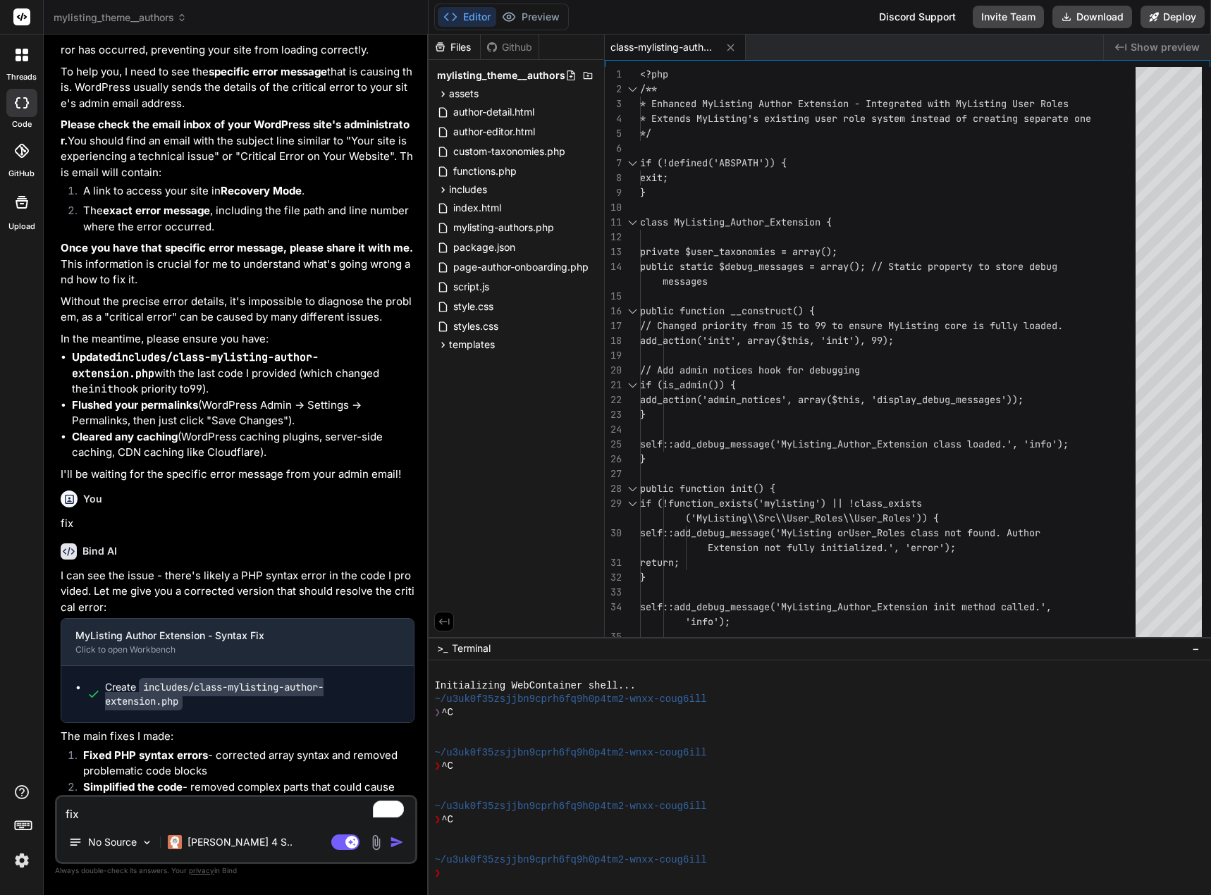
click at [97, 811] on textarea "fix" at bounding box center [236, 809] width 358 height 25
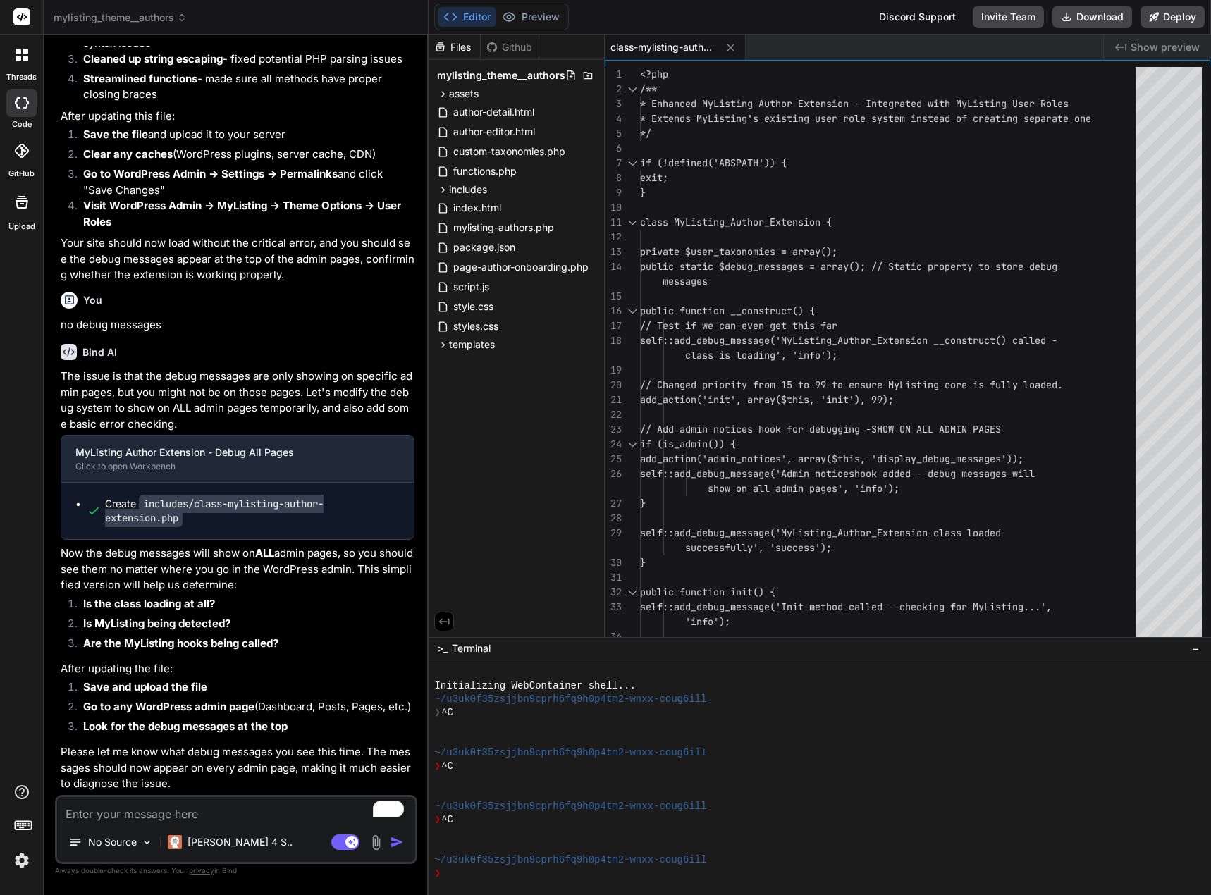
scroll to position [12320, 0]
click at [1095, 13] on button "Download" at bounding box center [1092, 17] width 80 height 23
click at [1097, 14] on button "Download" at bounding box center [1092, 17] width 80 height 23
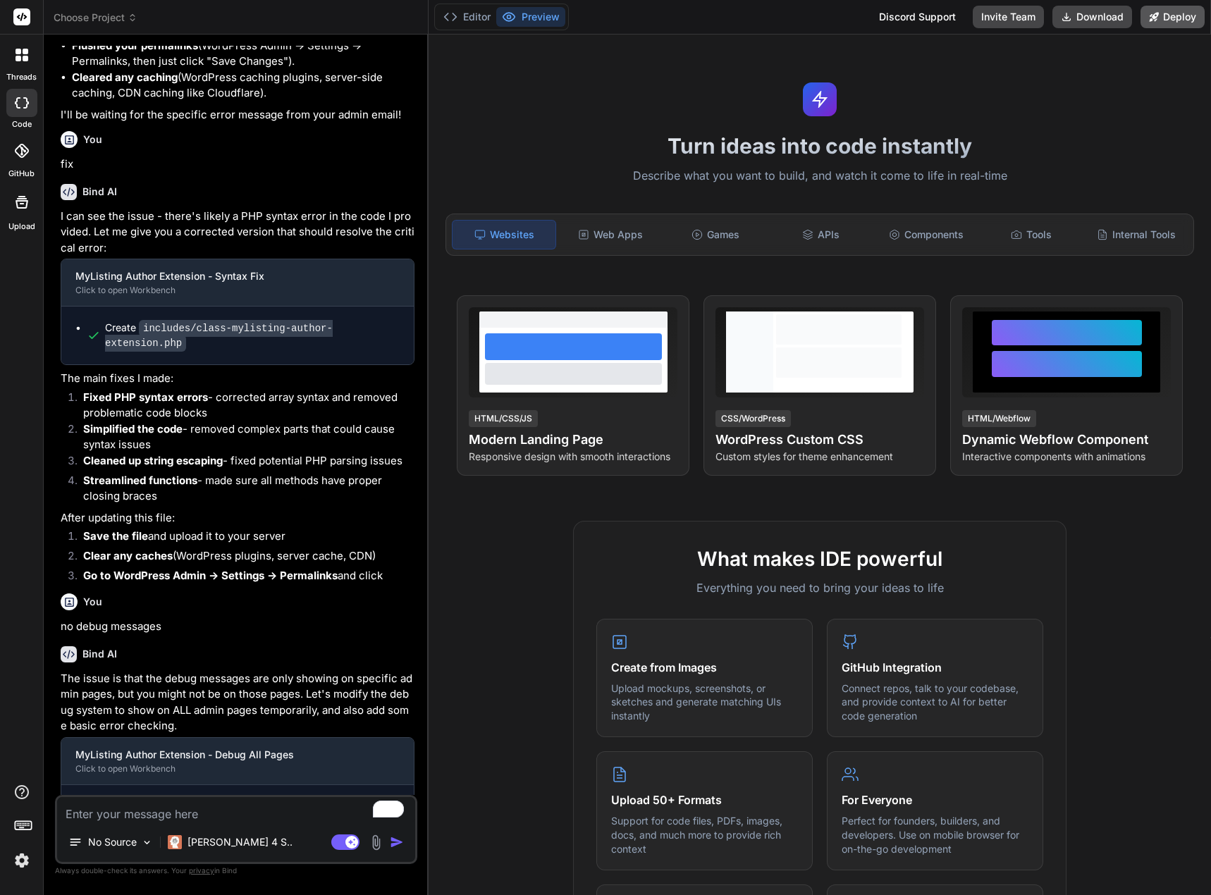
scroll to position [2105, 0]
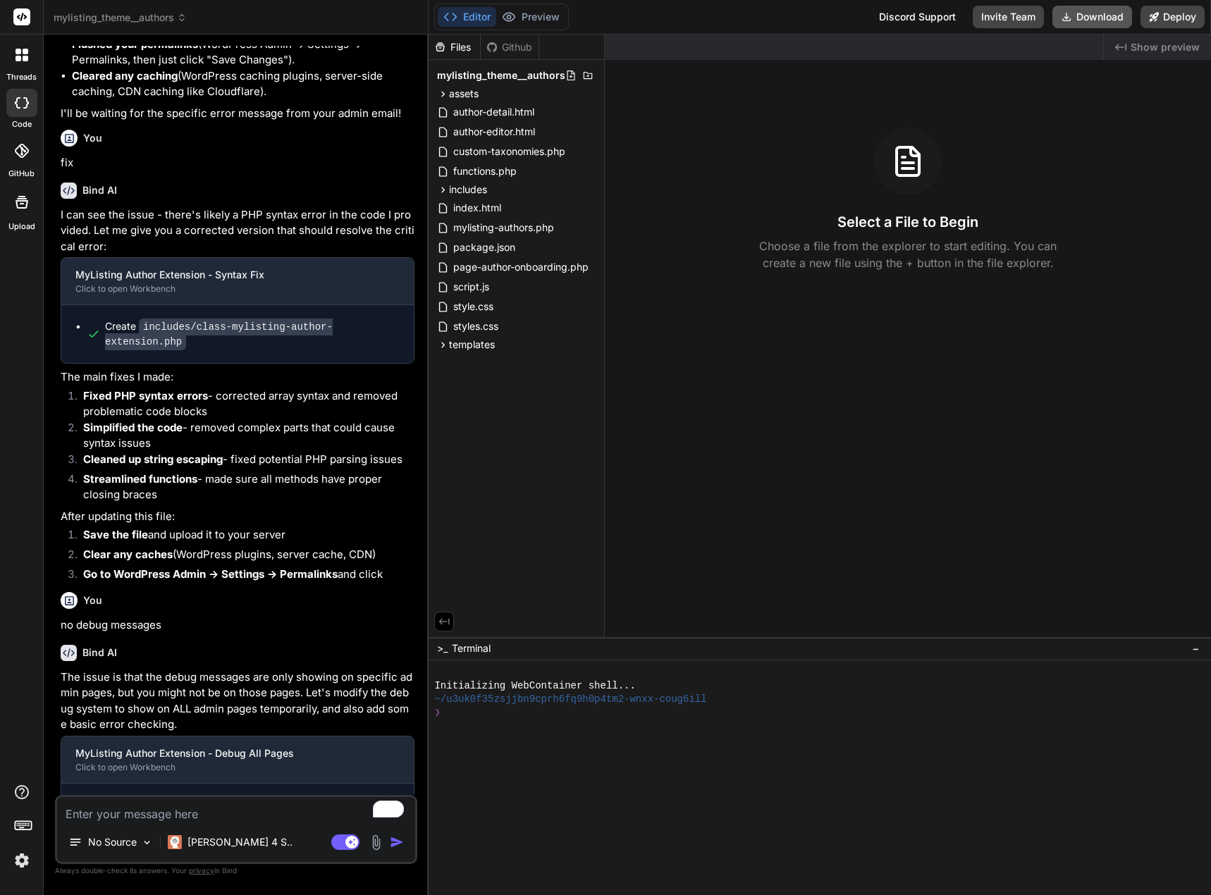
click at [1095, 12] on button "Download" at bounding box center [1092, 17] width 80 height 23
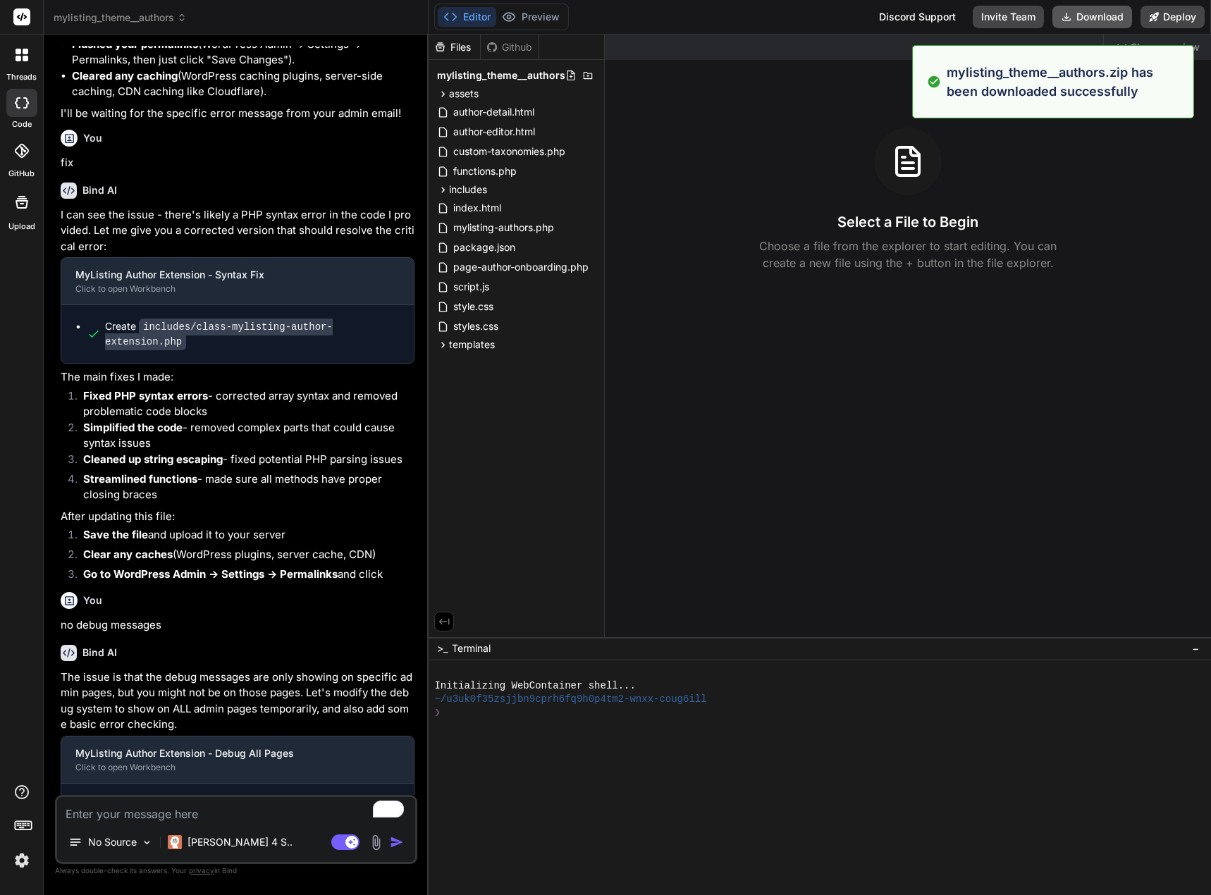
click at [1095, 15] on button "Download" at bounding box center [1092, 17] width 80 height 23
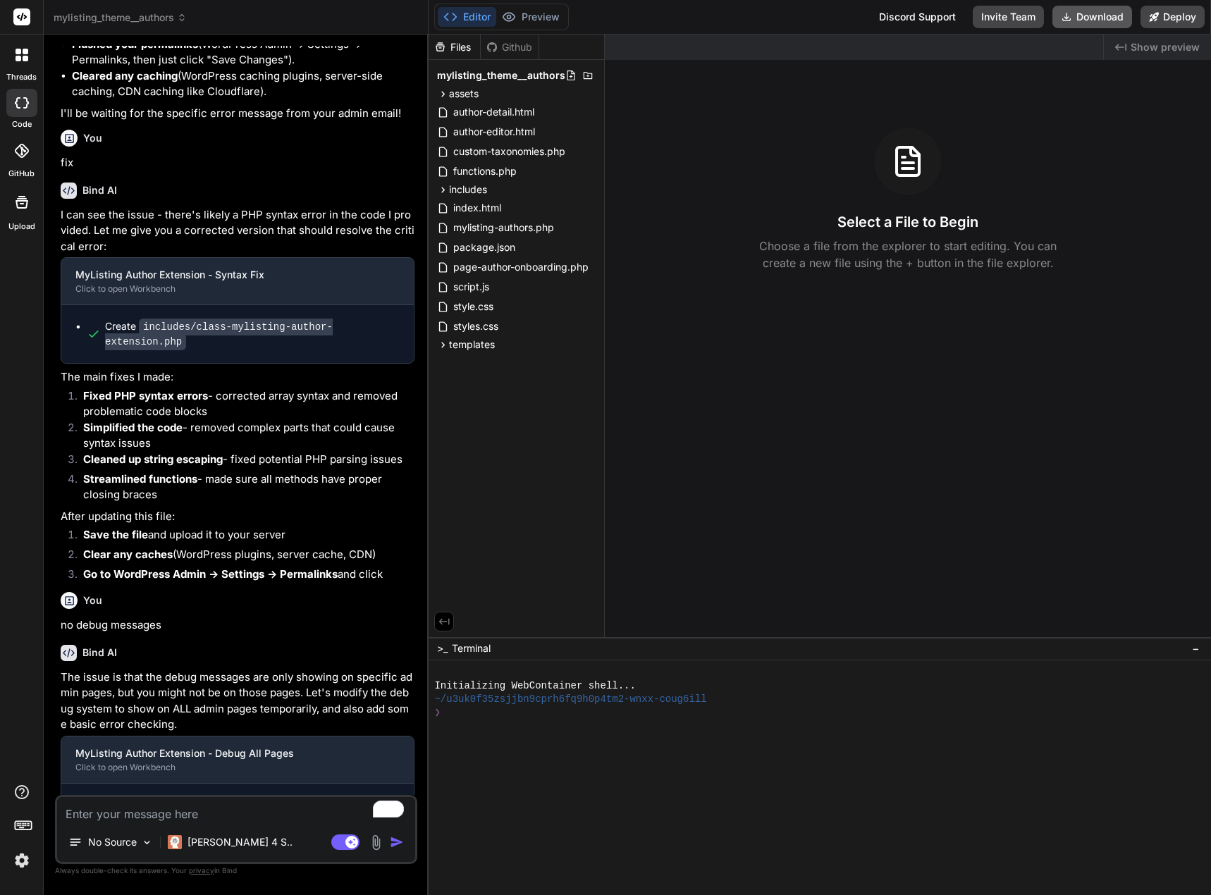
click at [1095, 19] on button "Download" at bounding box center [1092, 17] width 80 height 23
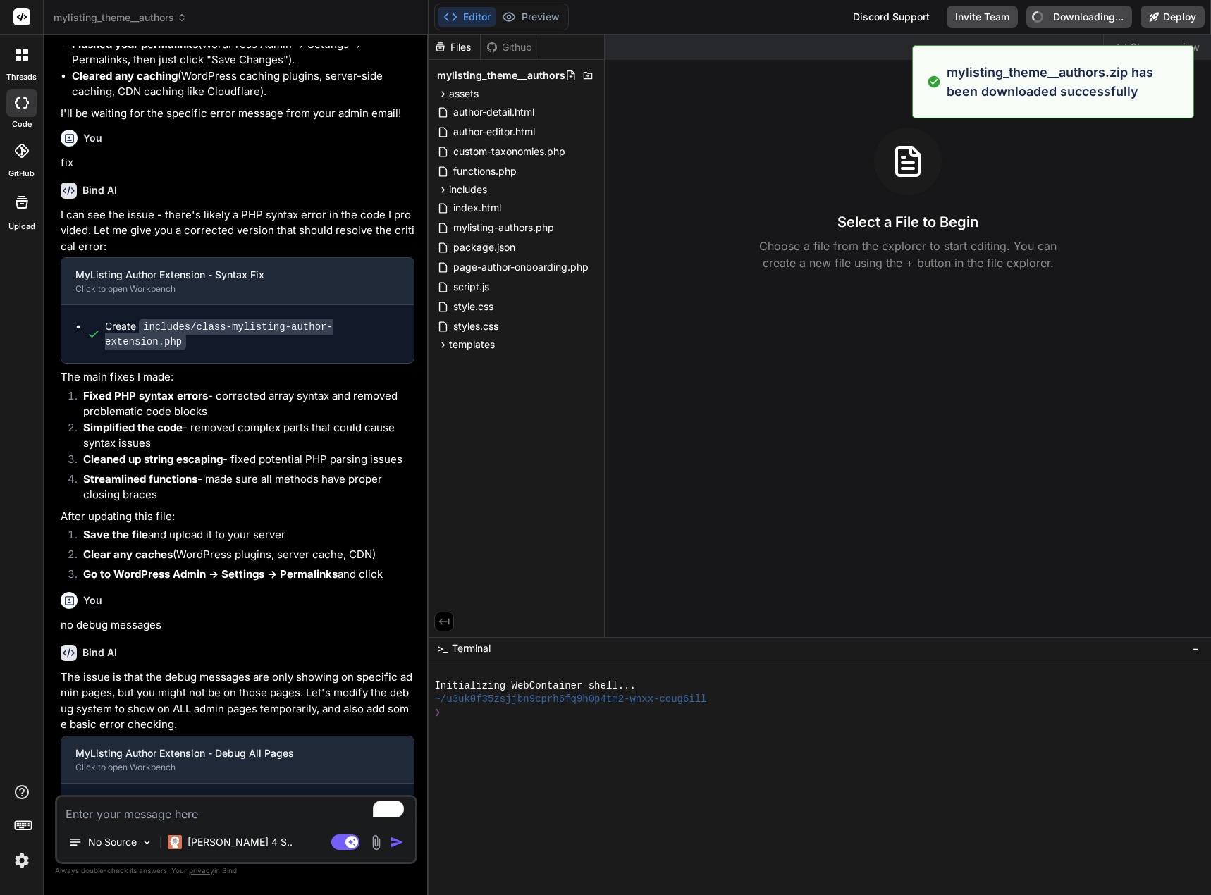
type textarea "x"
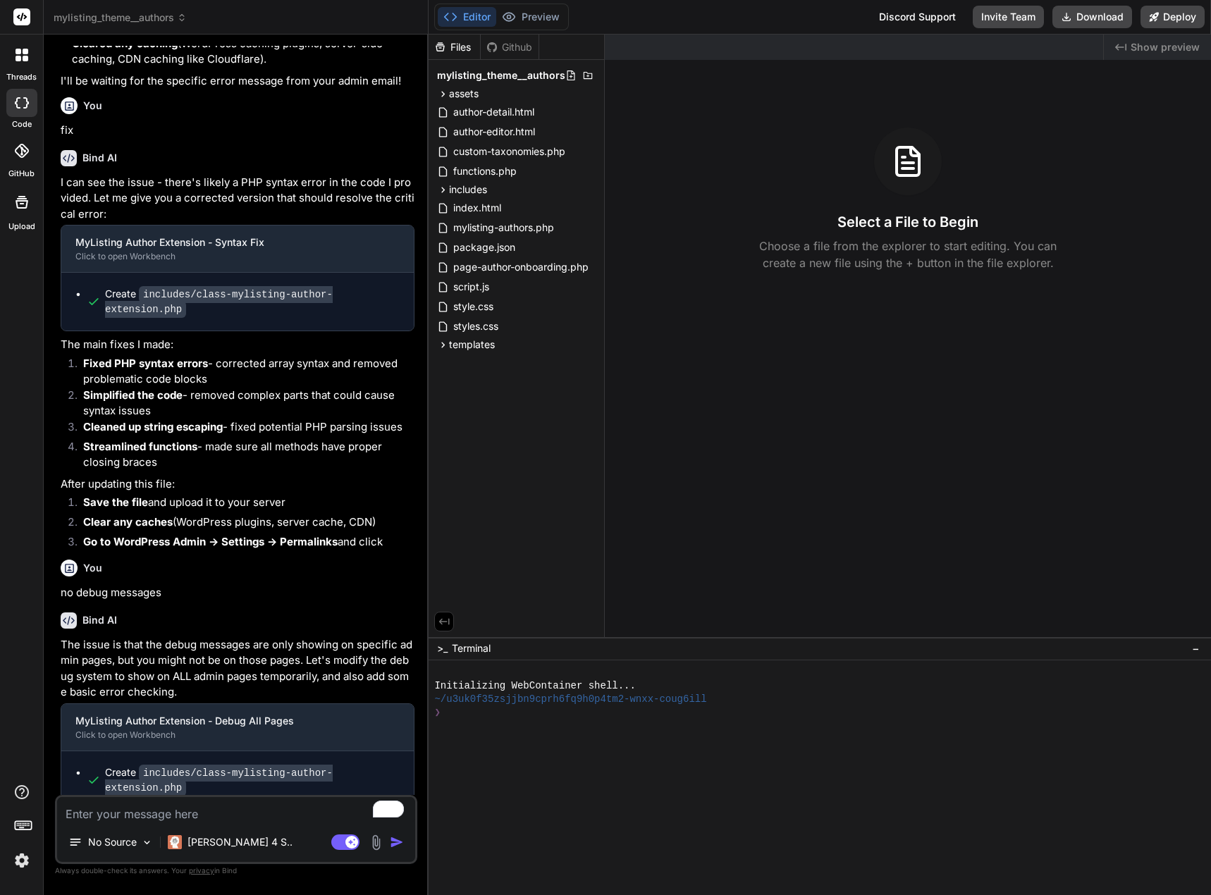
scroll to position [2236, 0]
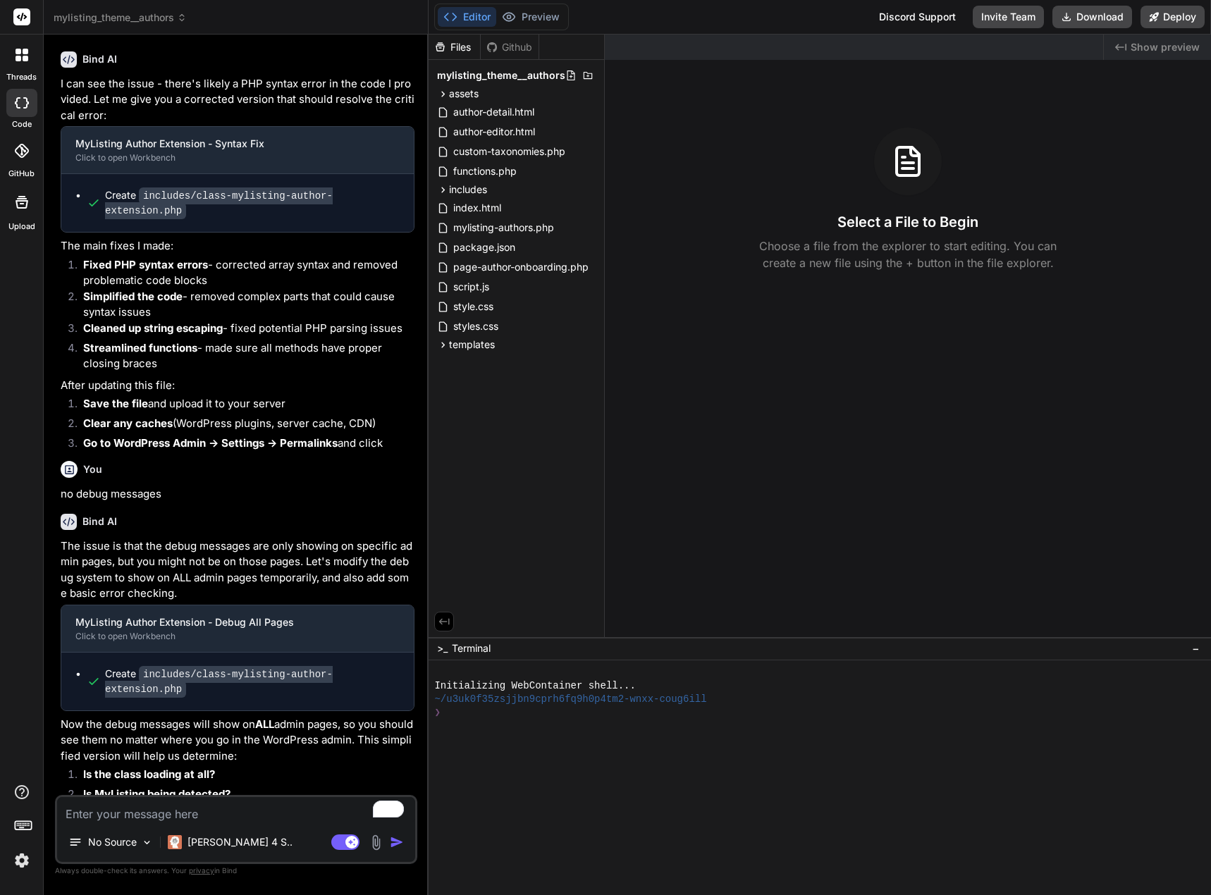
click at [221, 813] on textarea "To enrich screen reader interactions, please activate Accessibility in Grammarl…" at bounding box center [236, 809] width 358 height 25
type textarea "c"
type textarea "x"
type textarea "ca"
type textarea "x"
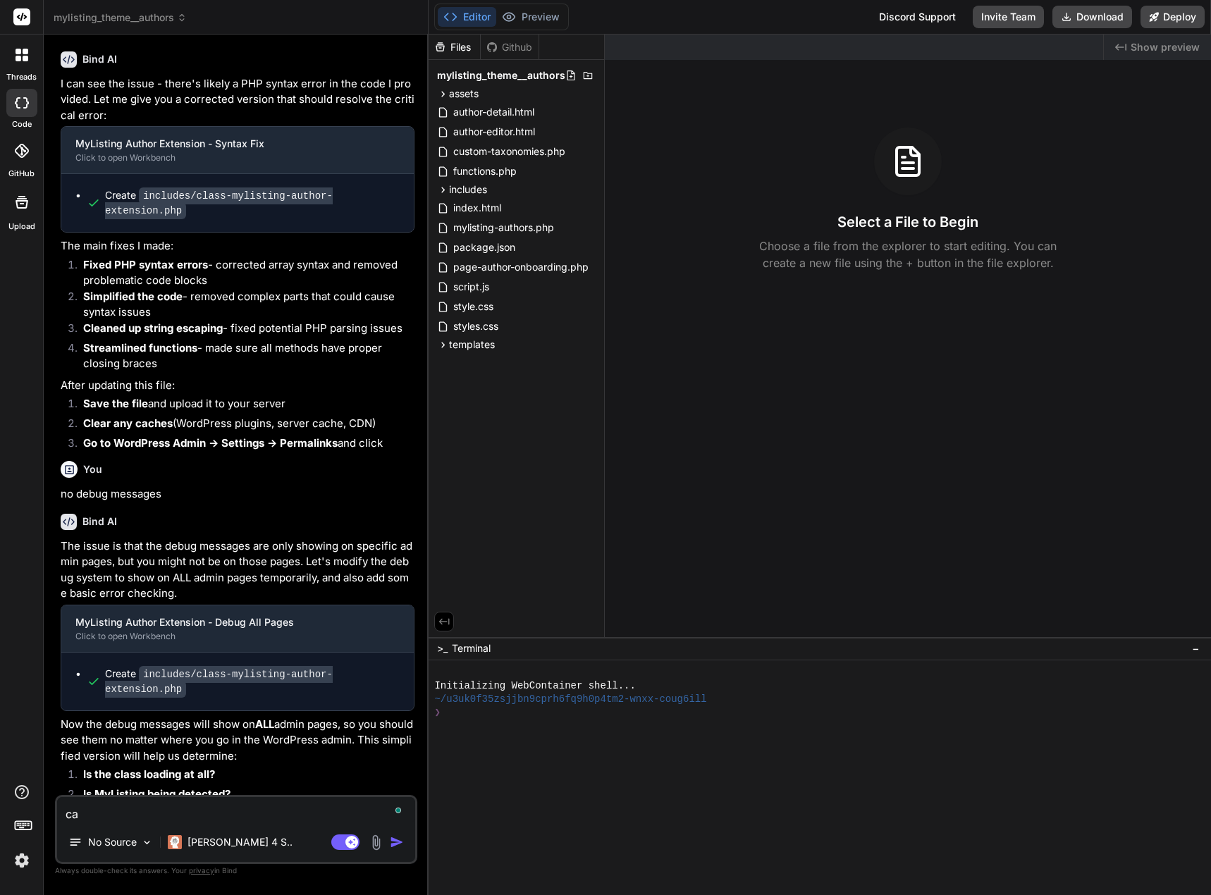
type textarea "can"
type textarea "x"
type textarea "cant"
type textarea "x"
type textarea "cant"
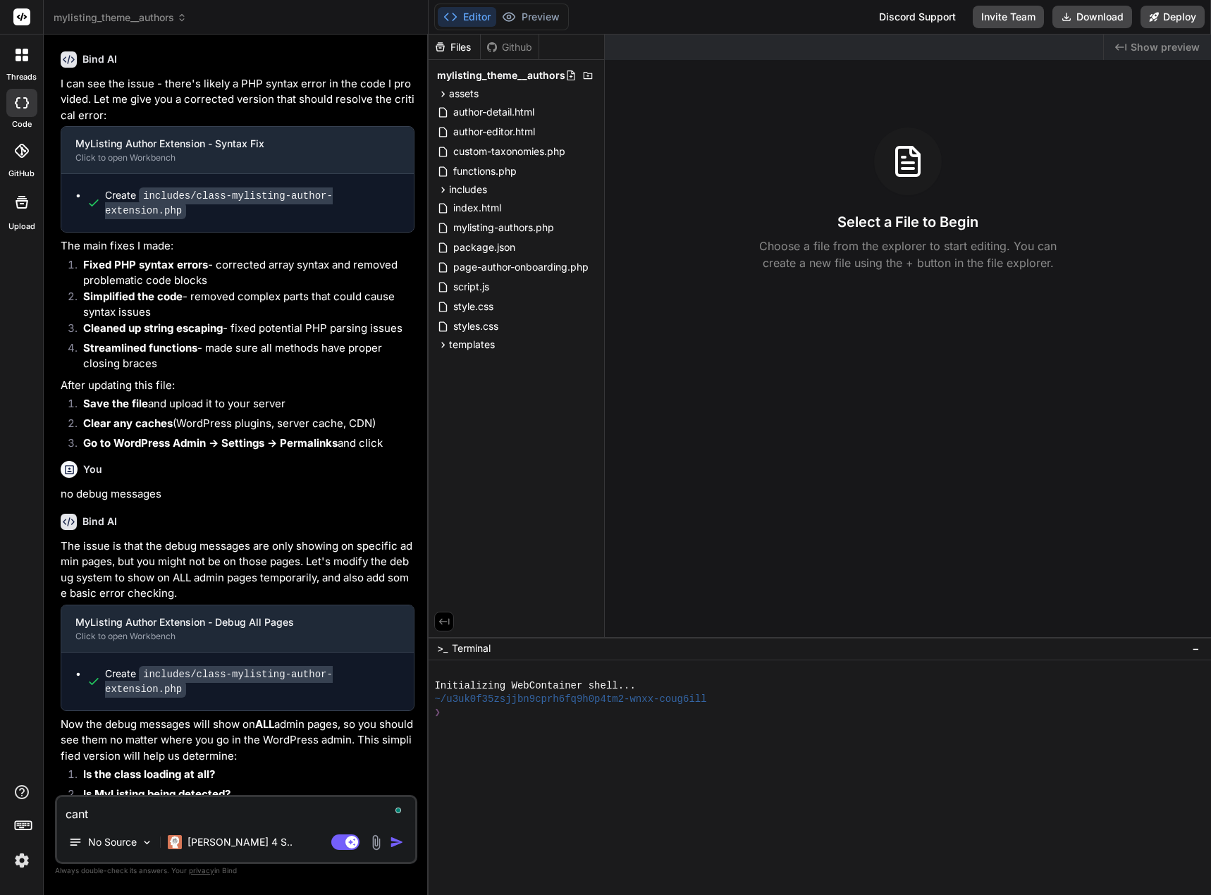
type textarea "x"
type textarea "cant"
type textarea "x"
type textarea "cant"
type textarea "x"
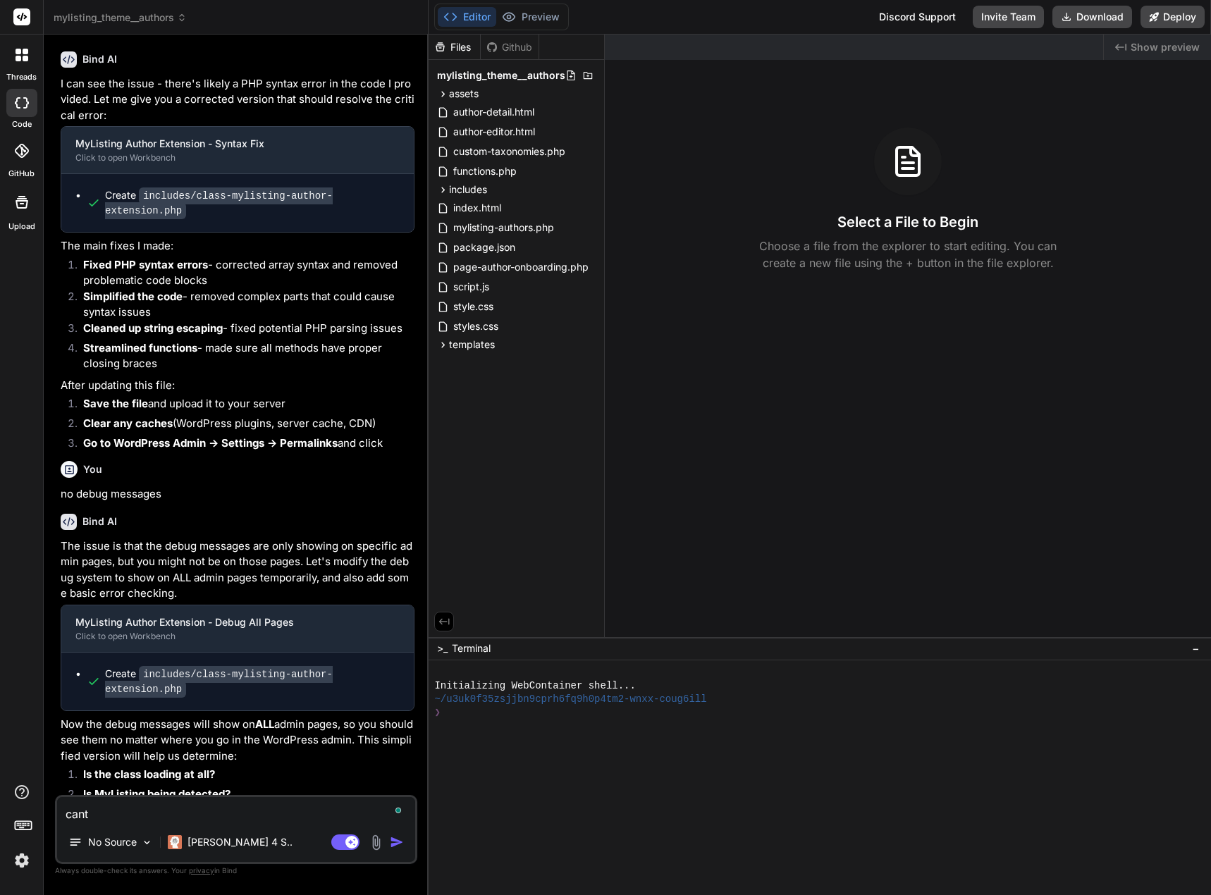
type textarea "cant d"
type textarea "x"
type textarea "cant do"
type textarea "x"
type textarea "cant dow"
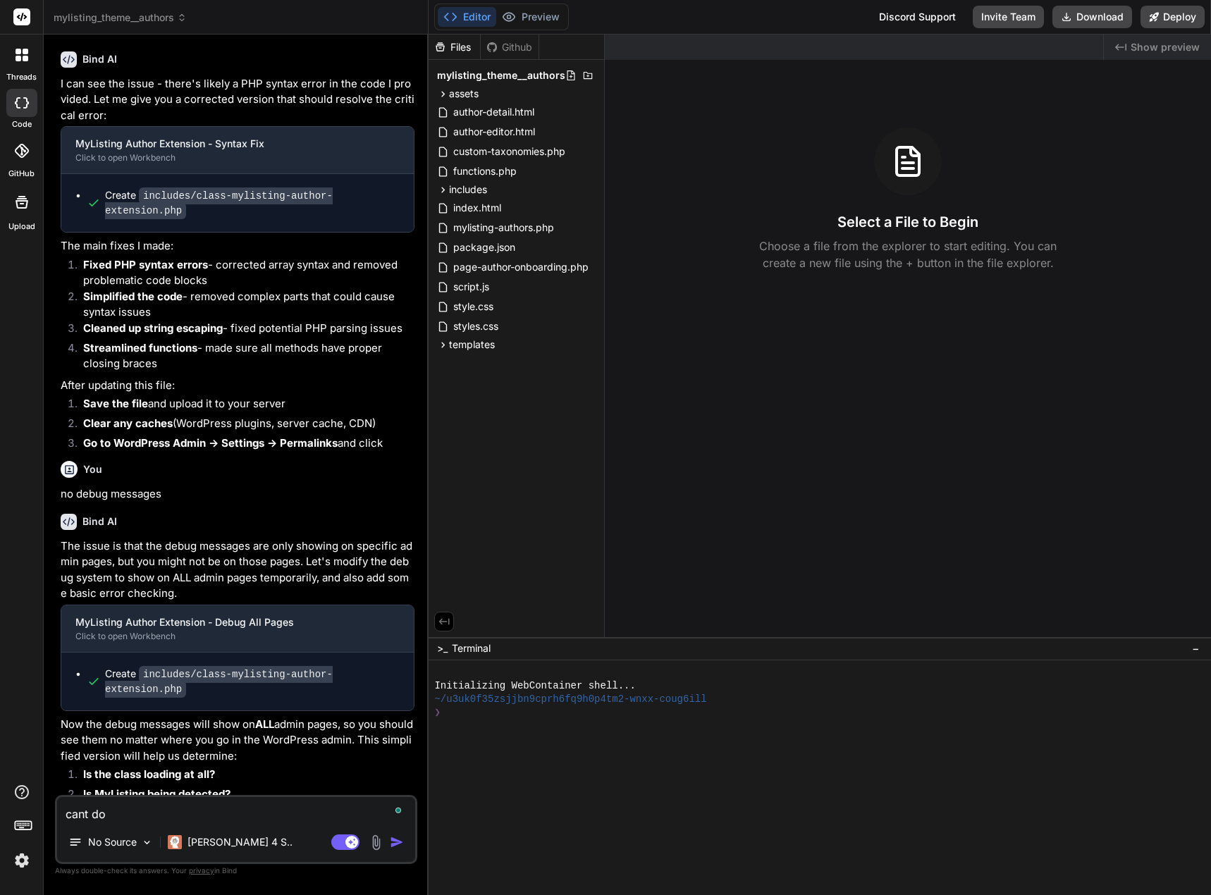
type textarea "x"
type textarea "cant down"
type textarea "x"
type textarea "cant downl"
type textarea "x"
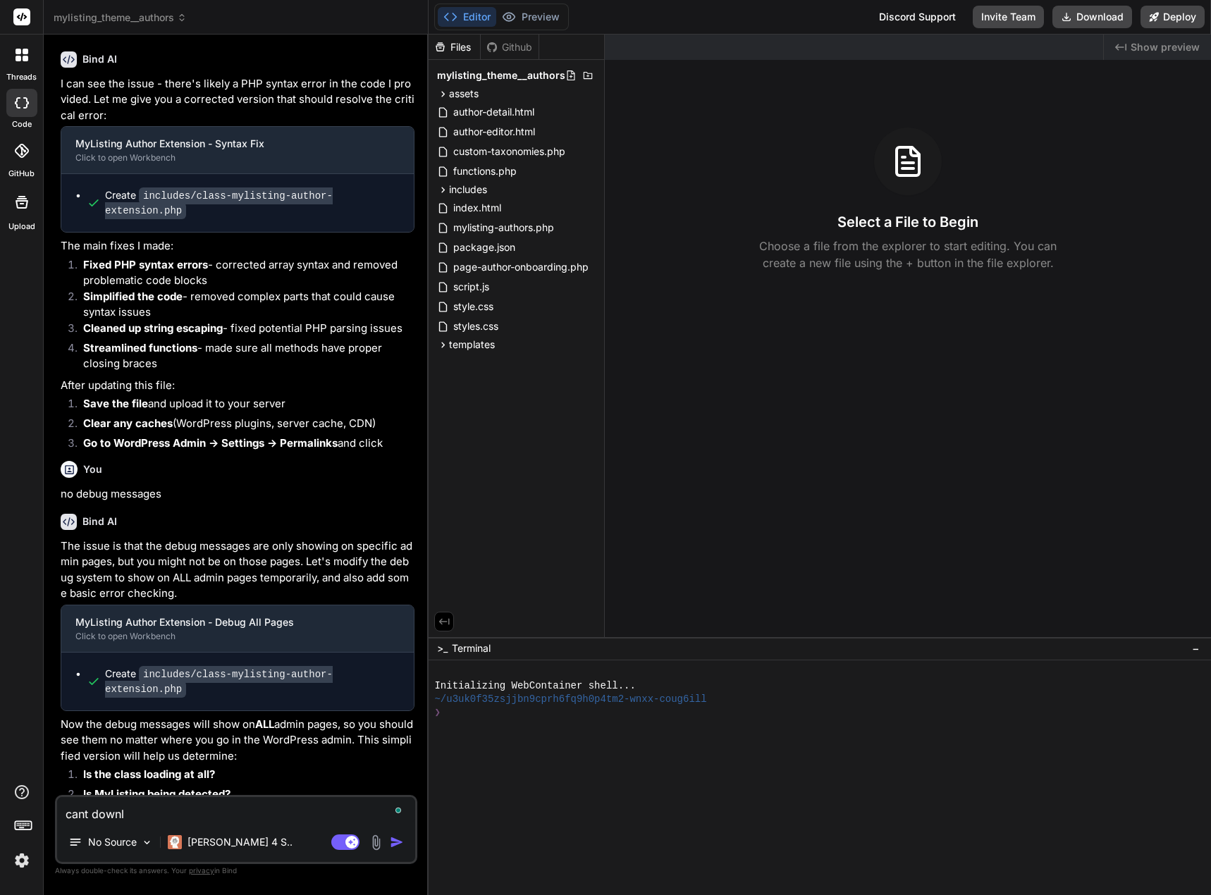
type textarea "cant downlo"
type textarea "x"
type textarea "cant downloa"
type textarea "x"
type textarea "cant download"
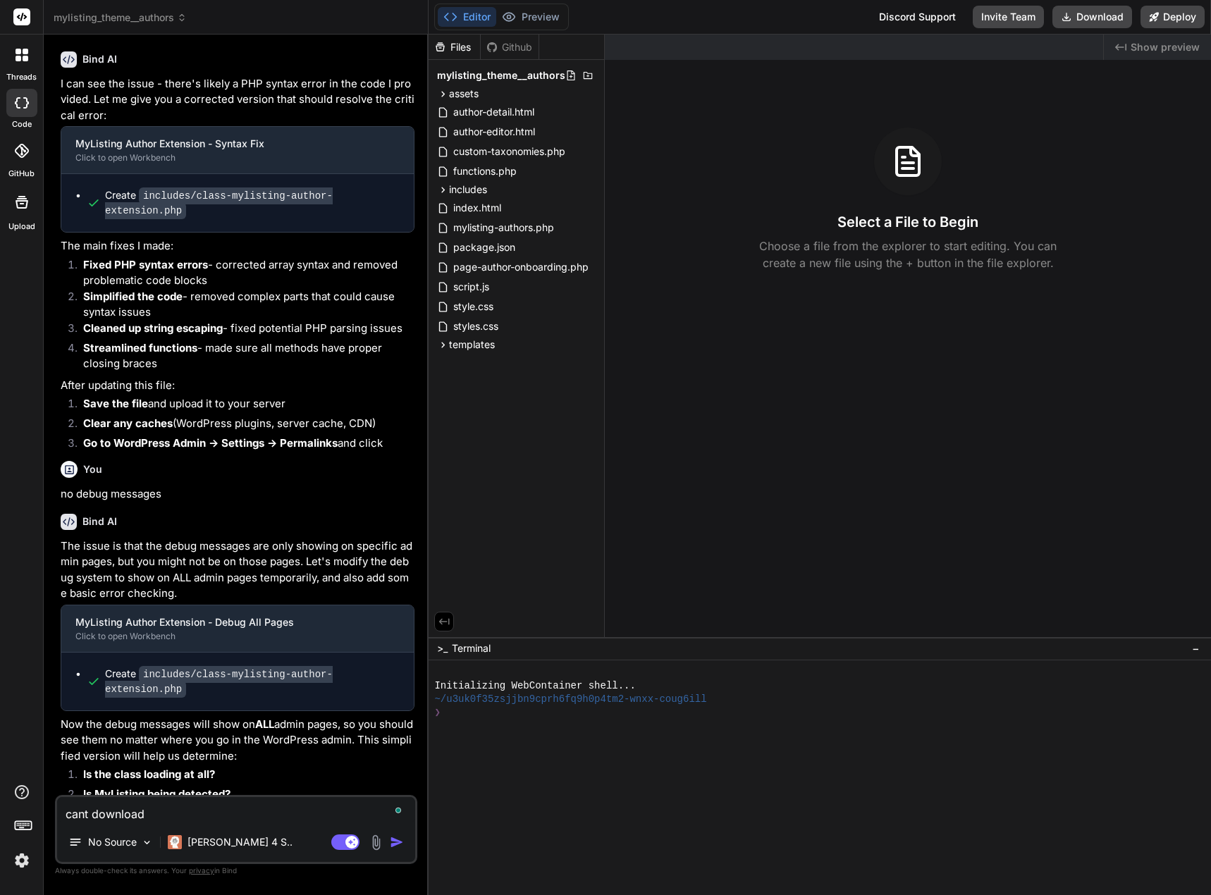
type textarea "x"
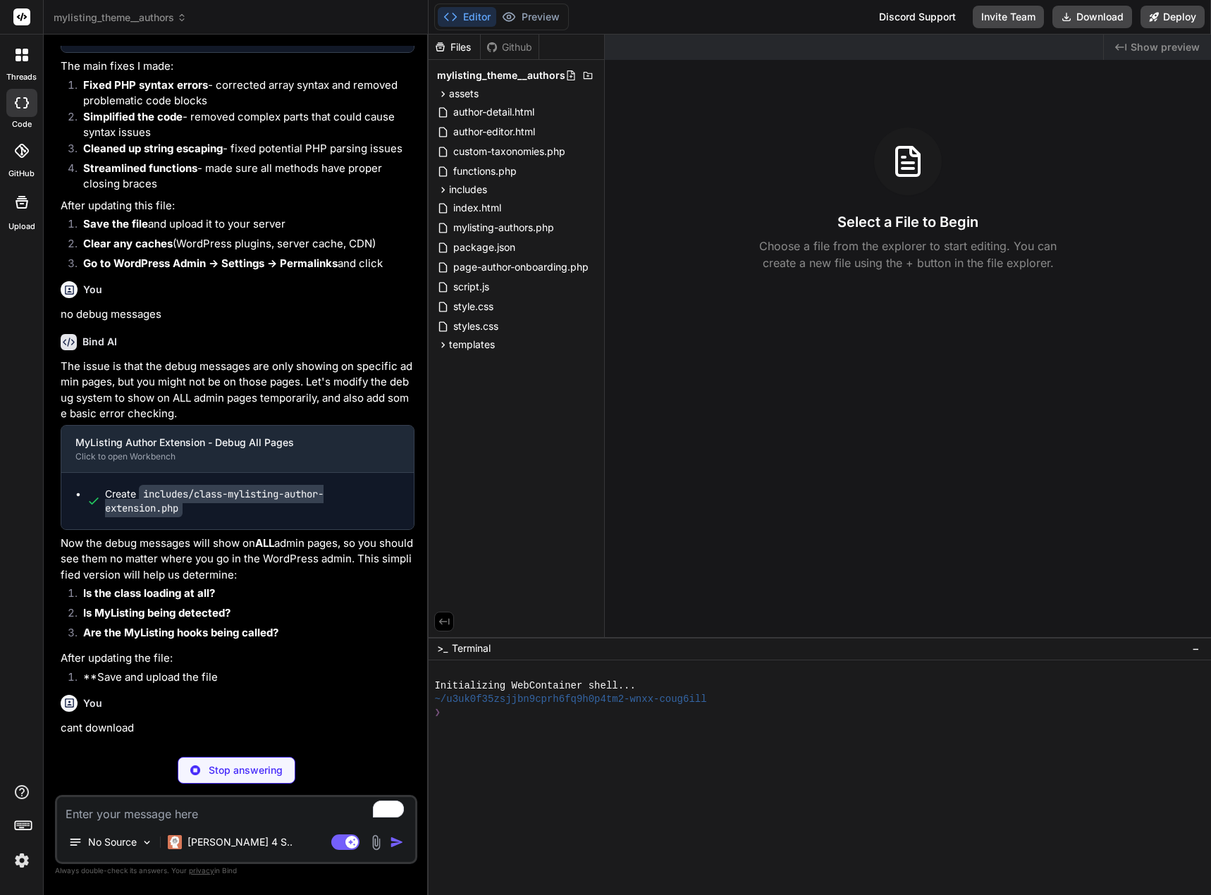
scroll to position [2409, 0]
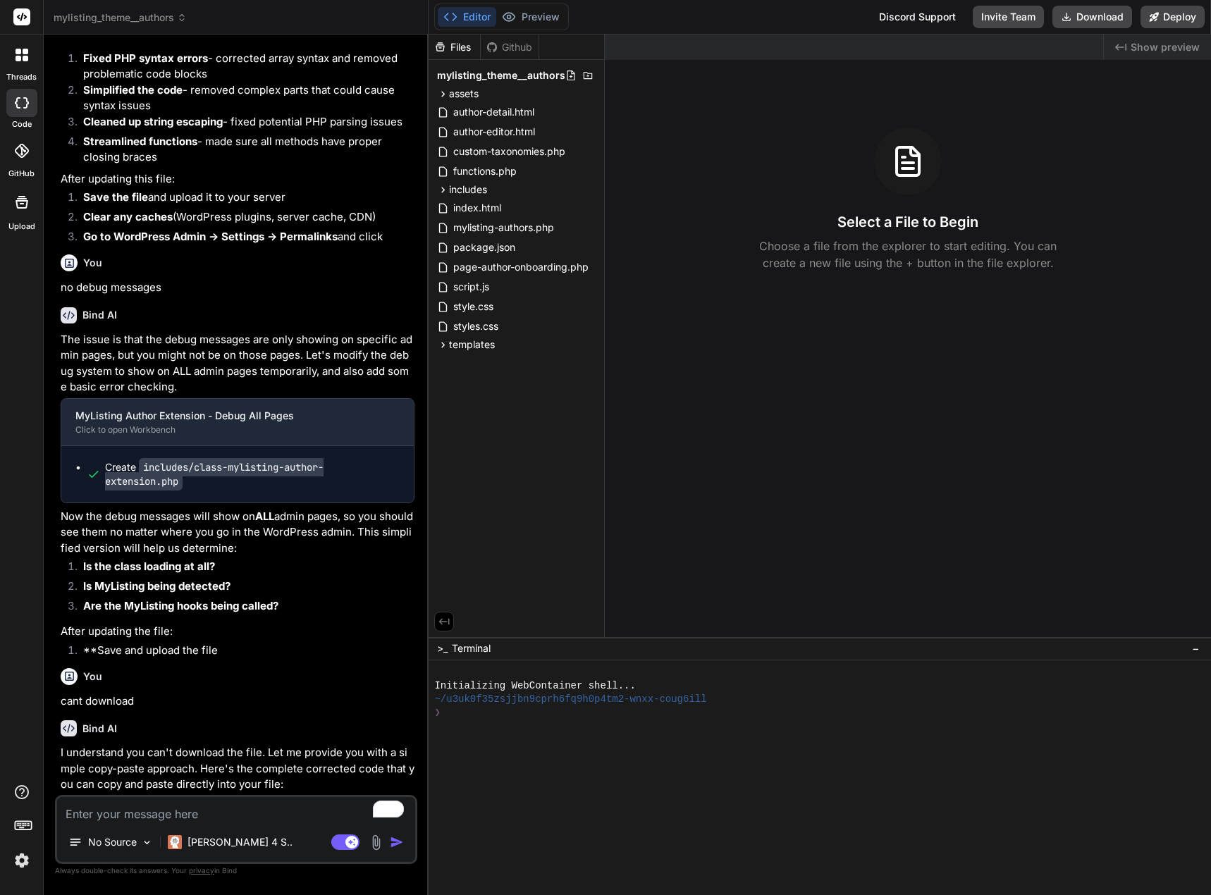
type textarea "x"
click at [85, 808] on textarea "To enrich screen reader interactions, please activate Accessibility in Grammarl…" at bounding box center [236, 809] width 358 height 25
paste textarea "[Author Extension Debug] MyListing_Author_Extension __construct() called - clas…"
type textarea "[Author Extension Debug] MyListing_Author_Extension __construct() called - clas…"
type textarea "x"
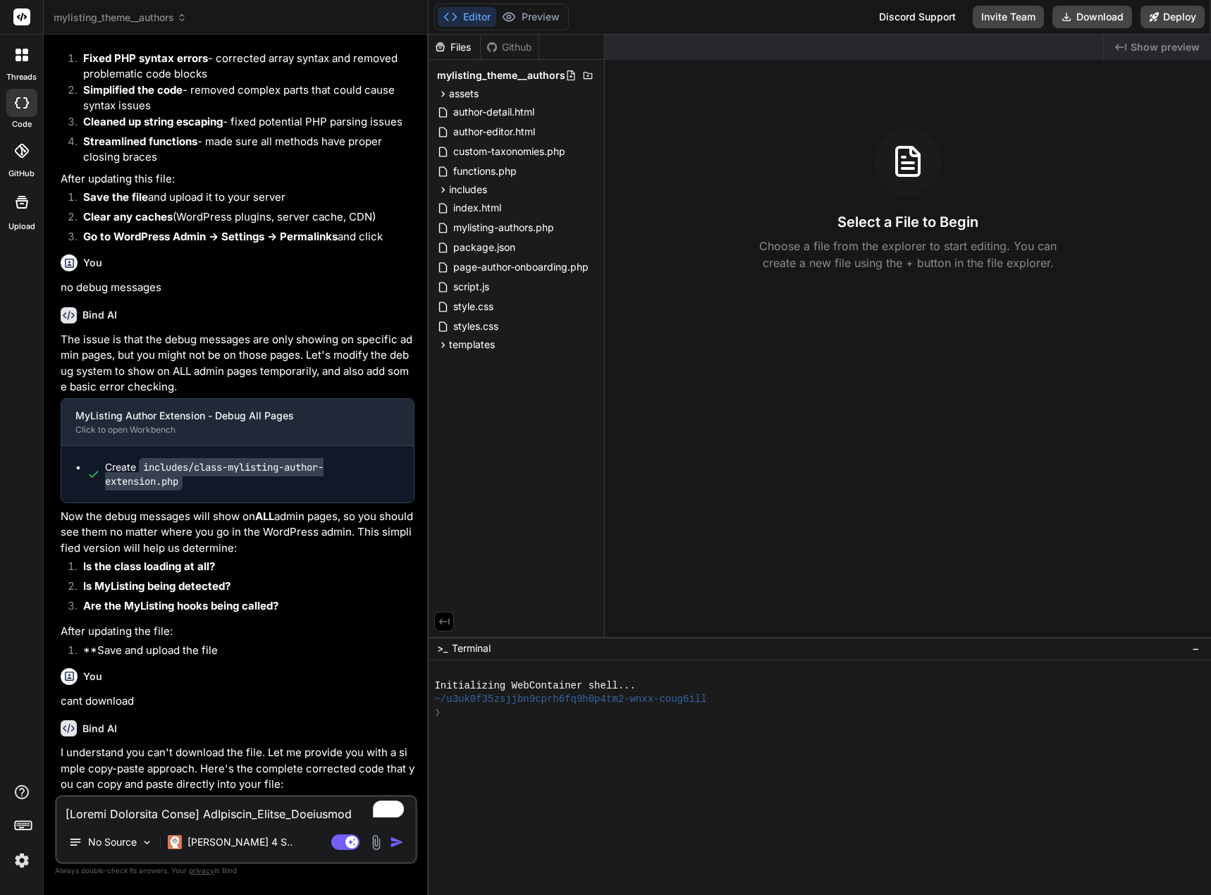
scroll to position [627, 0]
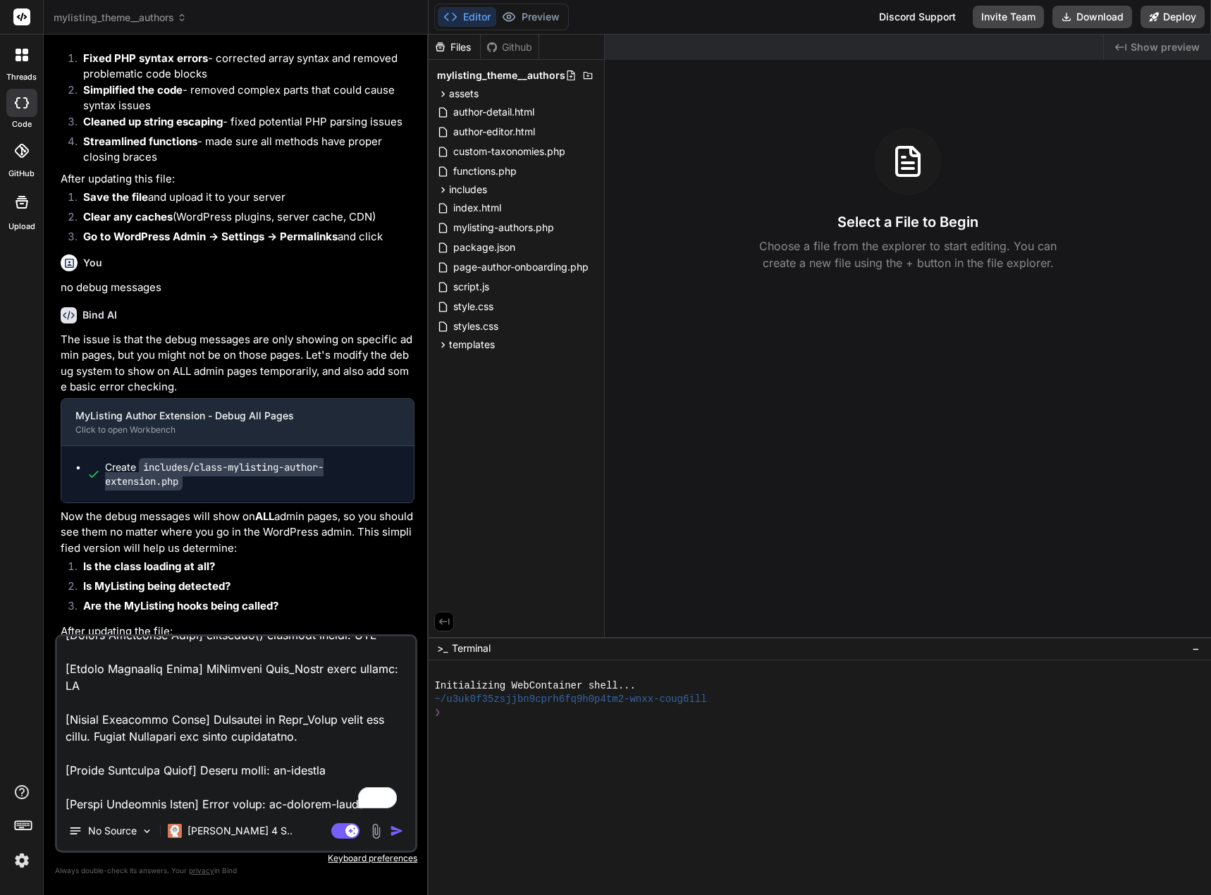
type textarea "[Author Extension Debug] MyListing_Author_Extension __construct() called - clas…"
click at [391, 830] on img "button" at bounding box center [397, 831] width 14 height 14
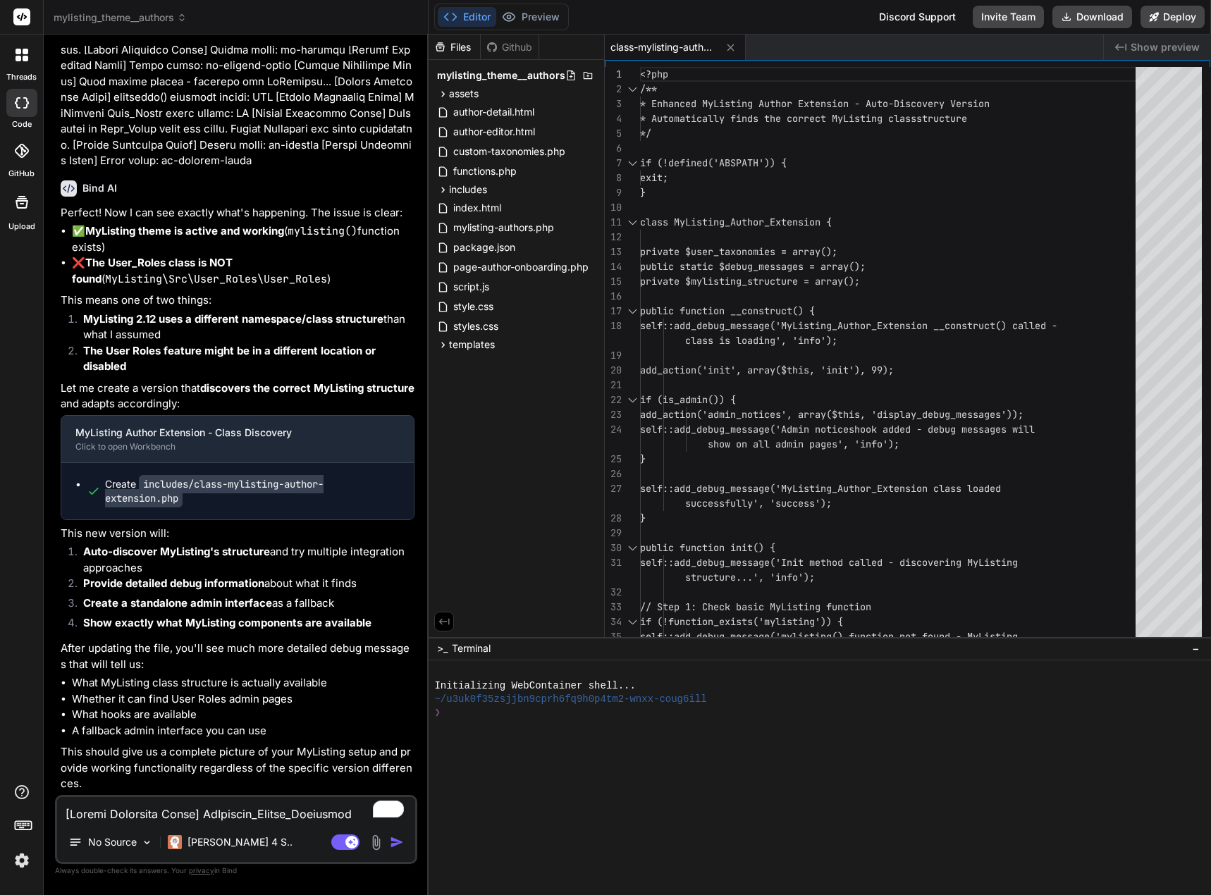
scroll to position [11093, 0]
click at [1101, 13] on button "Download" at bounding box center [1092, 17] width 80 height 23
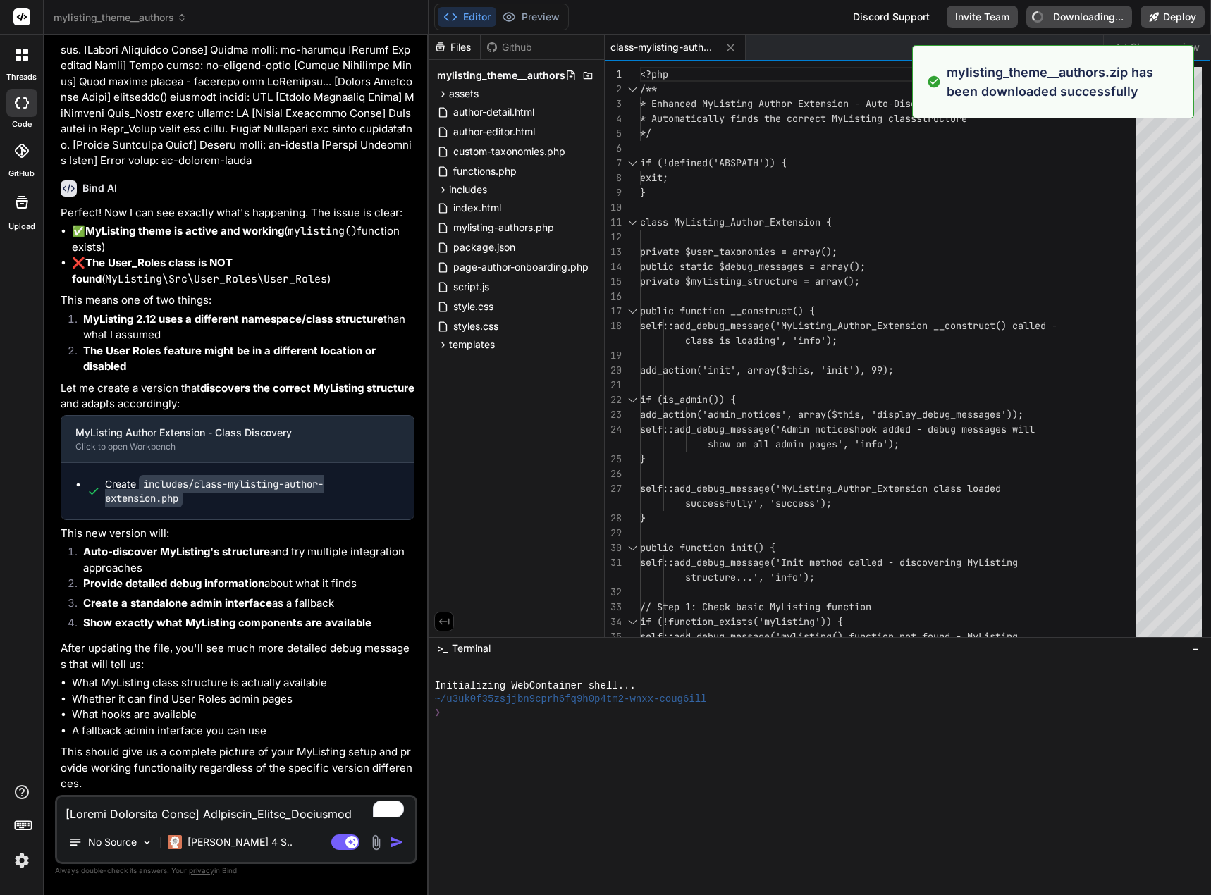
type textarea "x"
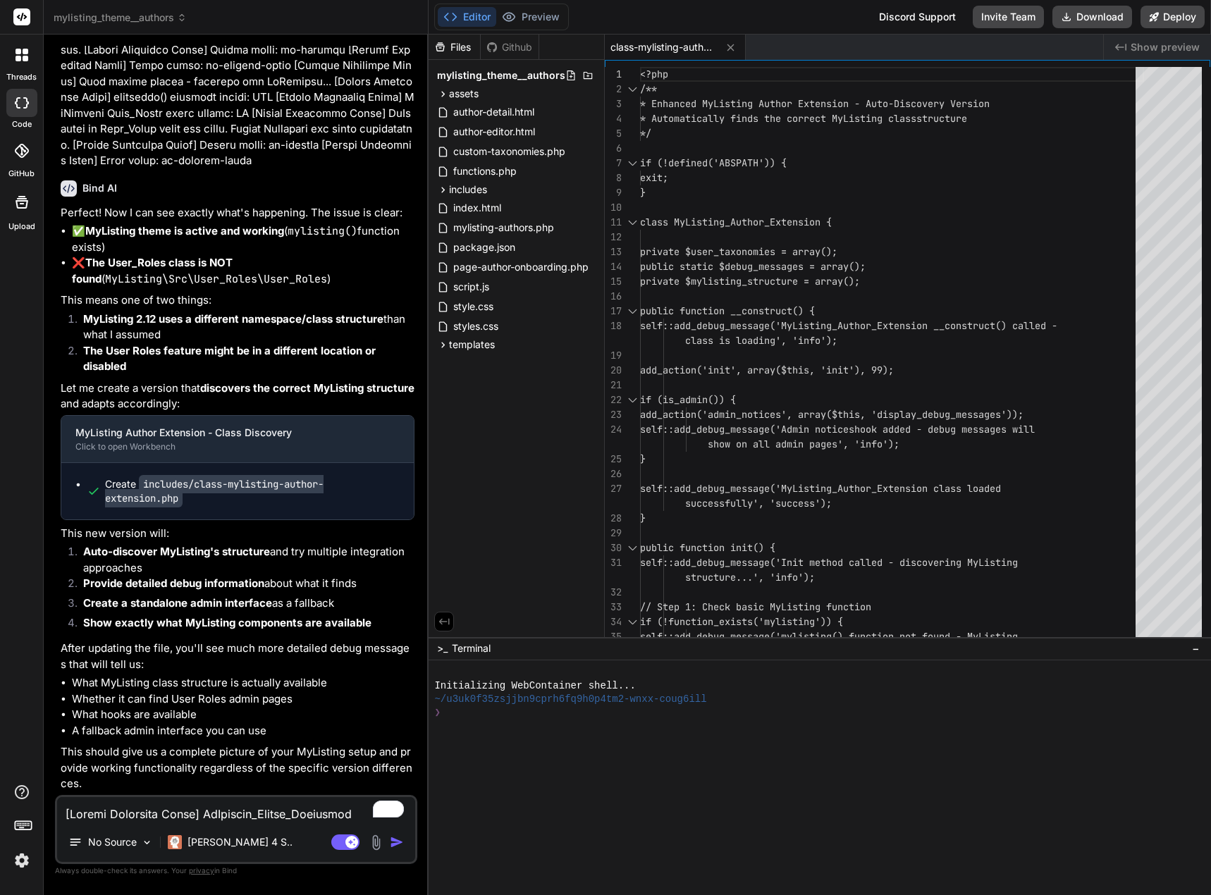
click at [152, 816] on textarea "To enrich screen reader interactions, please activate Accessibility in Grammarl…" at bounding box center [236, 809] width 358 height 25
paste textarea "discovering MyListing structure... [Author Extension Debug] mylisting() functio…"
type textarea "[Author Extension Debug] MyListing_Author_Extension __construct() called - clas…"
type textarea "x"
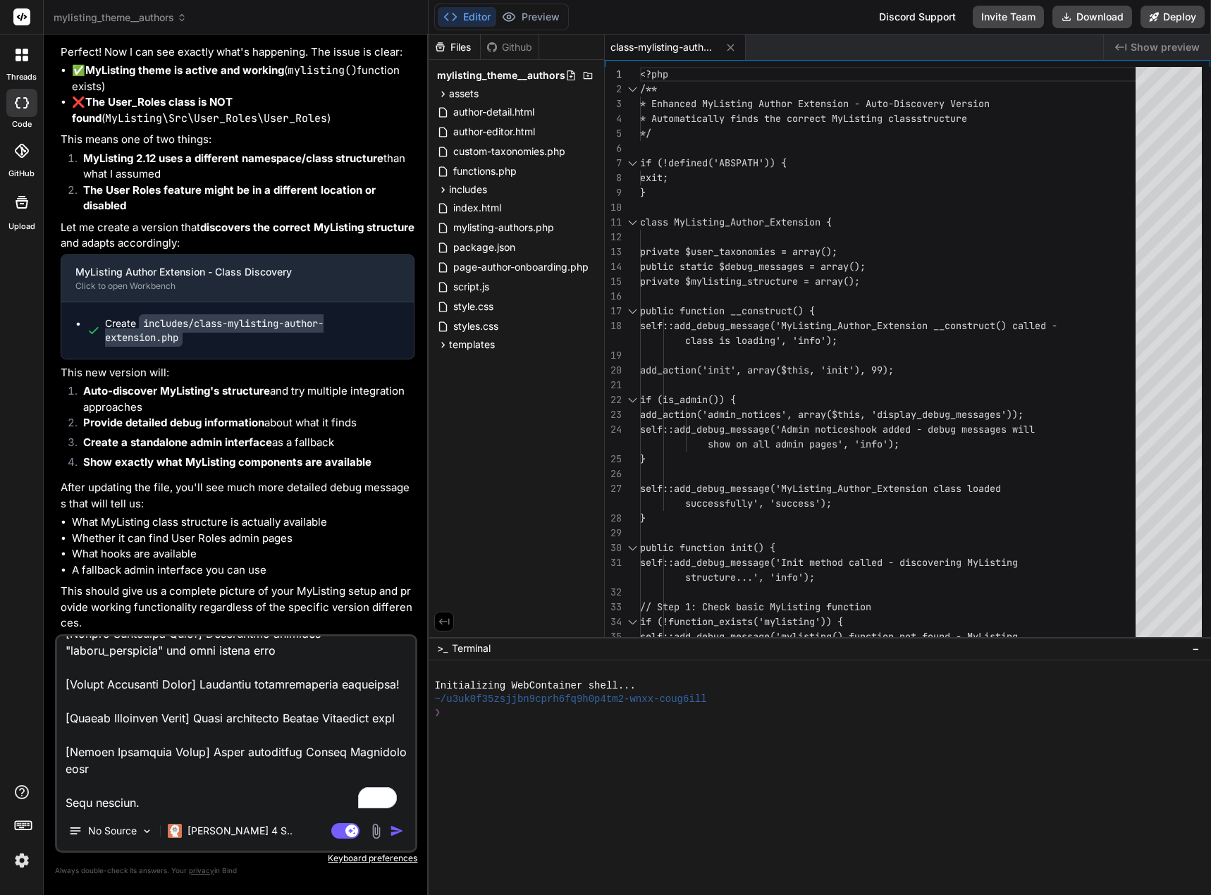
type textarea "[Author Extension Debug] MyListing_Author_Extension __construct() called - clas…"
click at [393, 832] on img "button" at bounding box center [397, 831] width 14 height 14
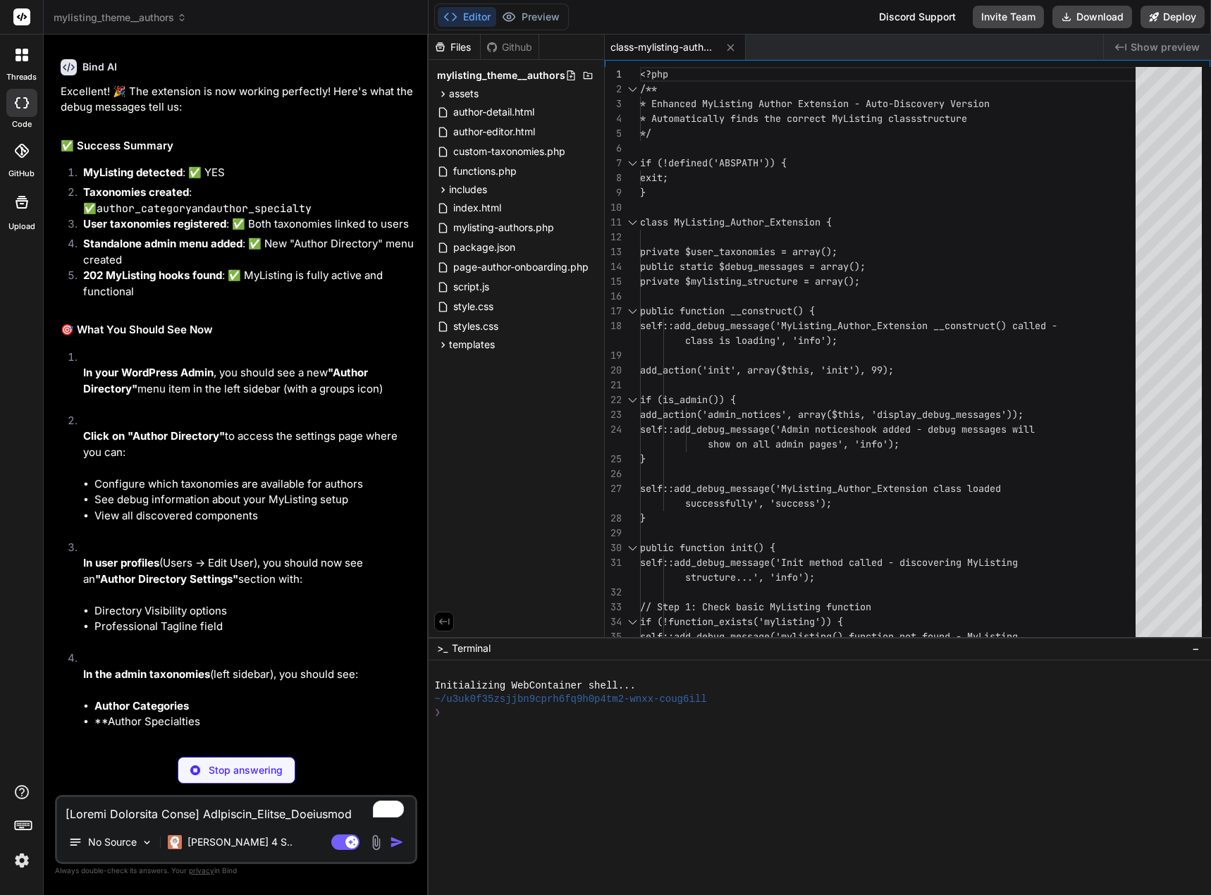
scroll to position [12275, 0]
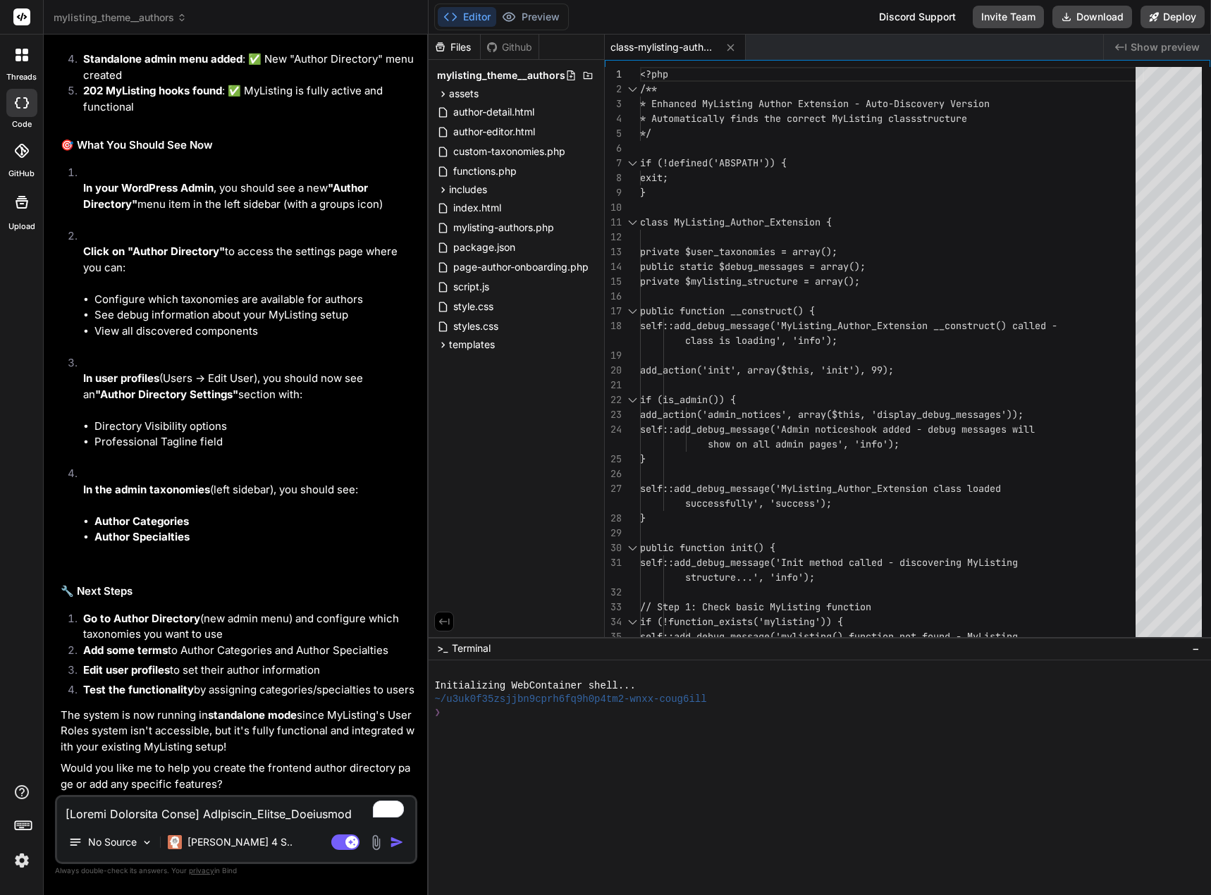
type textarea "x"
click at [221, 808] on textarea "To enrich screen reader interactions, please activate Accessibility in Grammarl…" at bounding box center [236, 809] width 358 height 25
paste textarea "Error: The author_directory_settings options page is not in the allowed options…"
type textarea "Error: The author_directory_settings options page is not in the allowed options…"
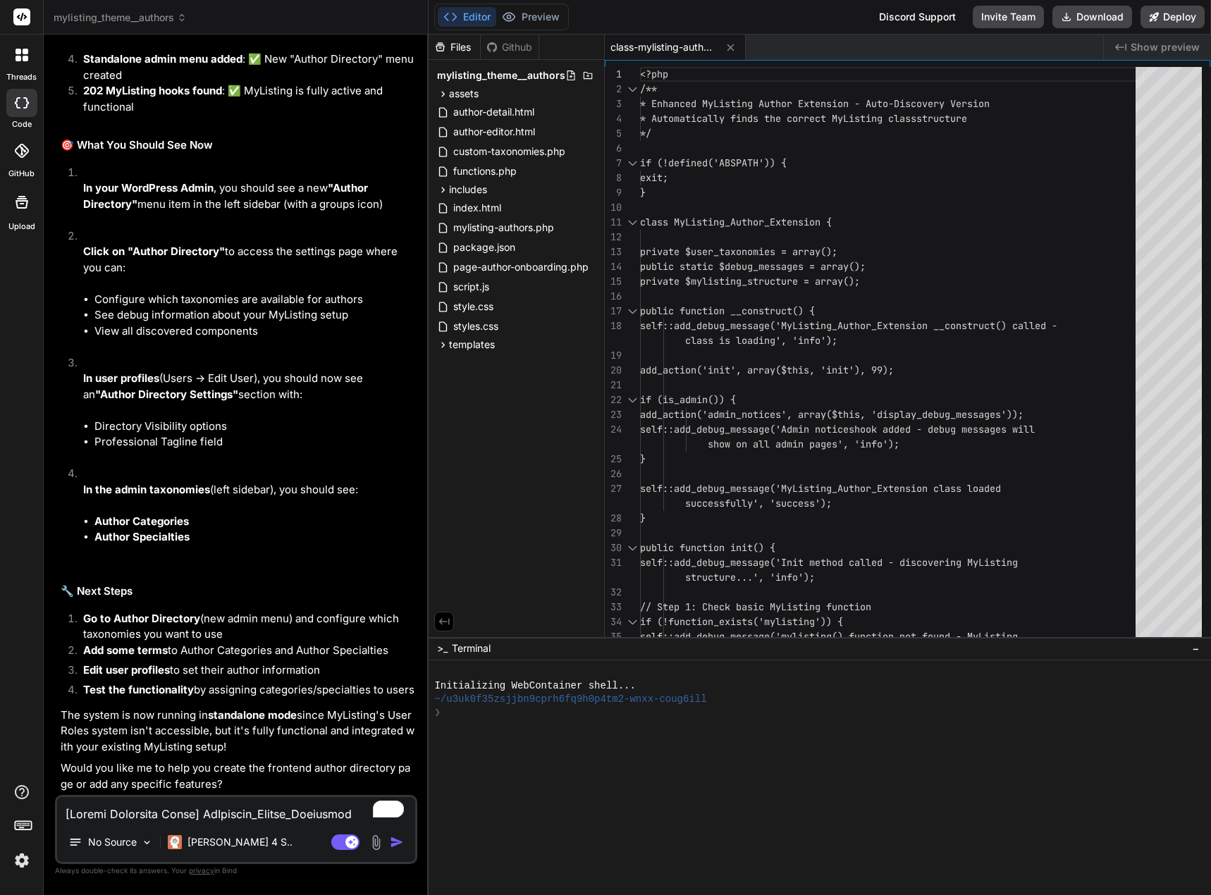
type textarea "x"
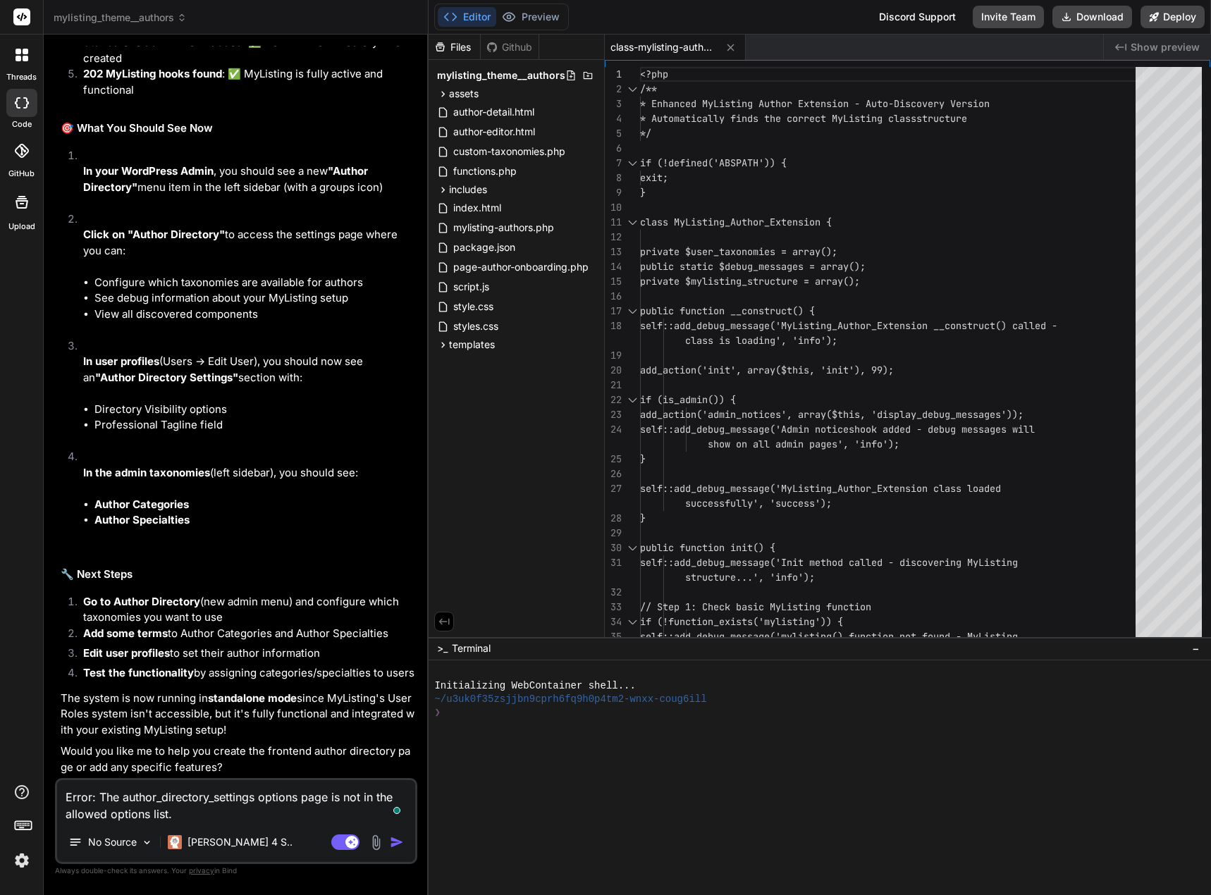
type textarea "Error: The author_directory_settings options page is not in the allowed options…"
click at [394, 839] on img "button" at bounding box center [397, 842] width 14 height 14
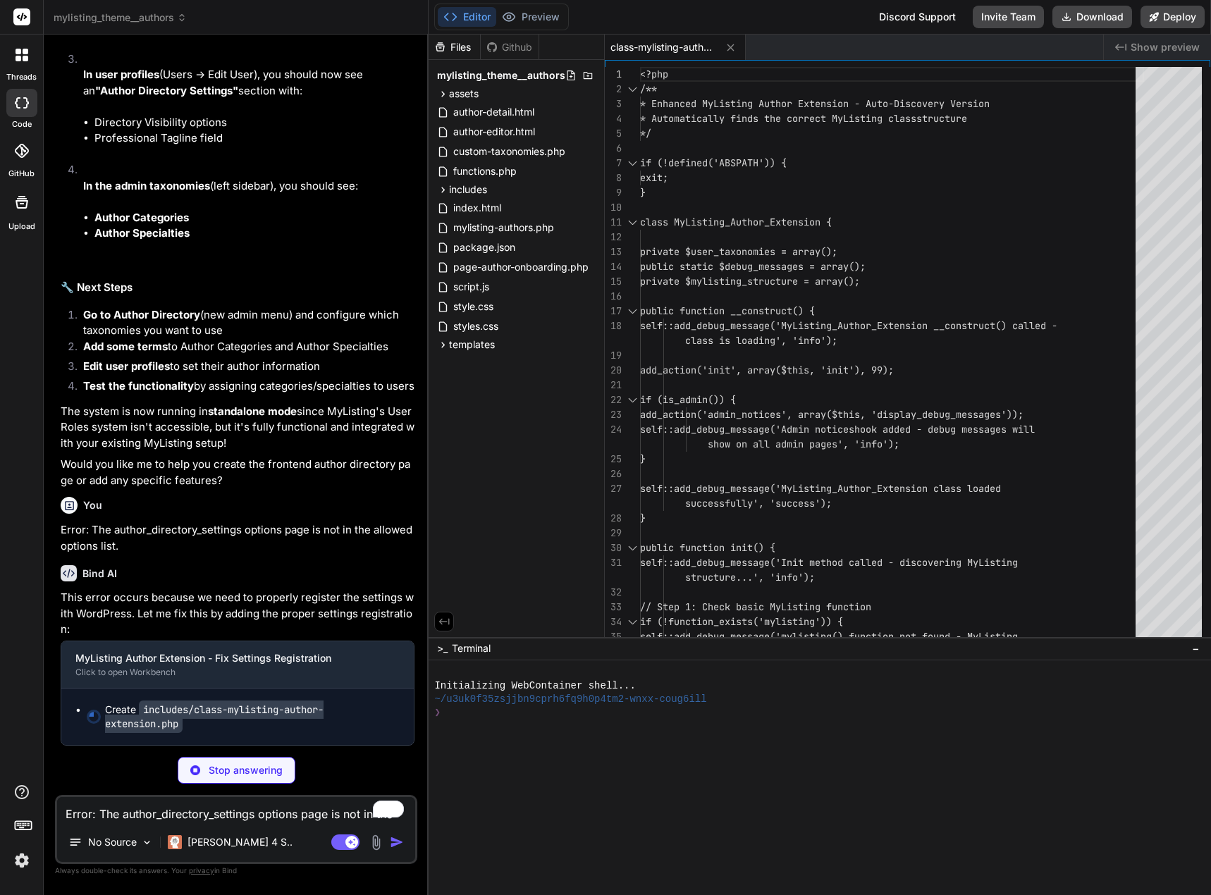
scroll to position [13141, 0]
type textarea "x"
type textarea "} // Initialize the extension new MyListing_Author_Extension();"
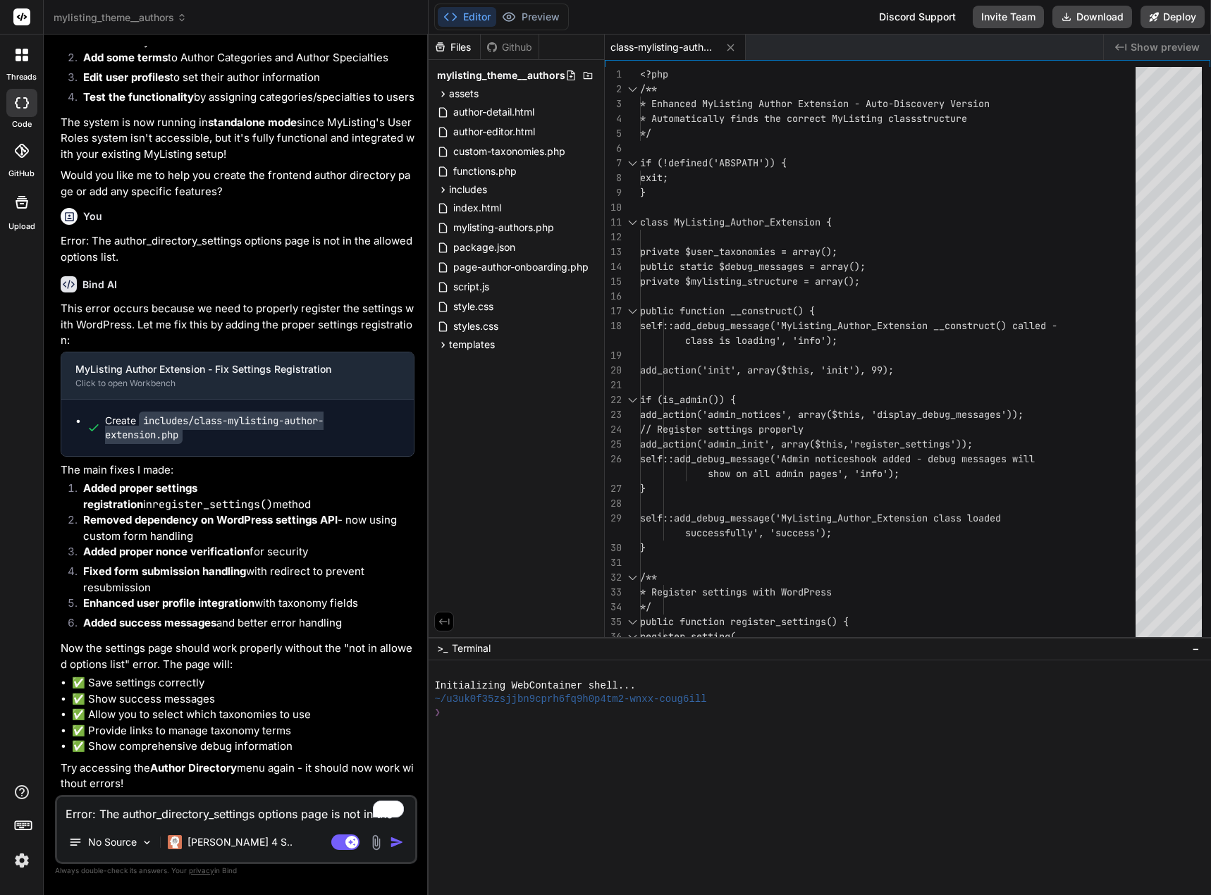
type textarea "x"
